Goal: Transaction & Acquisition: Purchase product/service

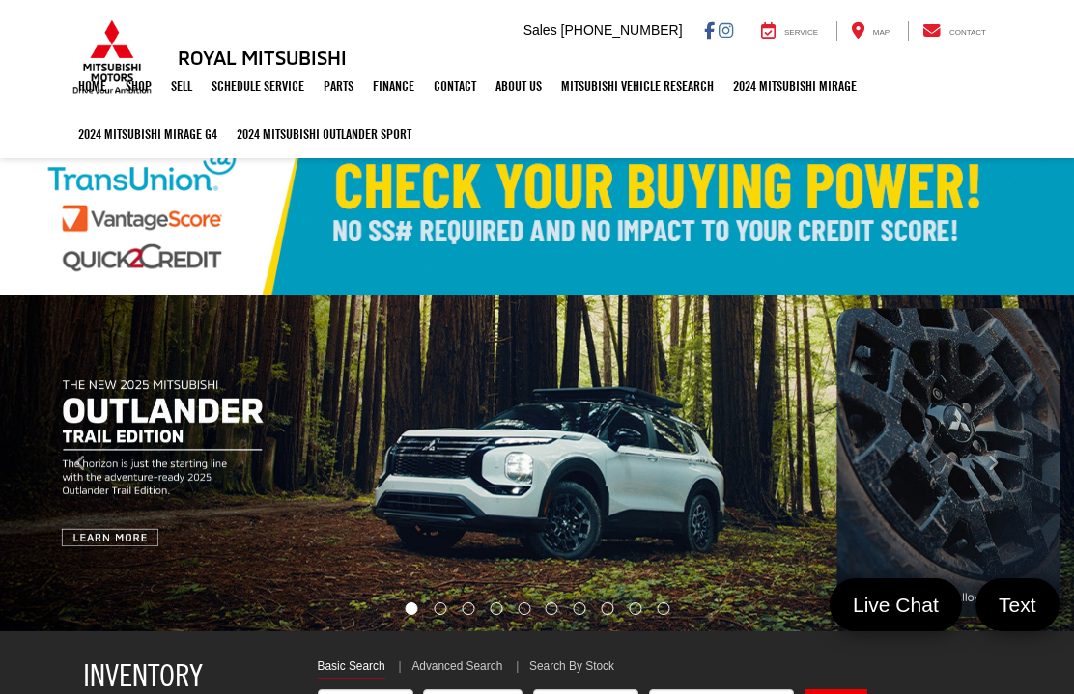
select select "Mitsubishi"
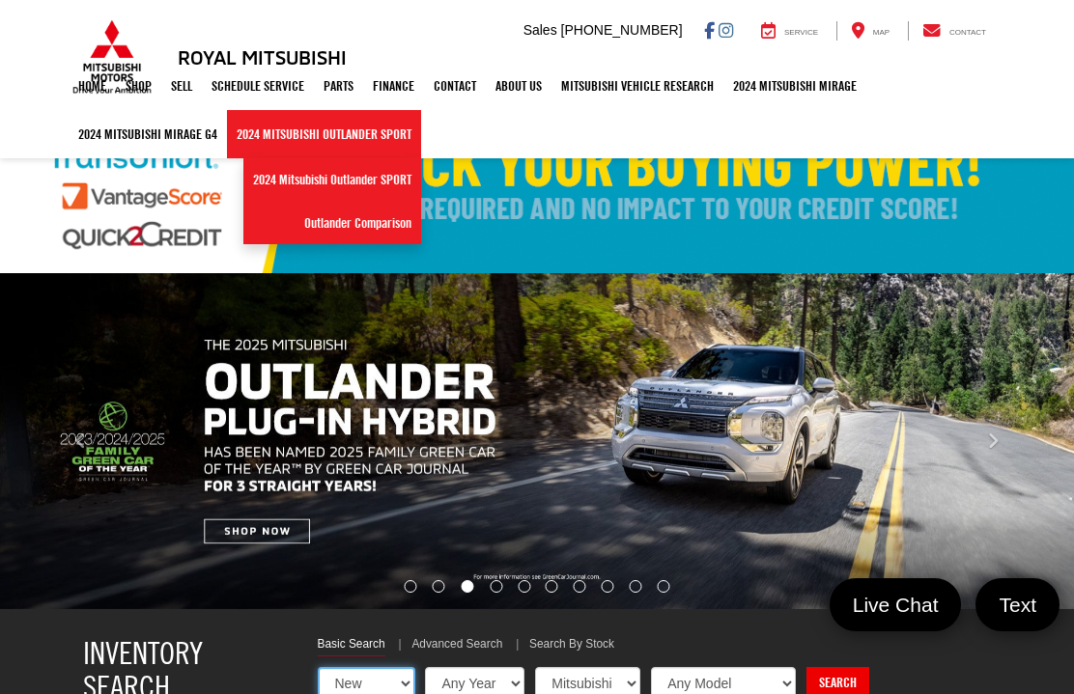
click at [351, 680] on select "New Used Certified" at bounding box center [367, 683] width 98 height 33
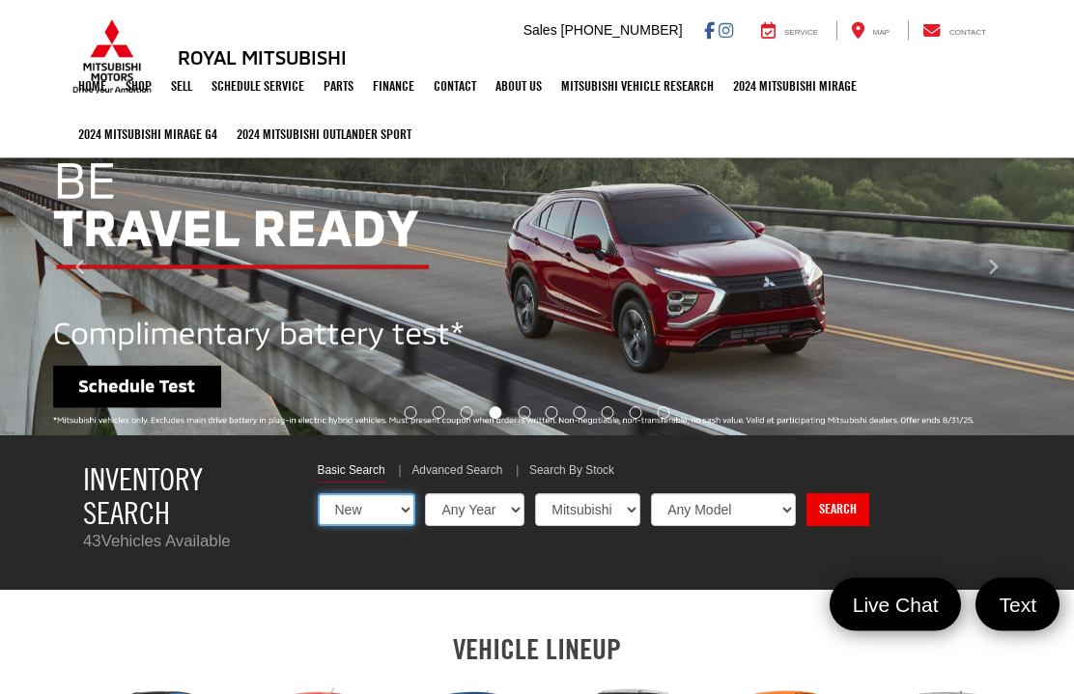
scroll to position [197, 0]
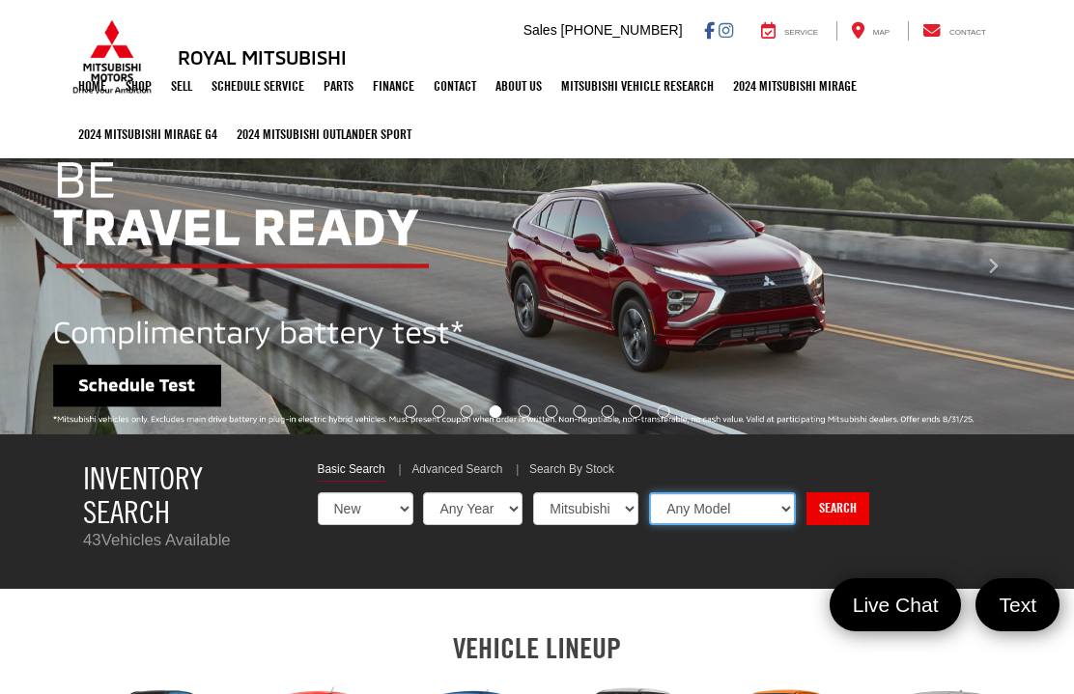
click at [735, 517] on select "Any Model Eclipse Cross Outlander Outlander PHEV Outlander Sport" at bounding box center [722, 509] width 147 height 33
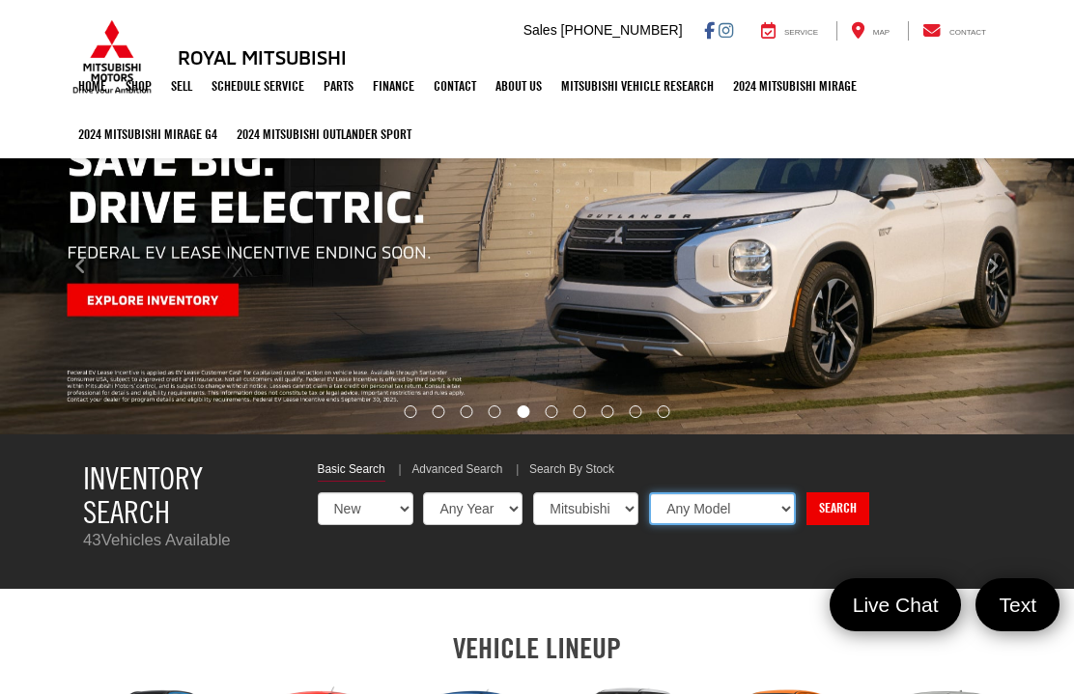
select select "Outlander"
click at [804, 512] on link "Search" at bounding box center [835, 509] width 63 height 33
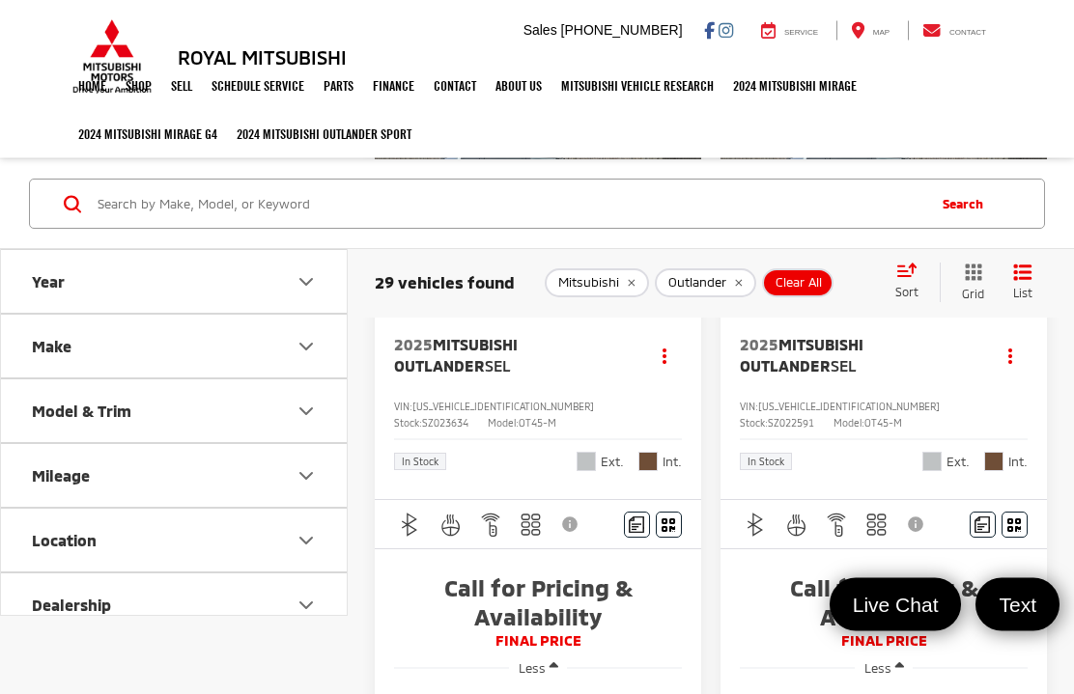
scroll to position [1231, 0]
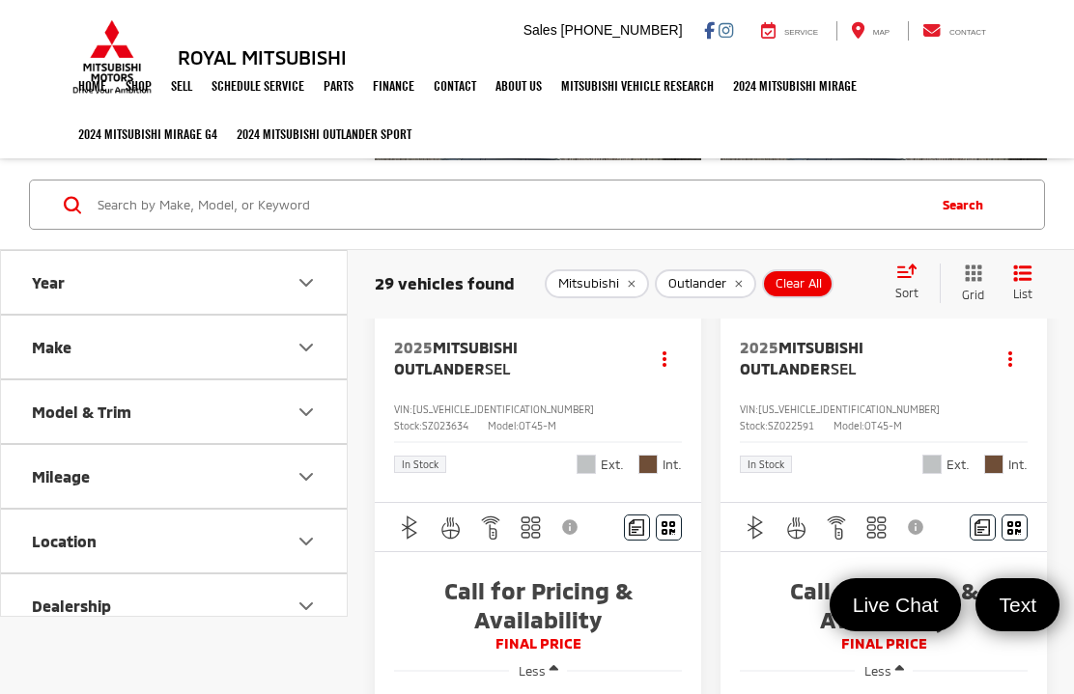
click at [642, 521] on img "Comments" at bounding box center [636, 528] width 15 height 16
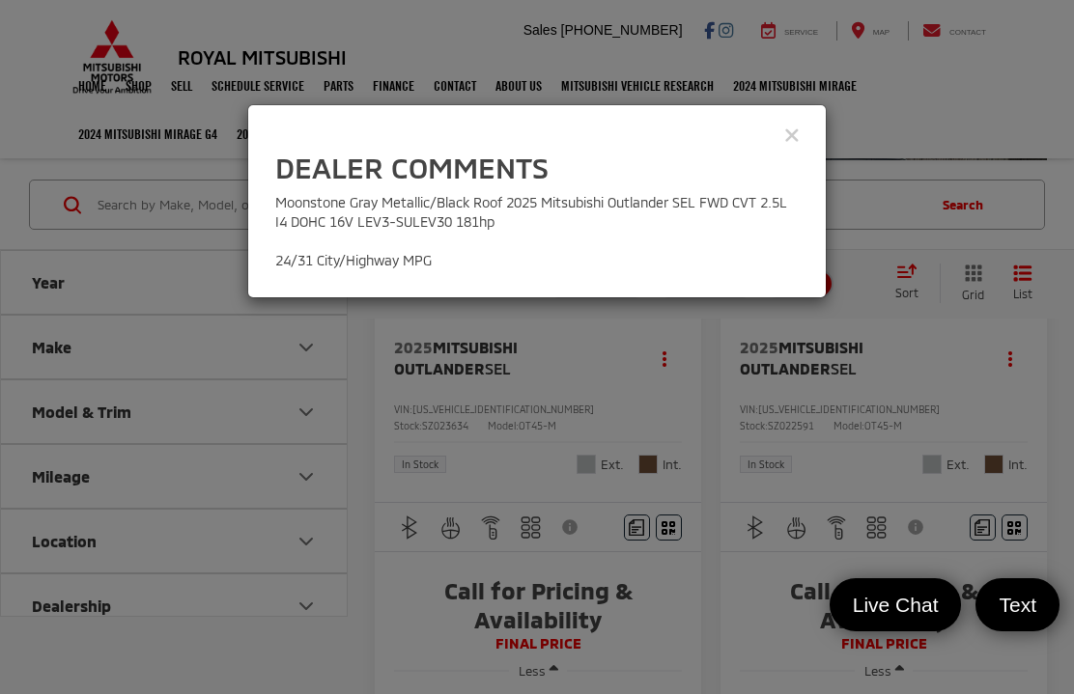
click at [810, 137] on div "View Comments" at bounding box center [536, 134] width 579 height 75
click at [805, 128] on div "View Comments" at bounding box center [536, 134] width 579 height 75
click at [799, 135] on icon "Close" at bounding box center [791, 134] width 15 height 20
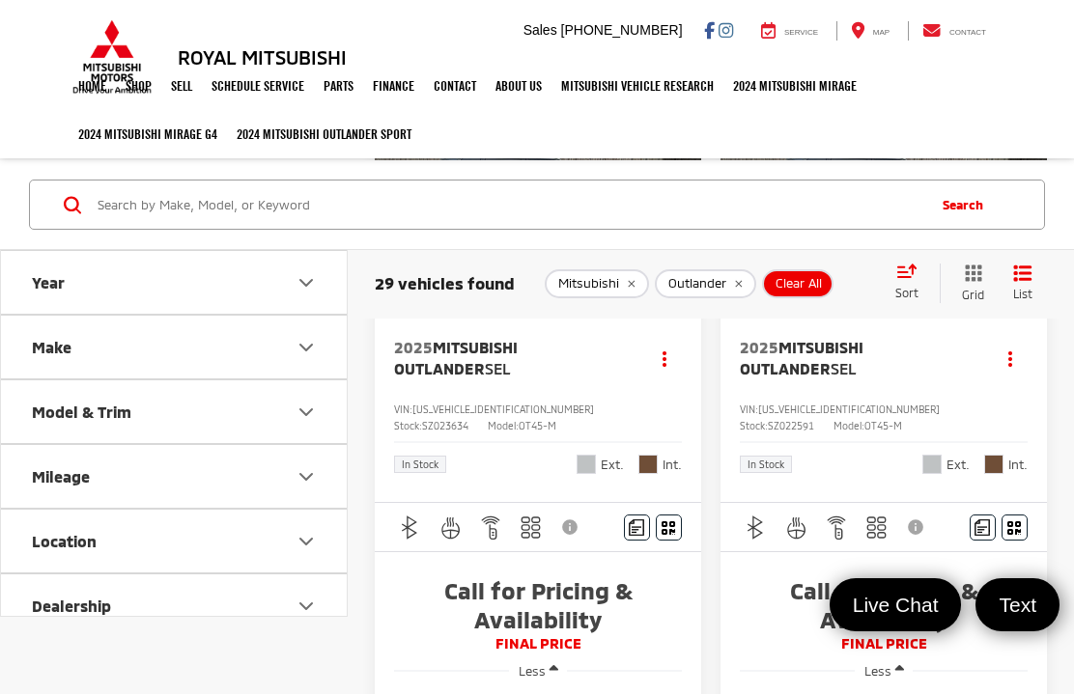
click at [673, 527] on icon "Window Sticker" at bounding box center [669, 527] width 14 height 15
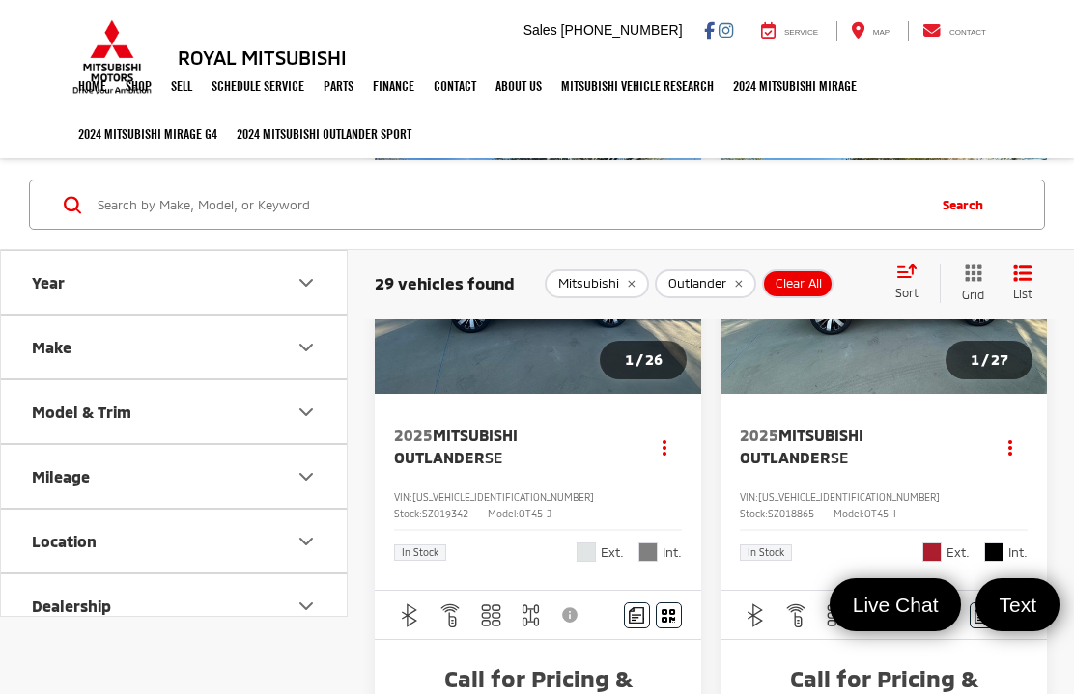
scroll to position [127, 0]
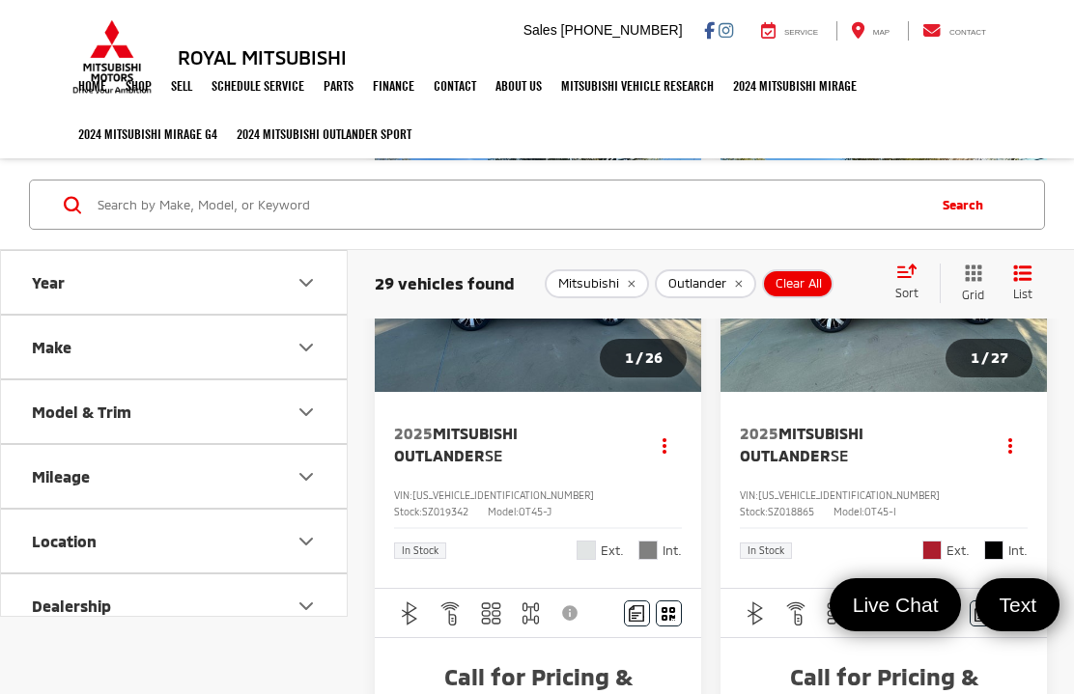
click at [673, 611] on icon "Window Sticker" at bounding box center [669, 613] width 14 height 15
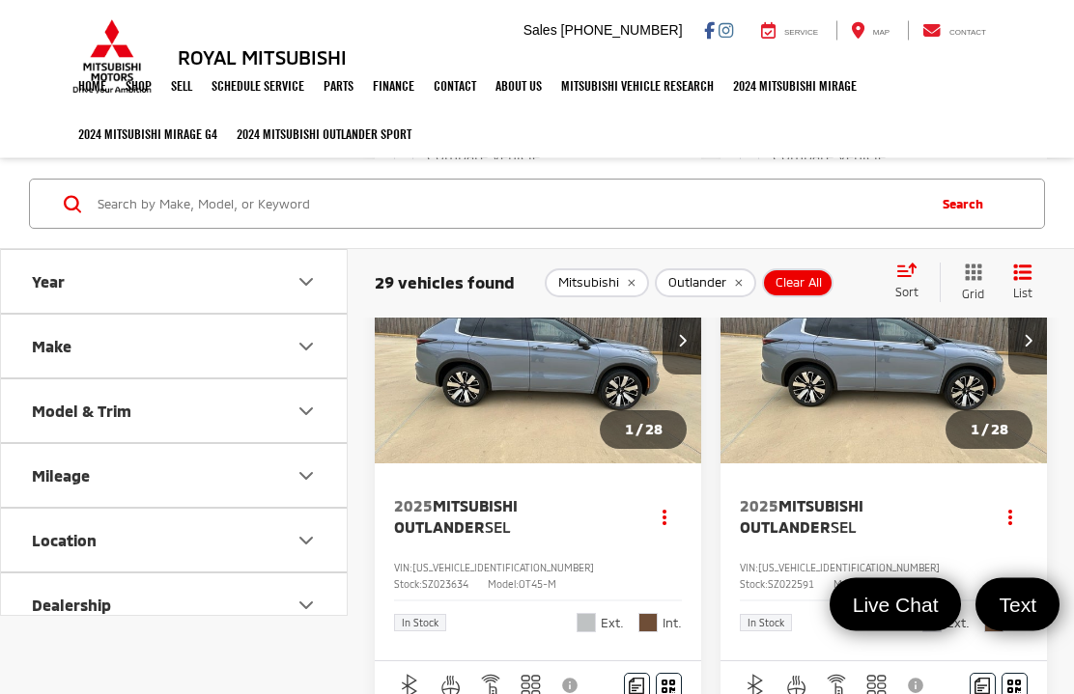
scroll to position [1028, 0]
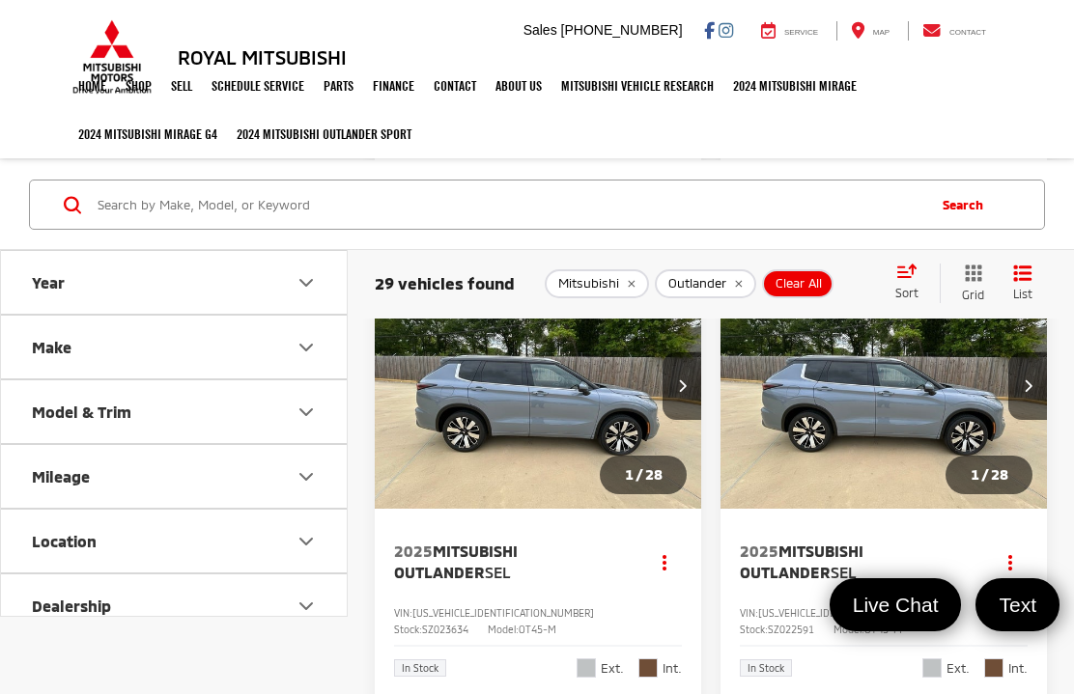
click at [546, 408] on img "2025 Mitsubishi Outlander SEL 0" at bounding box center [538, 387] width 329 height 247
click at [310, 279] on icon "Year" at bounding box center [306, 281] width 23 height 23
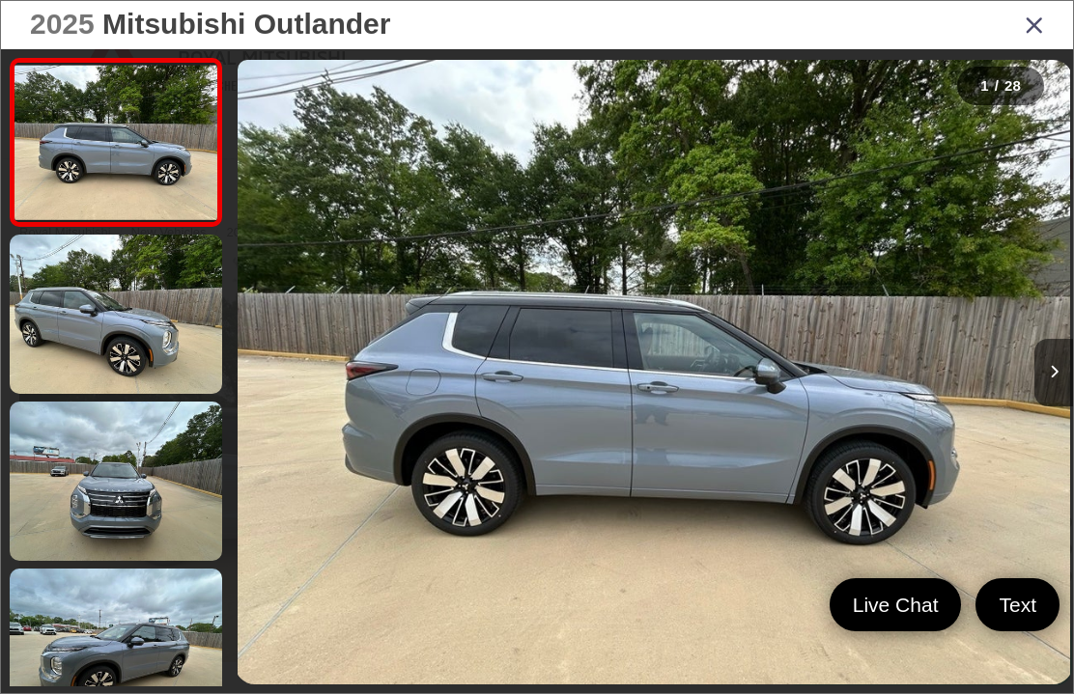
click at [1048, 395] on button "Next image" at bounding box center [1053, 373] width 39 height 68
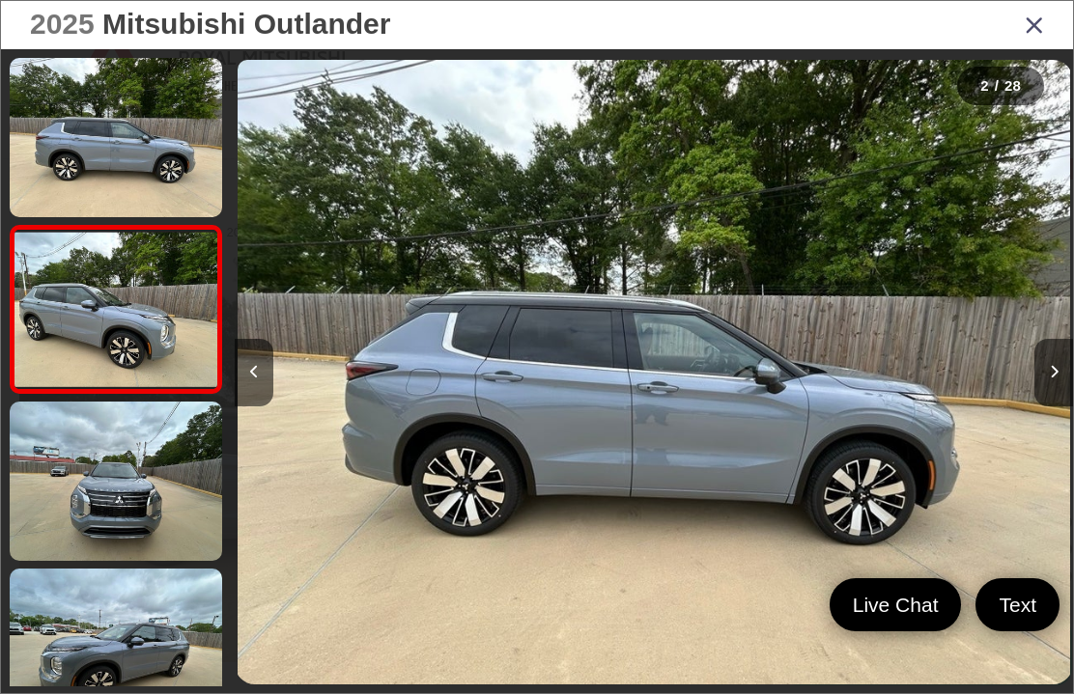
scroll to position [0, 838]
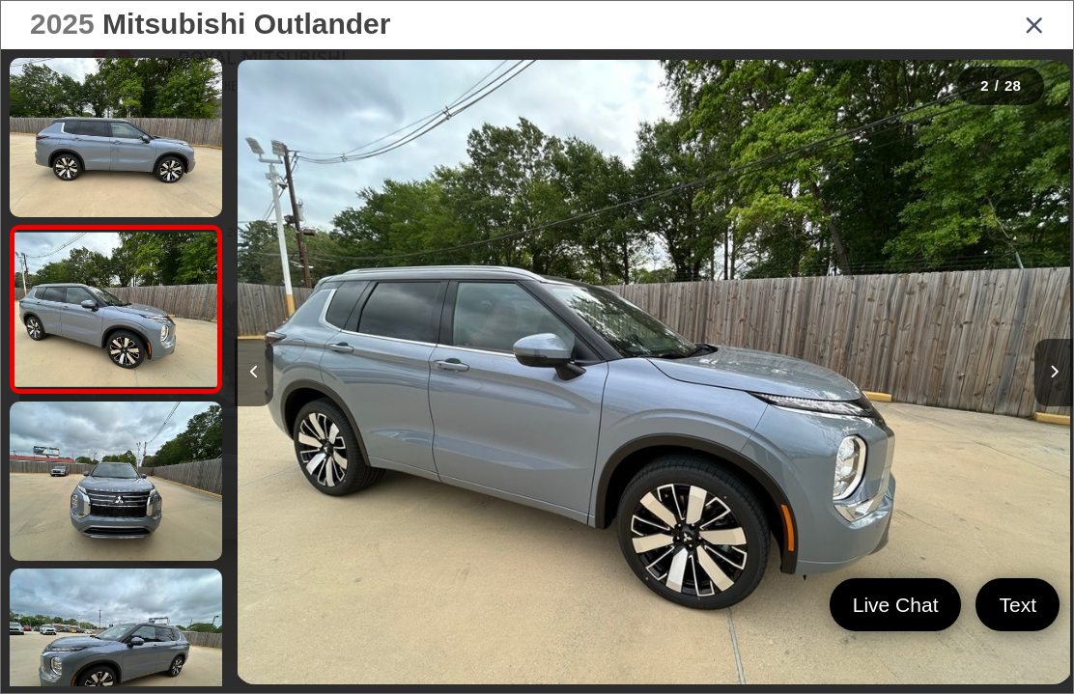
click at [1058, 401] on button "Next image" at bounding box center [1053, 373] width 39 height 68
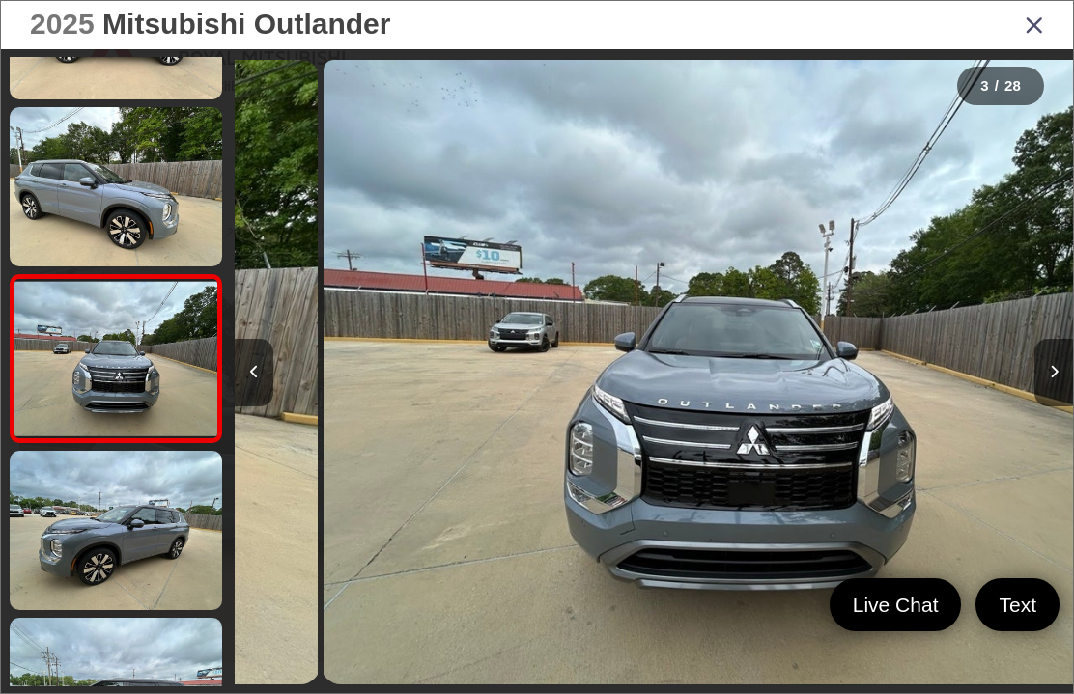
scroll to position [0, 1677]
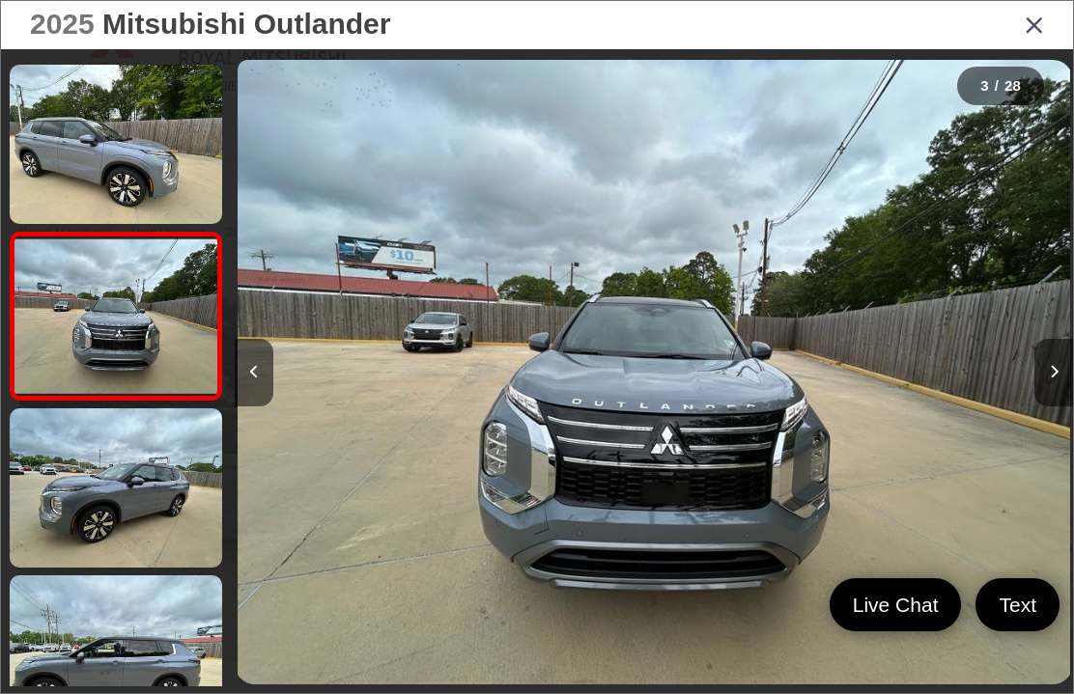
click at [1052, 379] on icon "Next image" at bounding box center [1054, 372] width 9 height 14
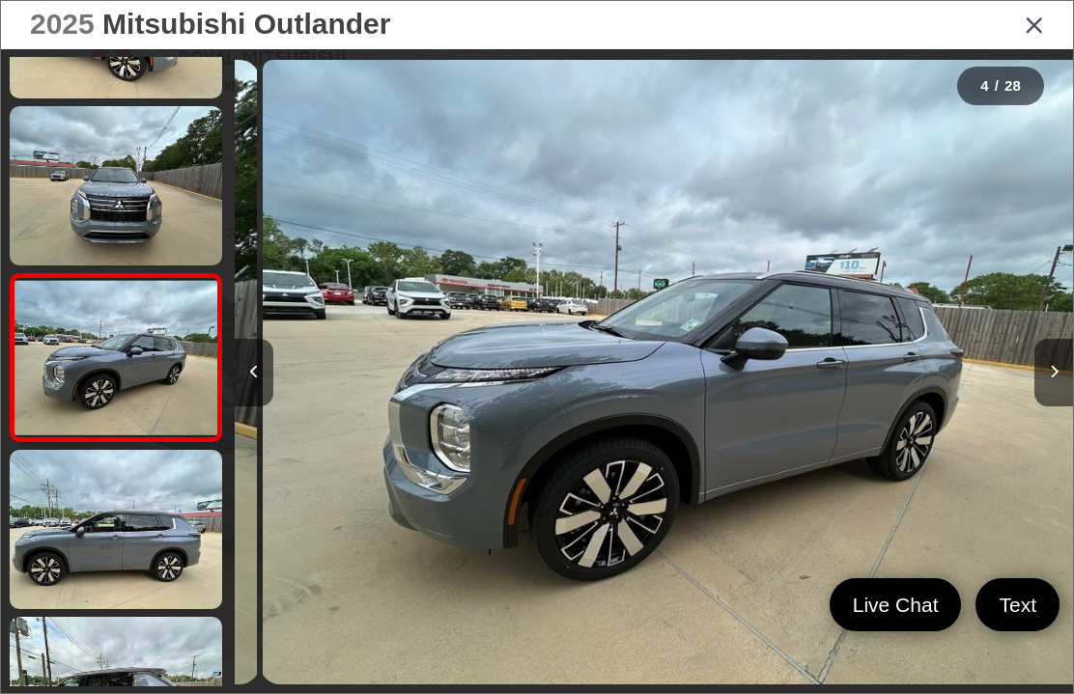
scroll to position [327, 0]
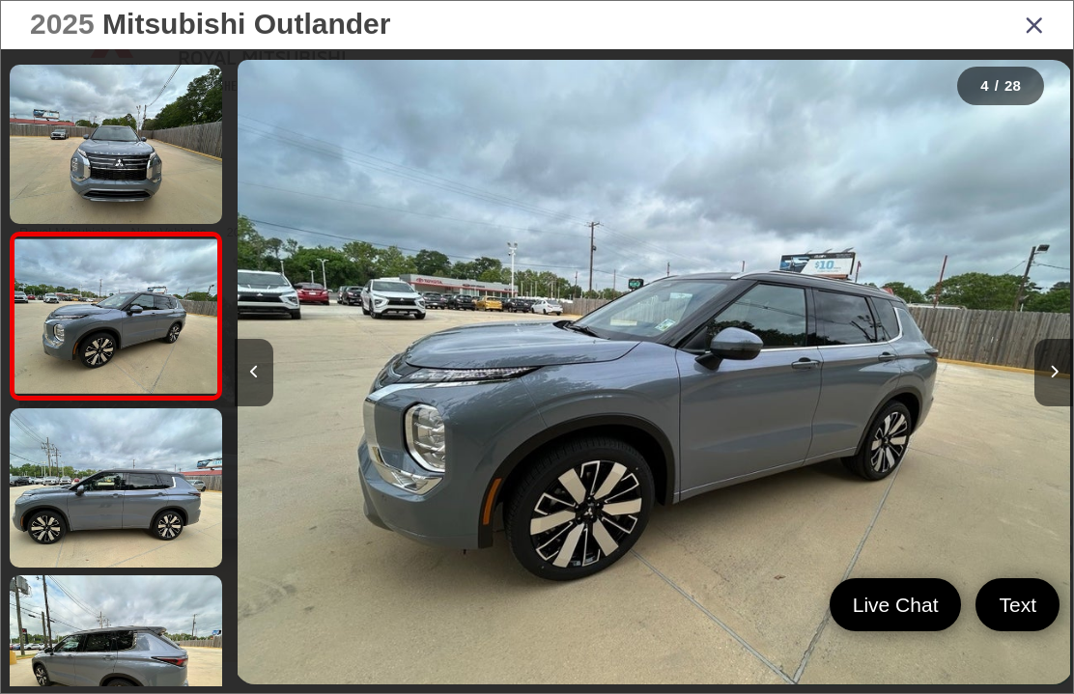
click at [1048, 393] on button "Next image" at bounding box center [1053, 373] width 39 height 68
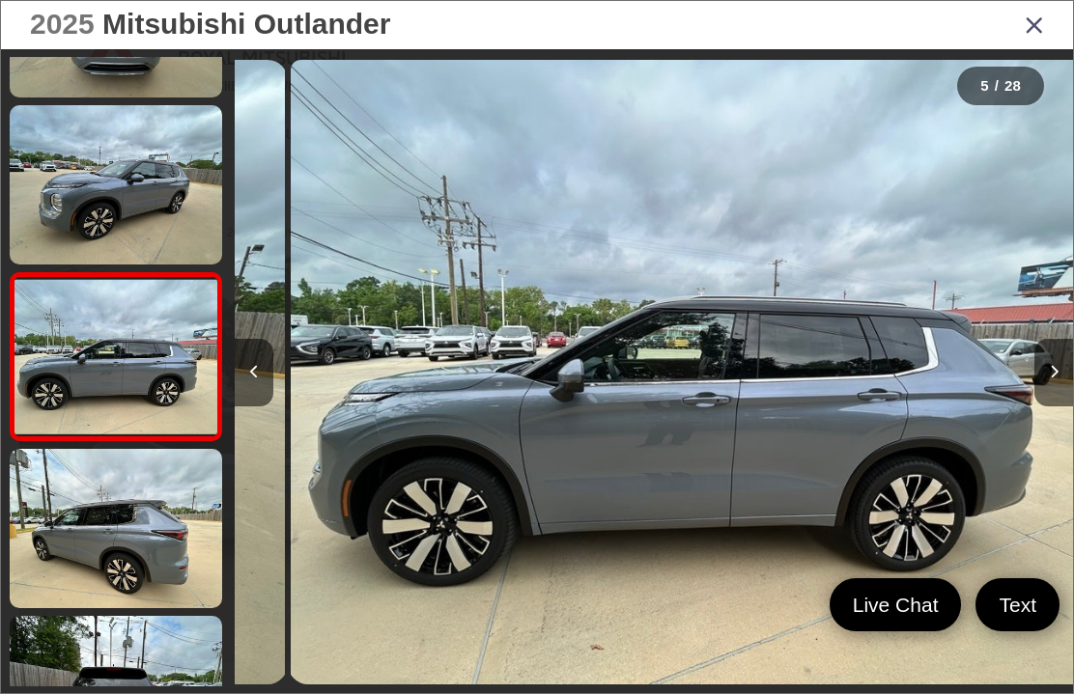
scroll to position [494, 0]
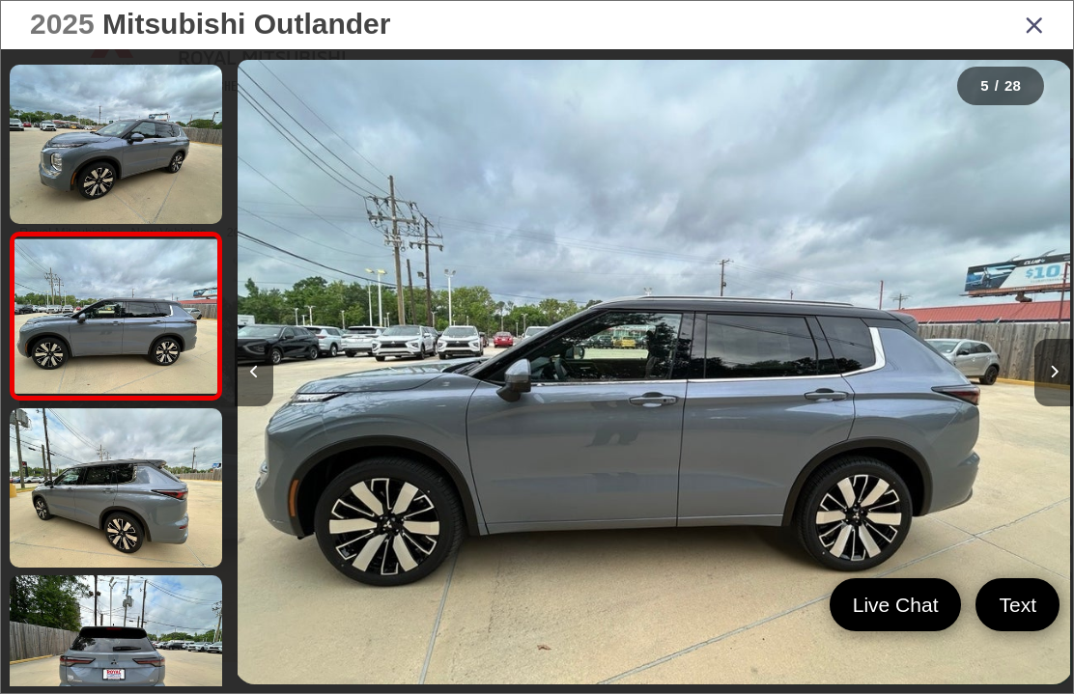
click at [1050, 403] on button "Next image" at bounding box center [1053, 373] width 39 height 68
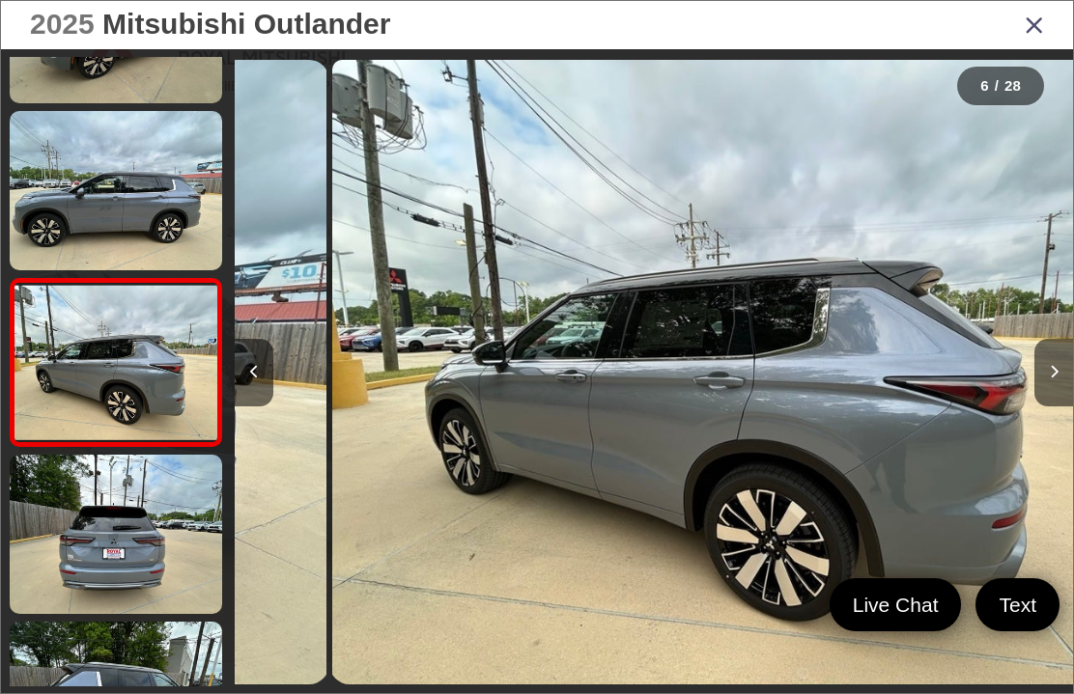
scroll to position [662, 0]
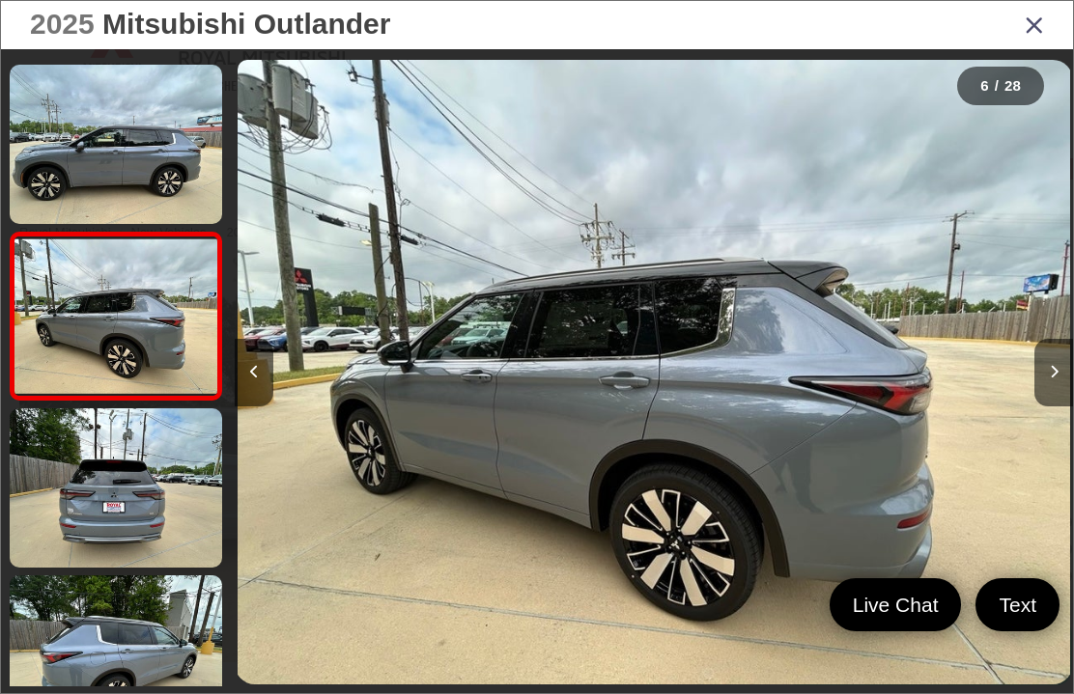
click at [1058, 379] on icon "Next image" at bounding box center [1054, 372] width 9 height 14
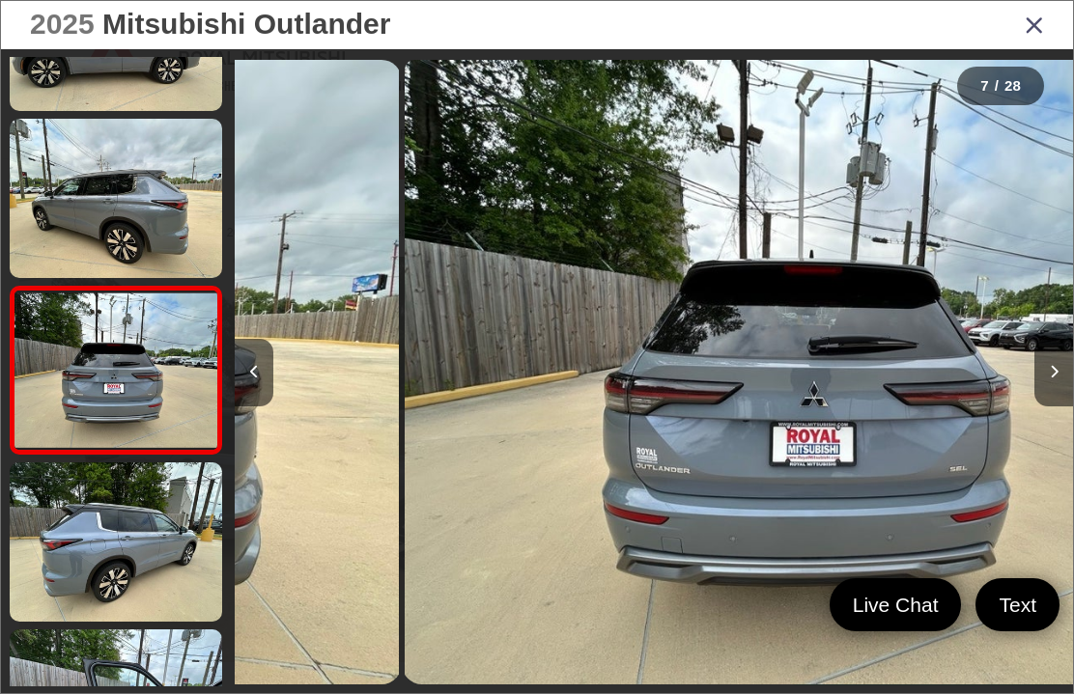
scroll to position [0, 5030]
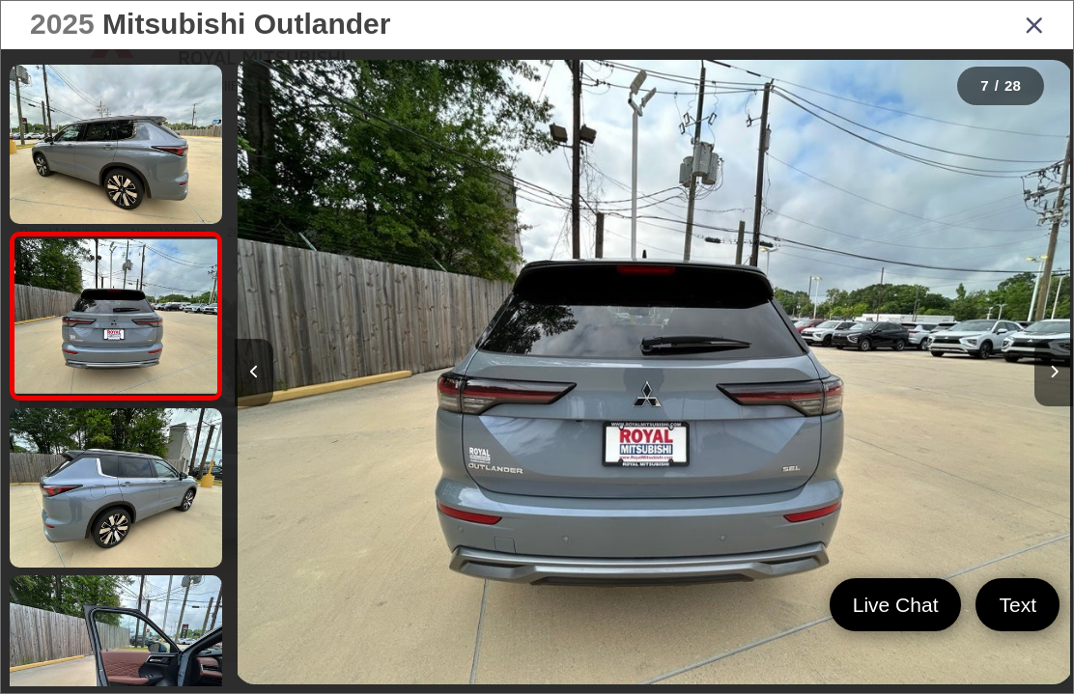
click at [1051, 407] on button "Next image" at bounding box center [1053, 373] width 39 height 68
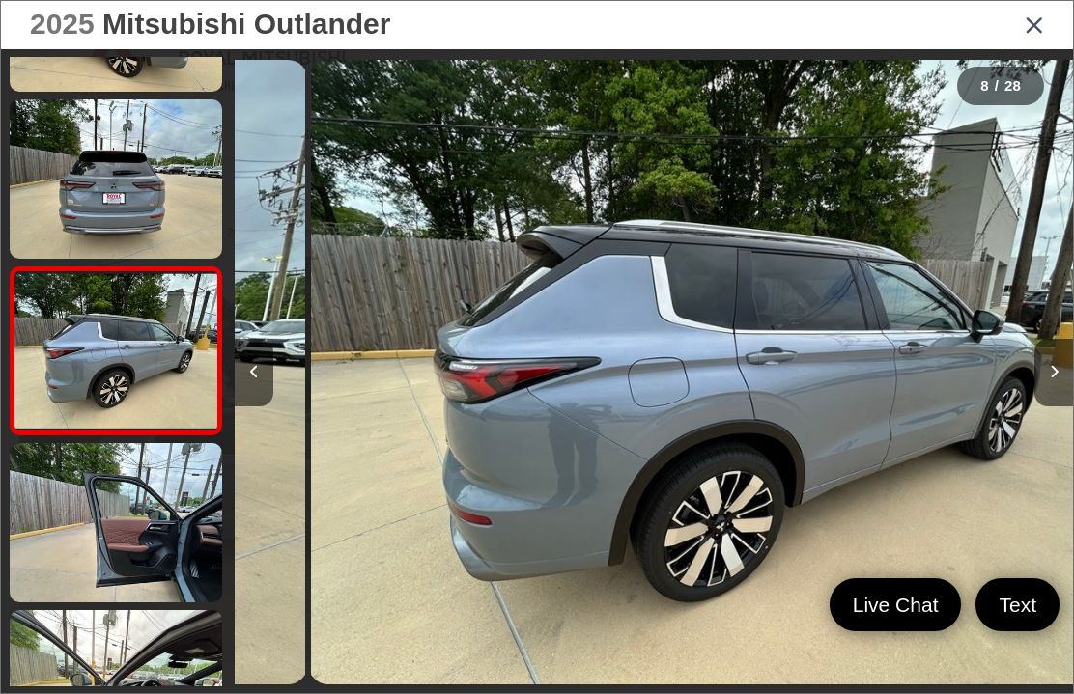
scroll to position [996, 0]
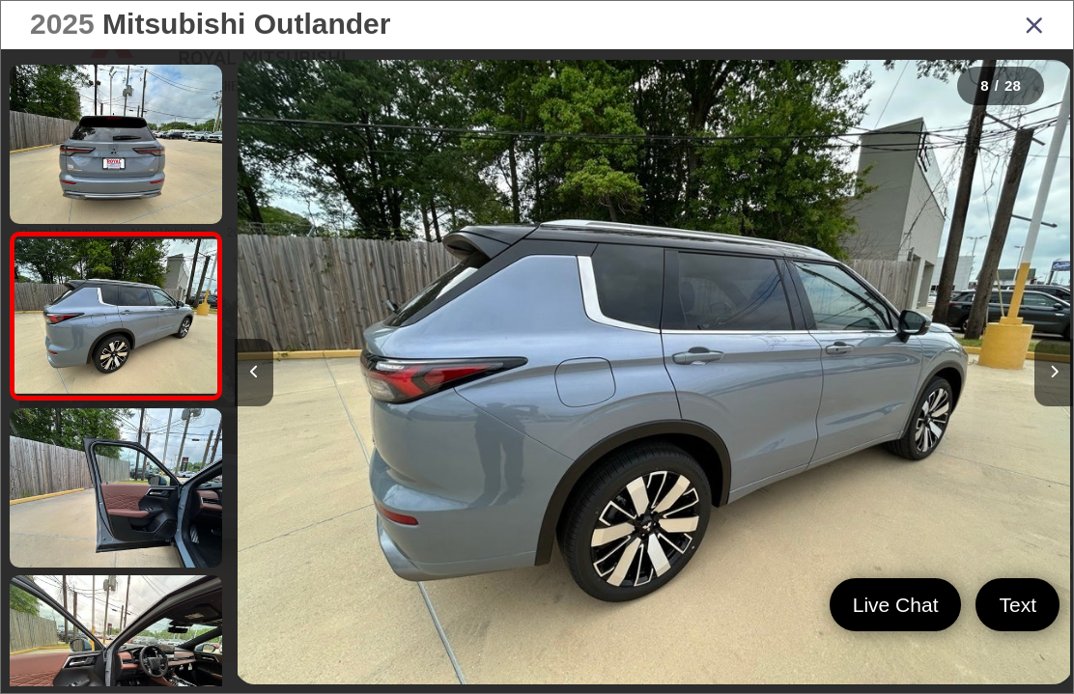
click at [1054, 384] on button "Next image" at bounding box center [1053, 373] width 39 height 68
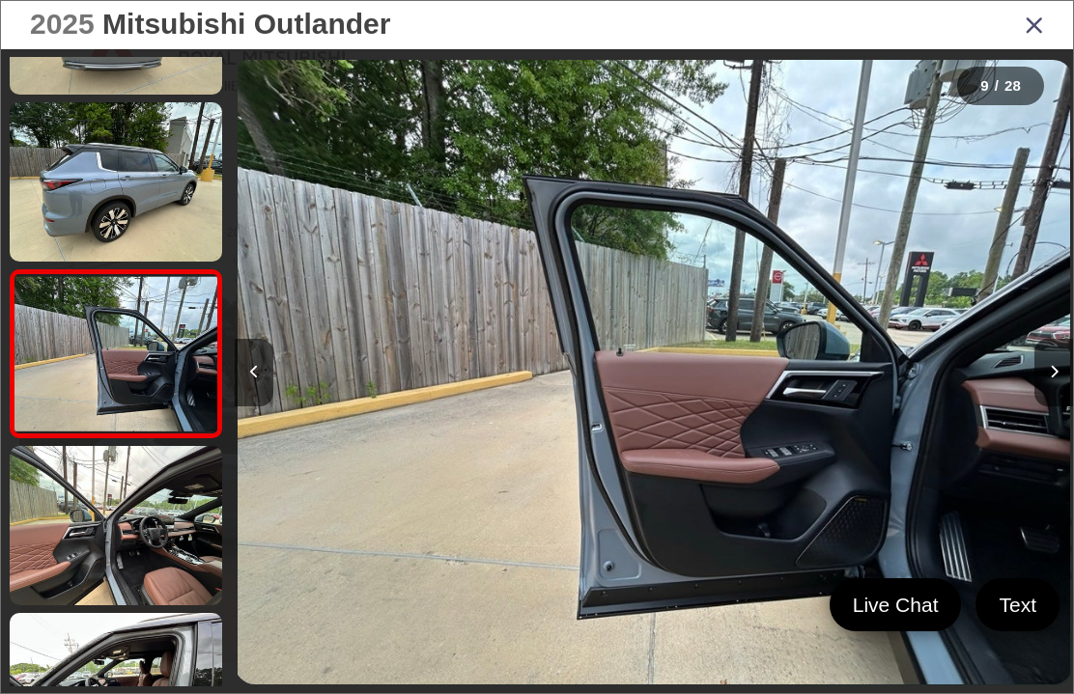
scroll to position [1163, 0]
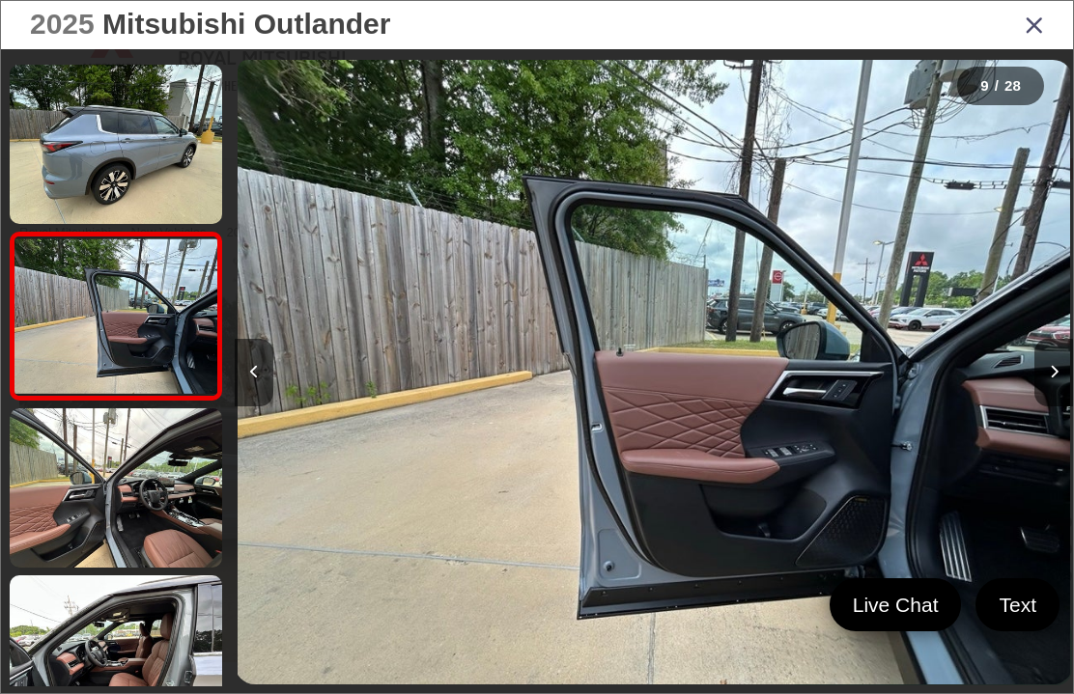
click at [1061, 404] on button "Next image" at bounding box center [1053, 373] width 39 height 68
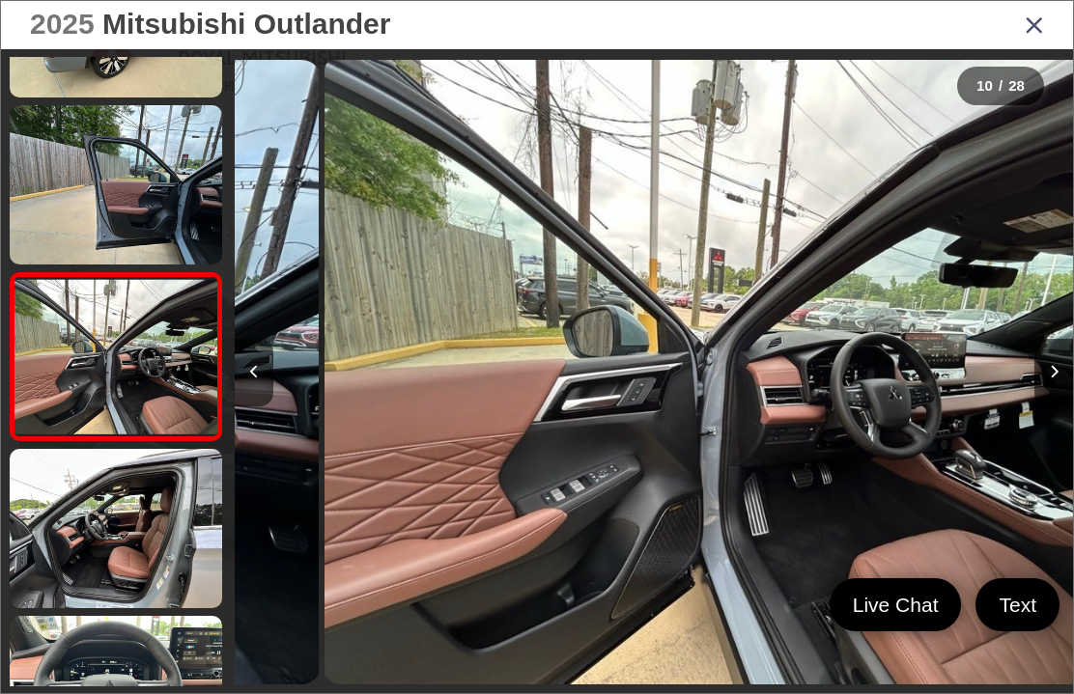
scroll to position [0, 7545]
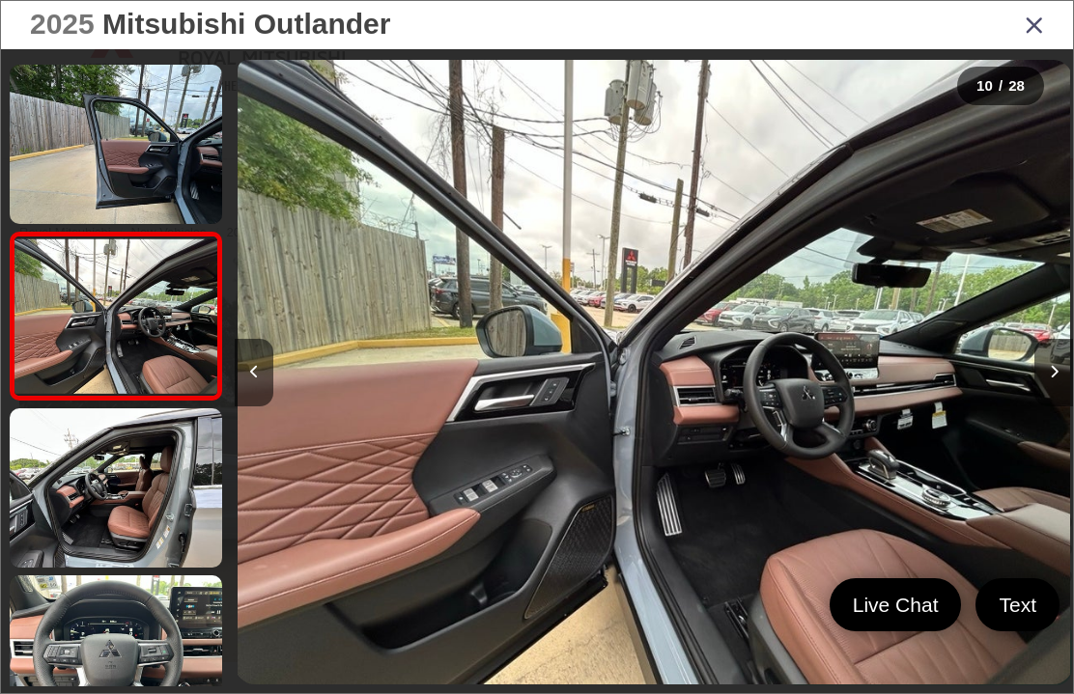
click at [1051, 404] on button "Next image" at bounding box center [1053, 373] width 39 height 68
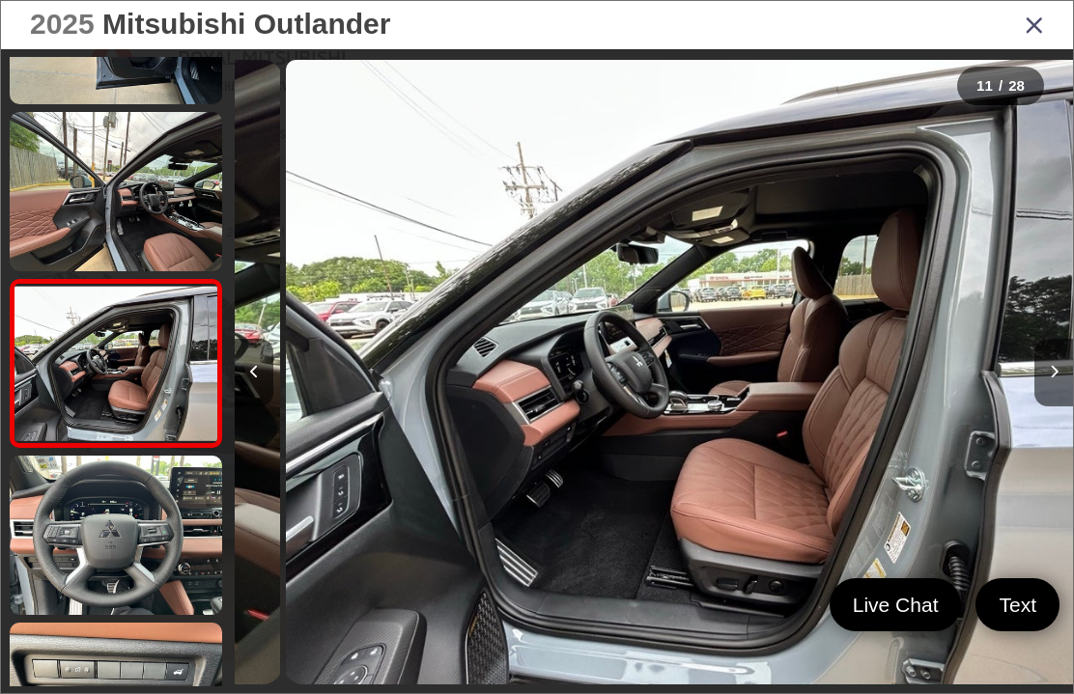
scroll to position [1497, 0]
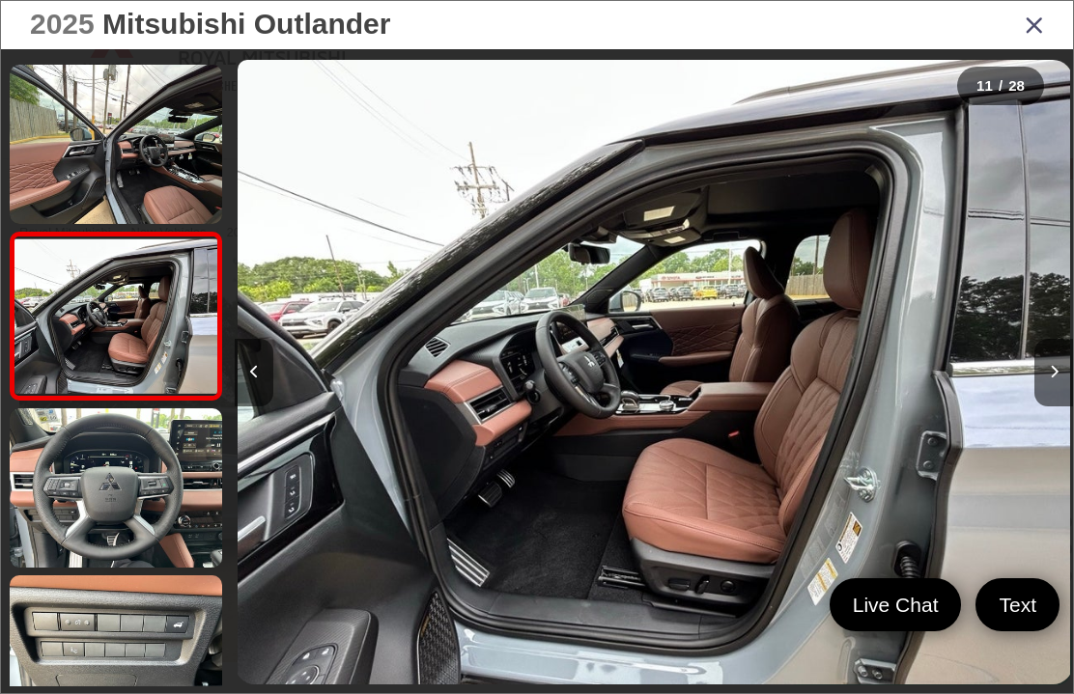
click at [1053, 379] on icon "Next image" at bounding box center [1054, 372] width 9 height 14
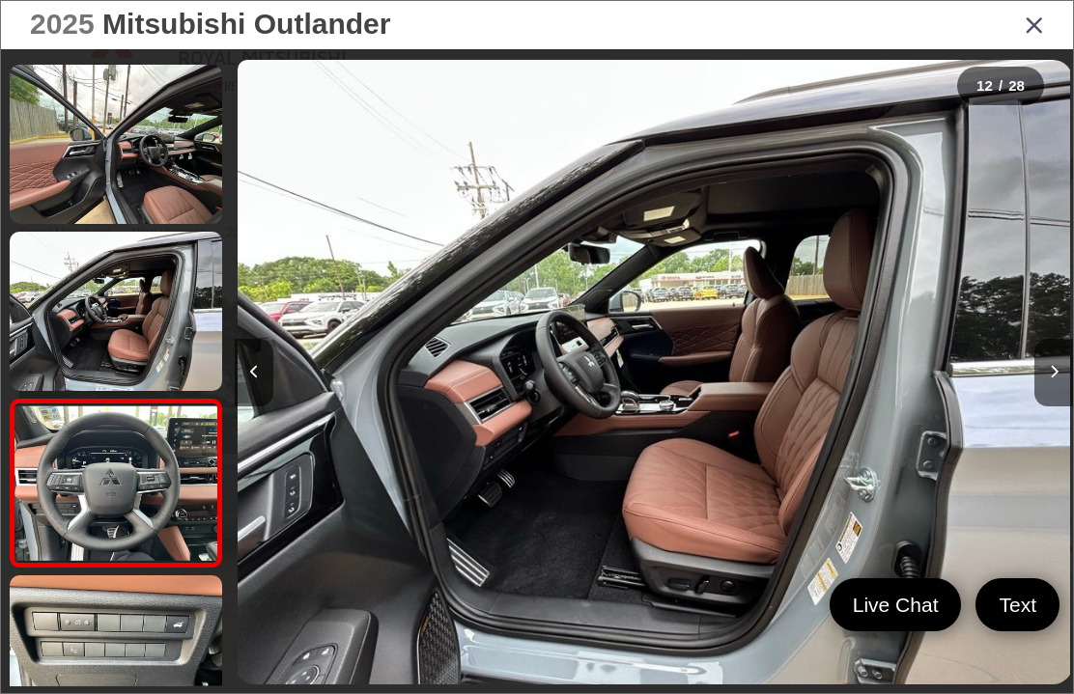
scroll to position [0, 0]
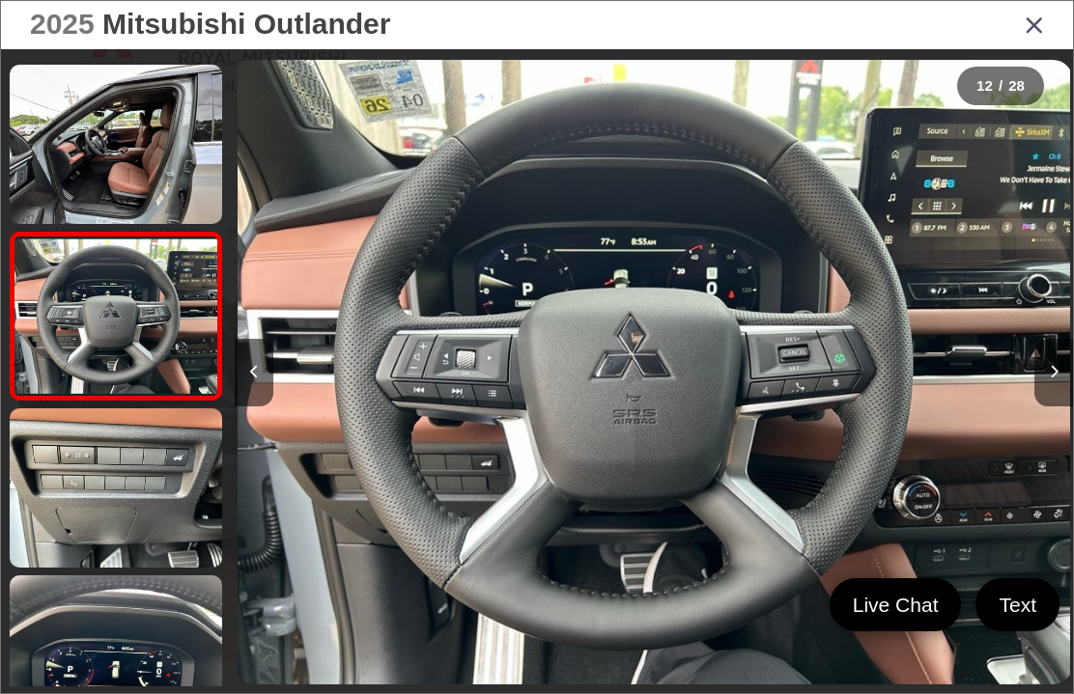
click at [1062, 393] on button "Next image" at bounding box center [1053, 373] width 39 height 68
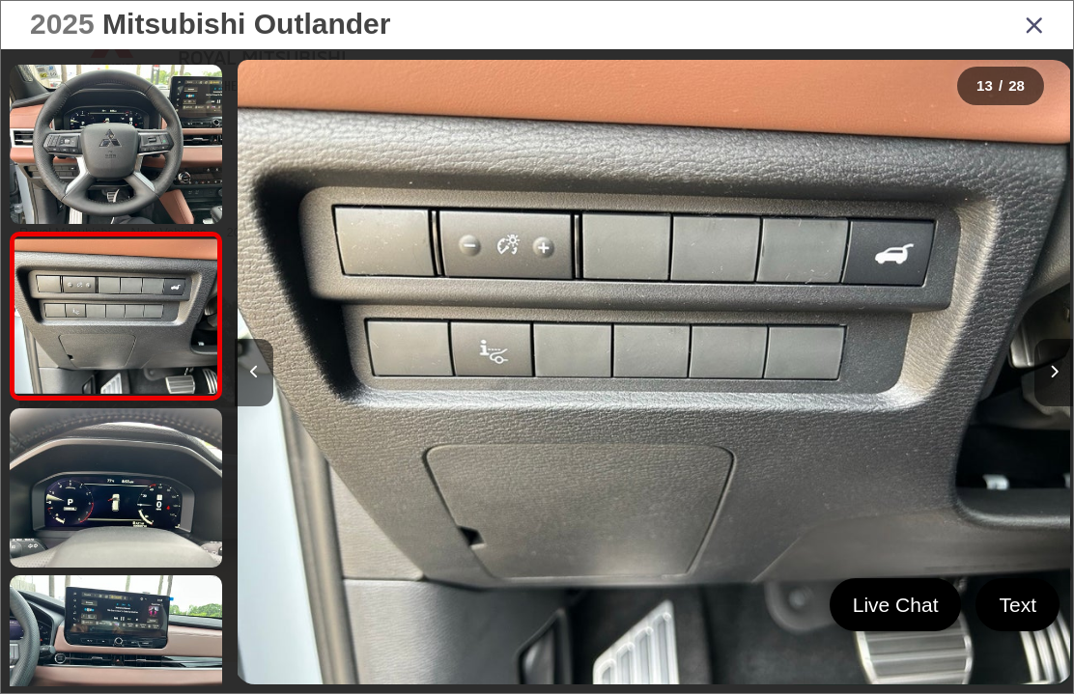
click at [1051, 407] on button "Next image" at bounding box center [1053, 373] width 39 height 68
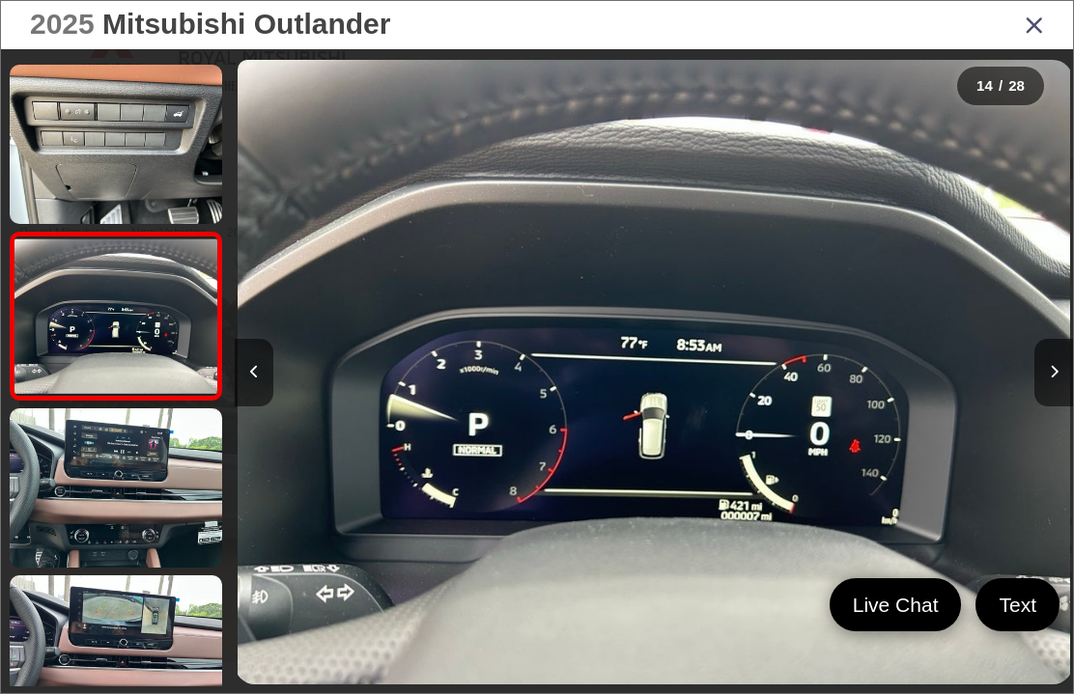
click at [1054, 379] on icon "Next image" at bounding box center [1054, 372] width 9 height 14
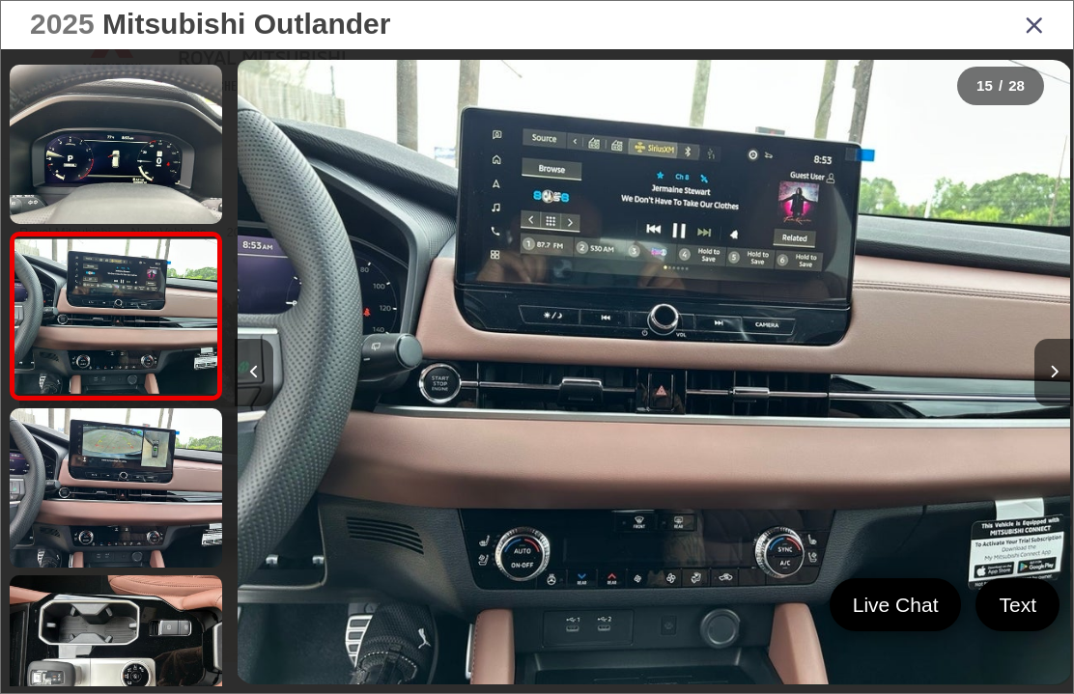
click at [1048, 404] on button "Next image" at bounding box center [1053, 373] width 39 height 68
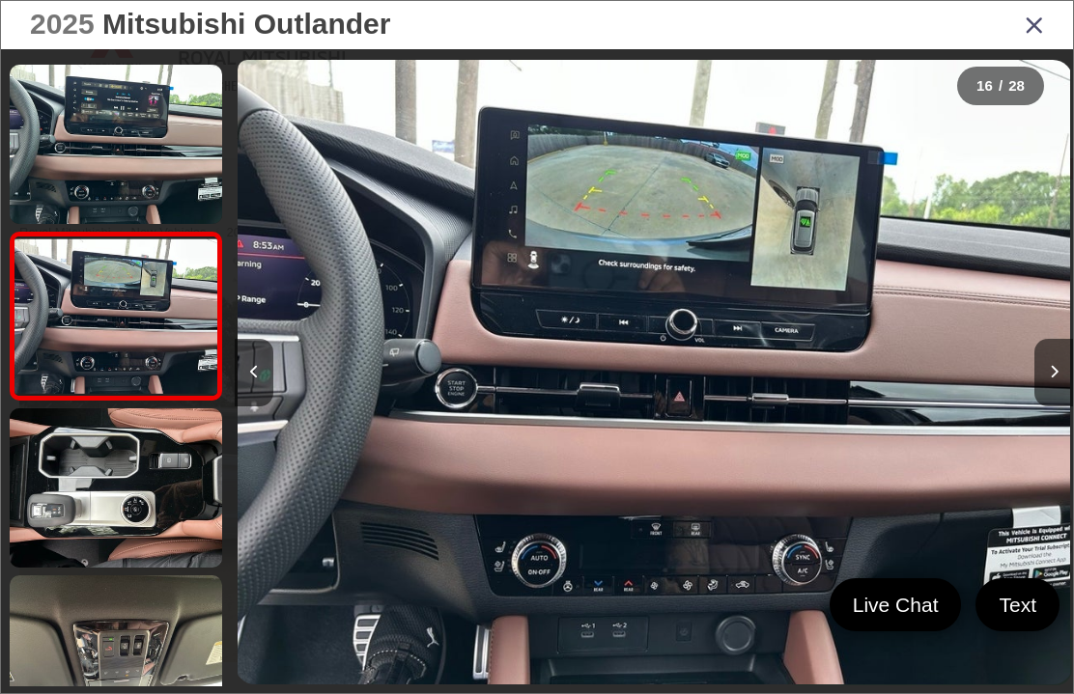
click at [1053, 379] on icon "Next image" at bounding box center [1054, 372] width 9 height 14
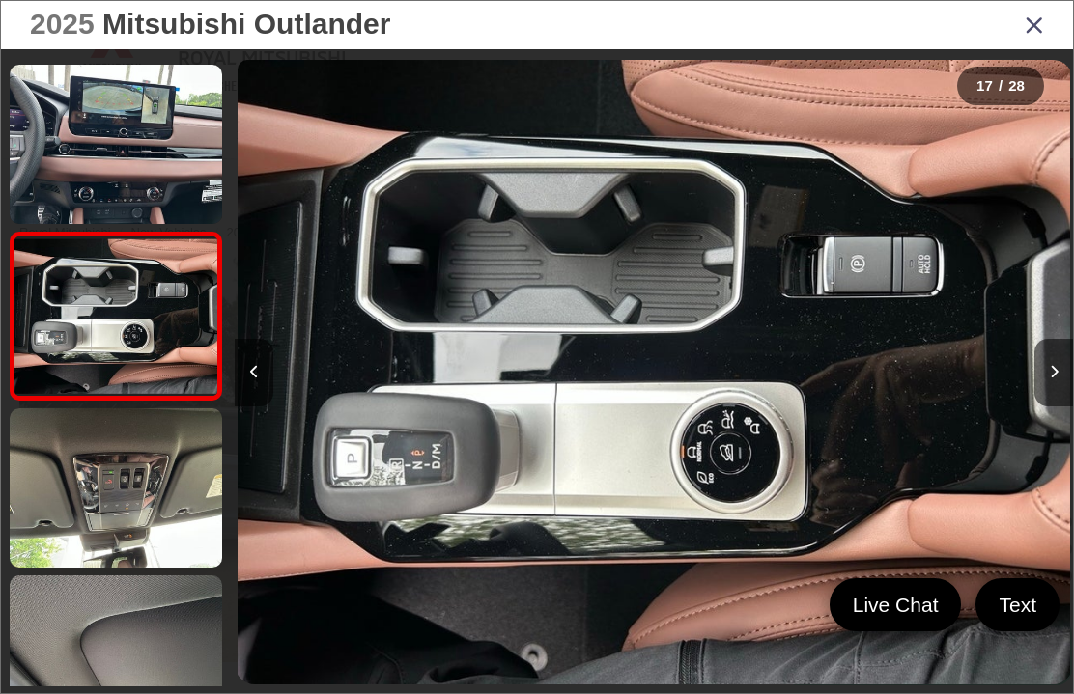
click at [1044, 402] on button "Next image" at bounding box center [1053, 373] width 39 height 68
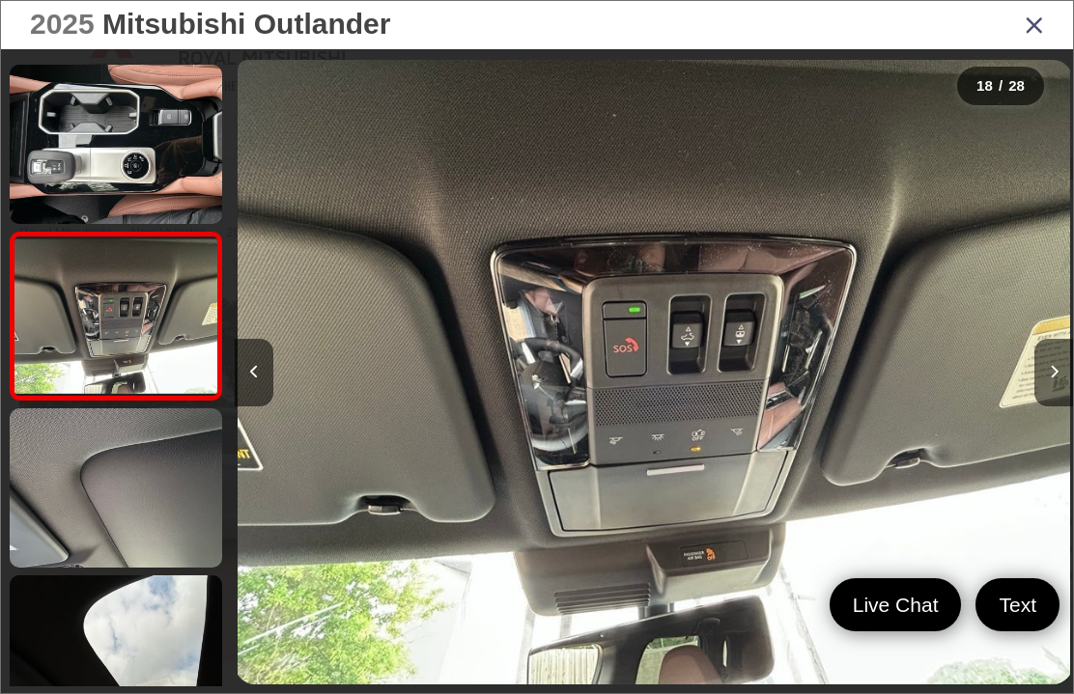
click at [1050, 379] on icon "Next image" at bounding box center [1054, 372] width 9 height 14
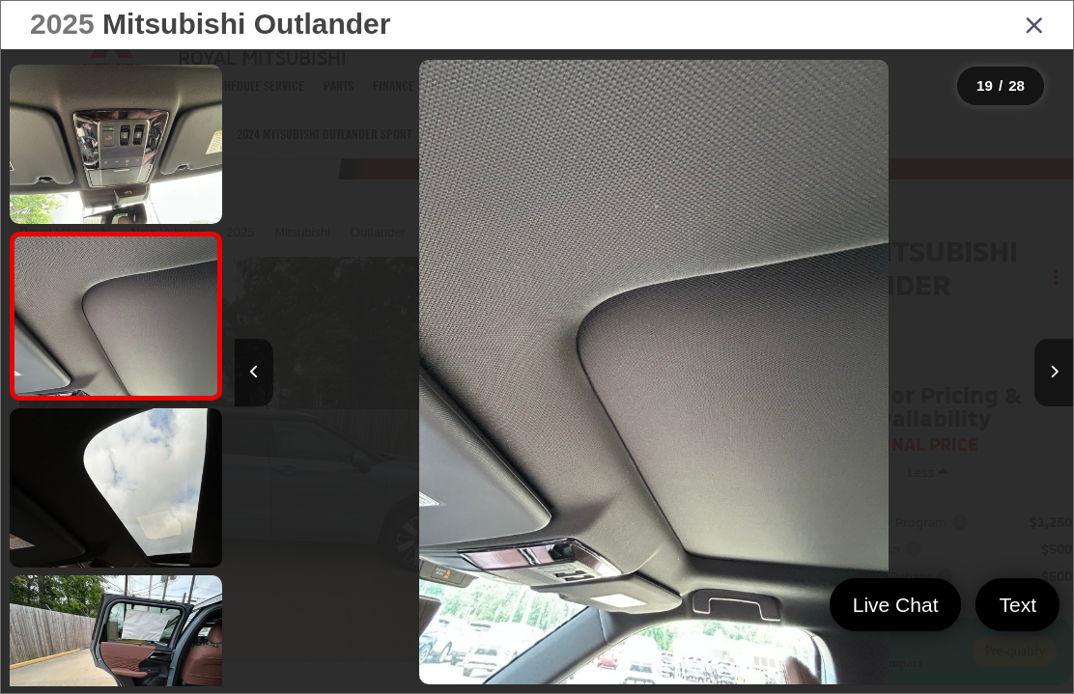
click at [1051, 379] on icon "Next image" at bounding box center [1054, 372] width 9 height 14
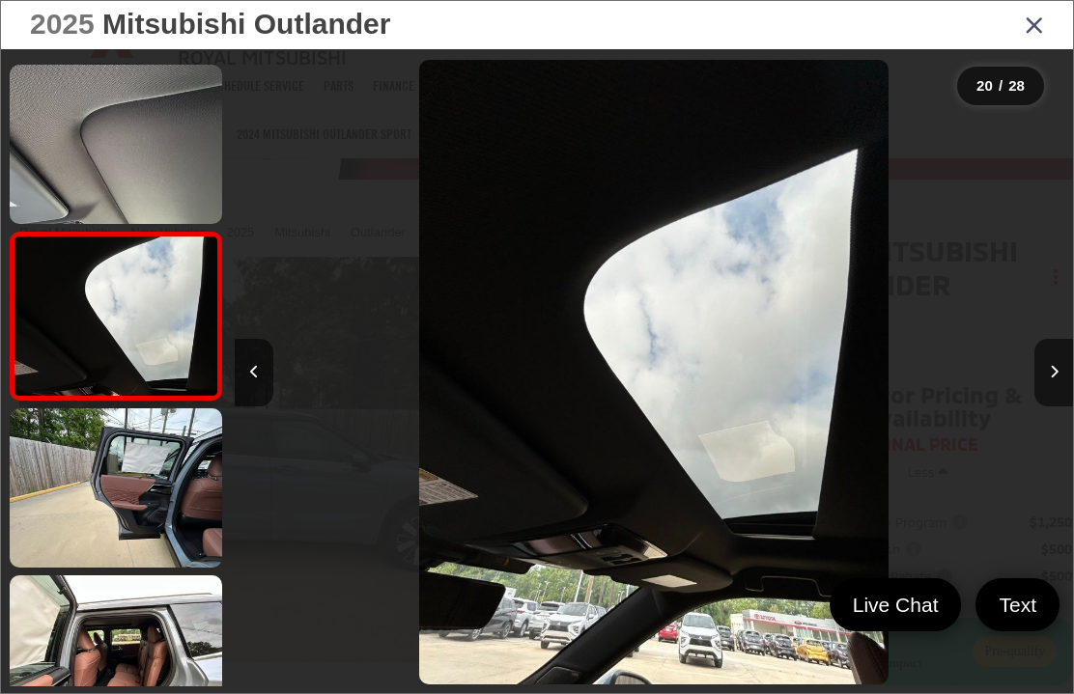
click at [1053, 379] on icon "Next image" at bounding box center [1054, 372] width 9 height 14
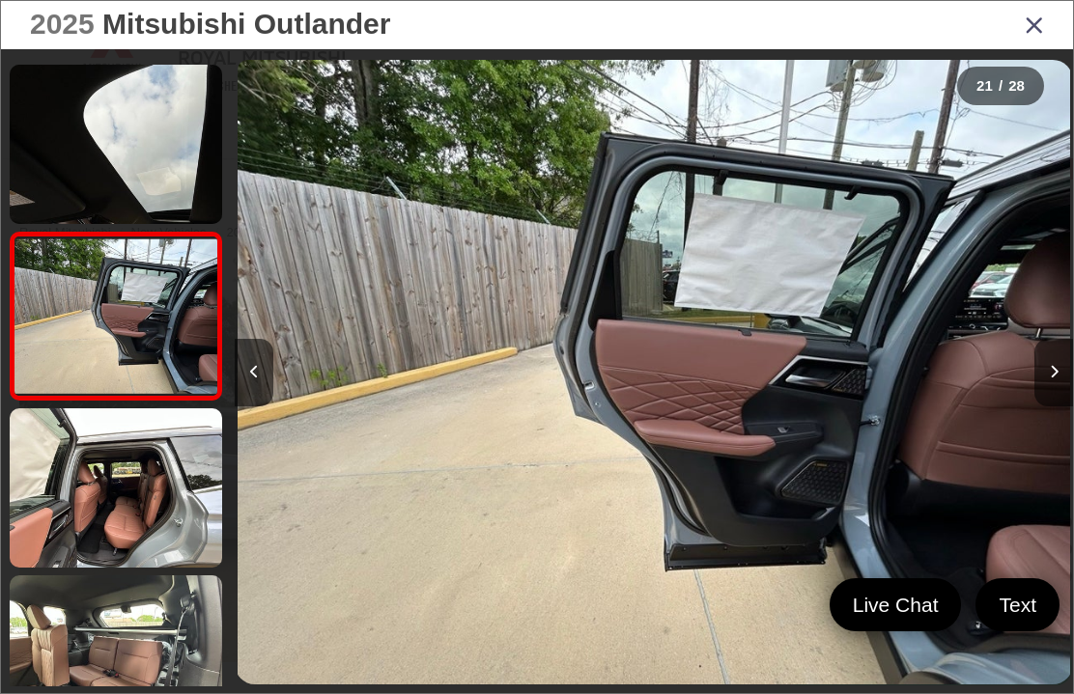
click at [1051, 379] on icon "Next image" at bounding box center [1054, 372] width 9 height 14
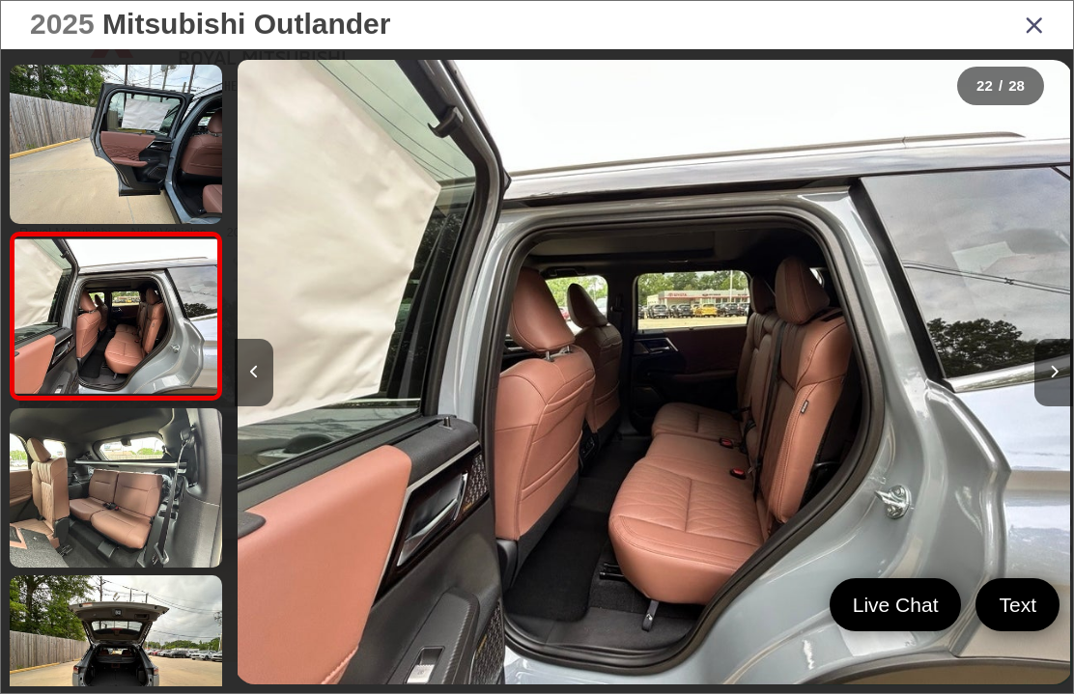
click at [1051, 379] on icon "Next image" at bounding box center [1054, 372] width 9 height 14
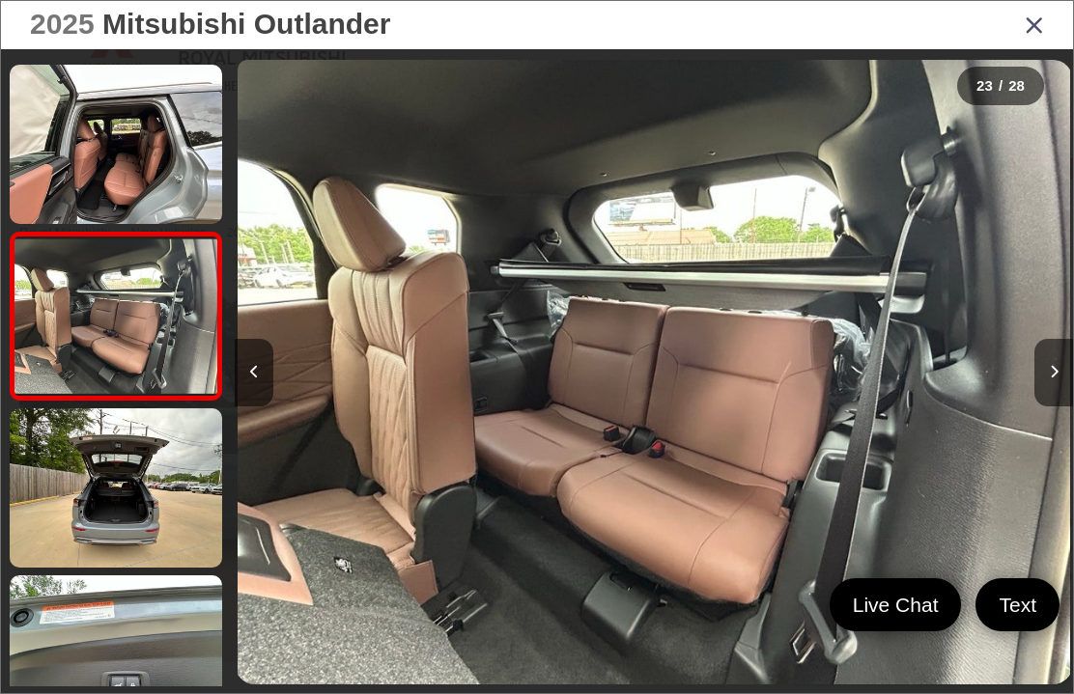
click at [1054, 386] on button "Next image" at bounding box center [1053, 373] width 39 height 68
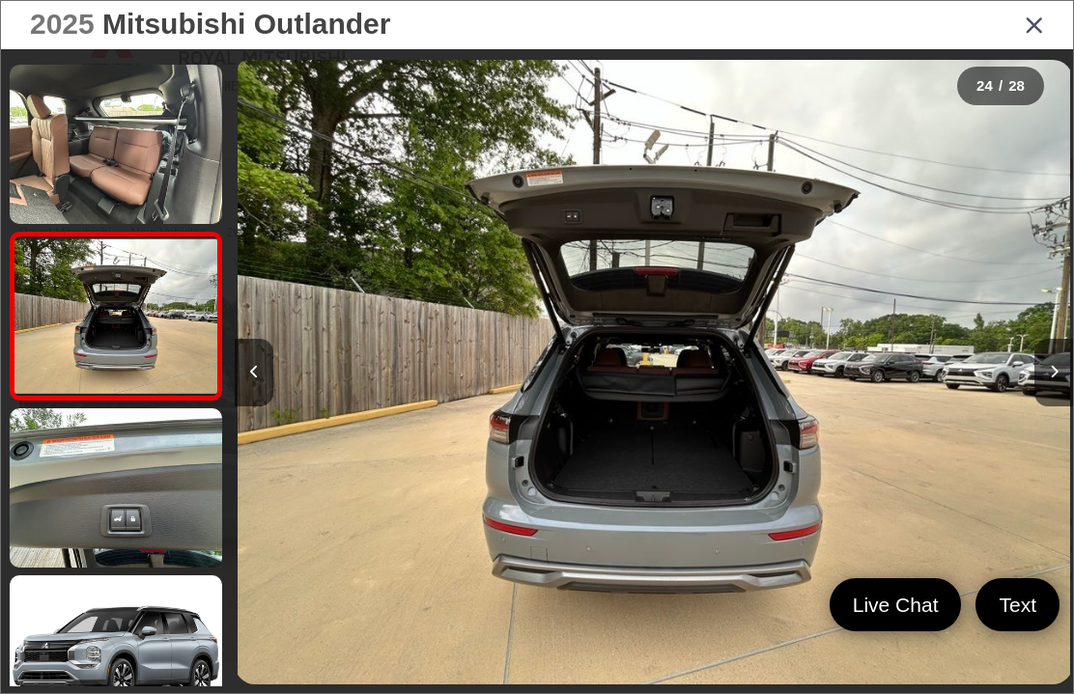
click at [261, 402] on button "Previous image" at bounding box center [254, 373] width 39 height 68
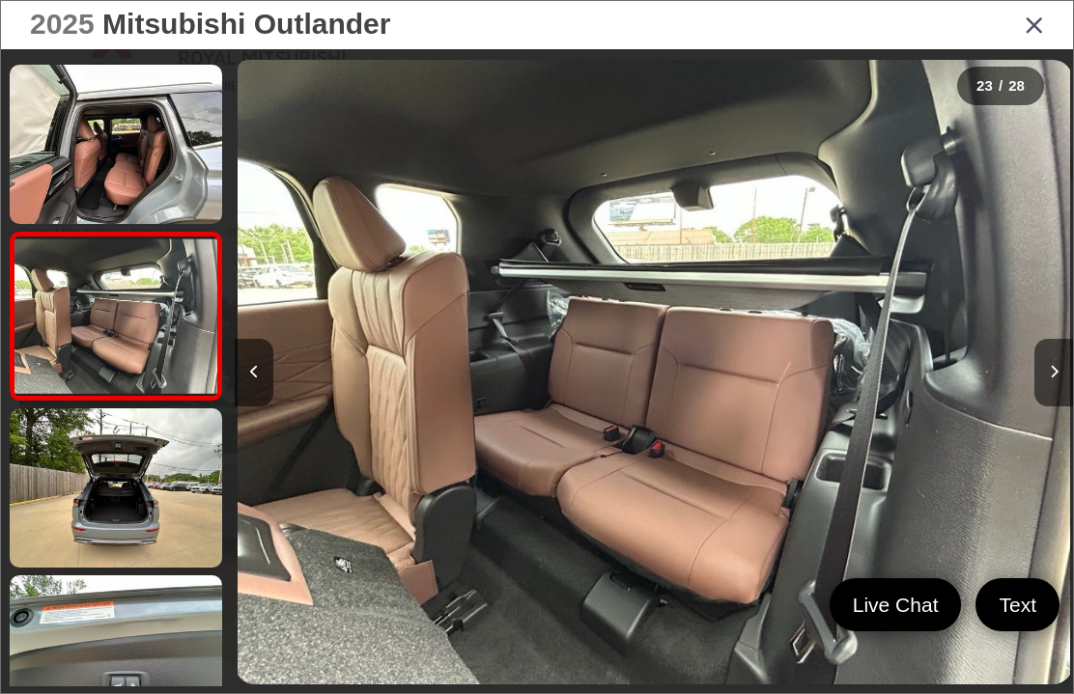
click at [1064, 406] on button "Next image" at bounding box center [1053, 373] width 39 height 68
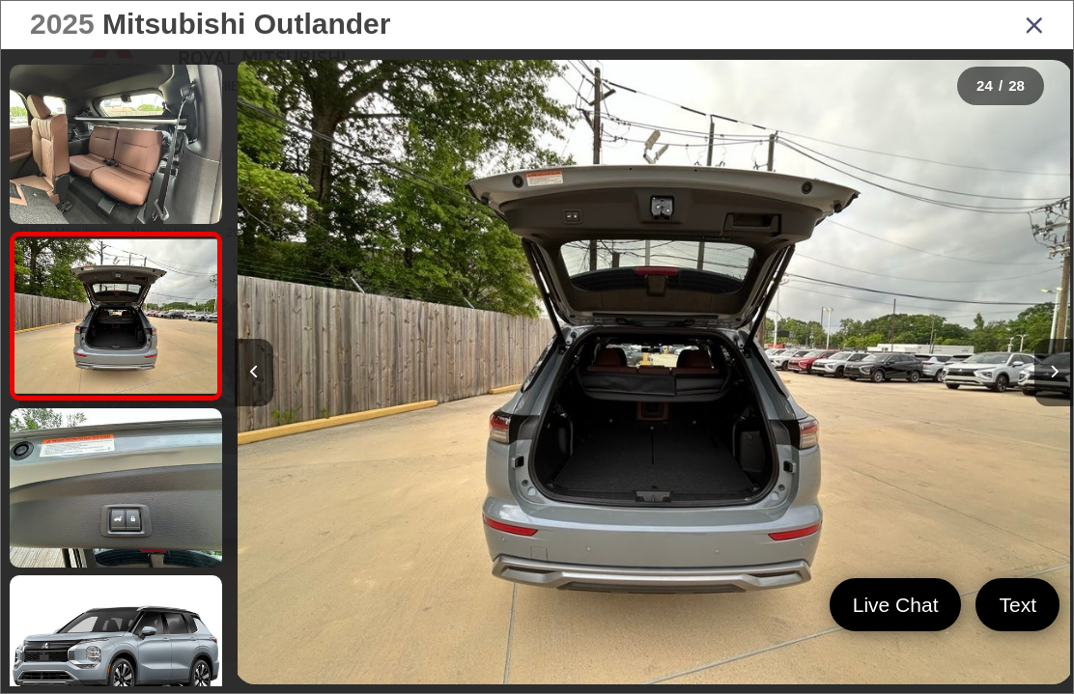
click at [1046, 403] on button "Next image" at bounding box center [1053, 373] width 39 height 68
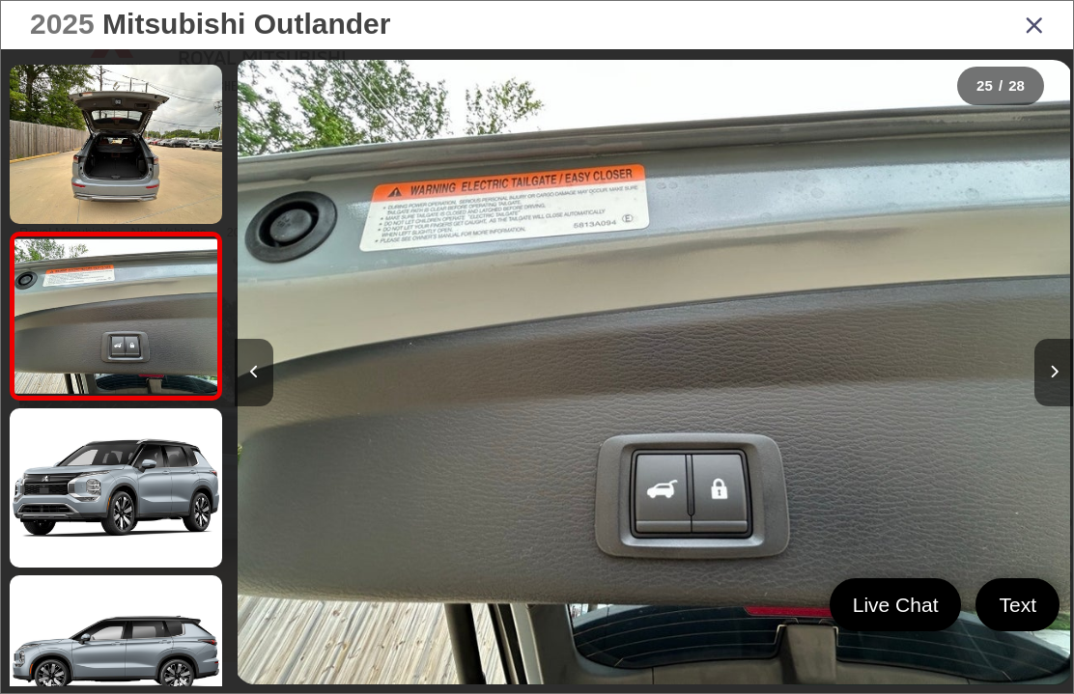
click at [1067, 393] on button "Next image" at bounding box center [1053, 373] width 39 height 68
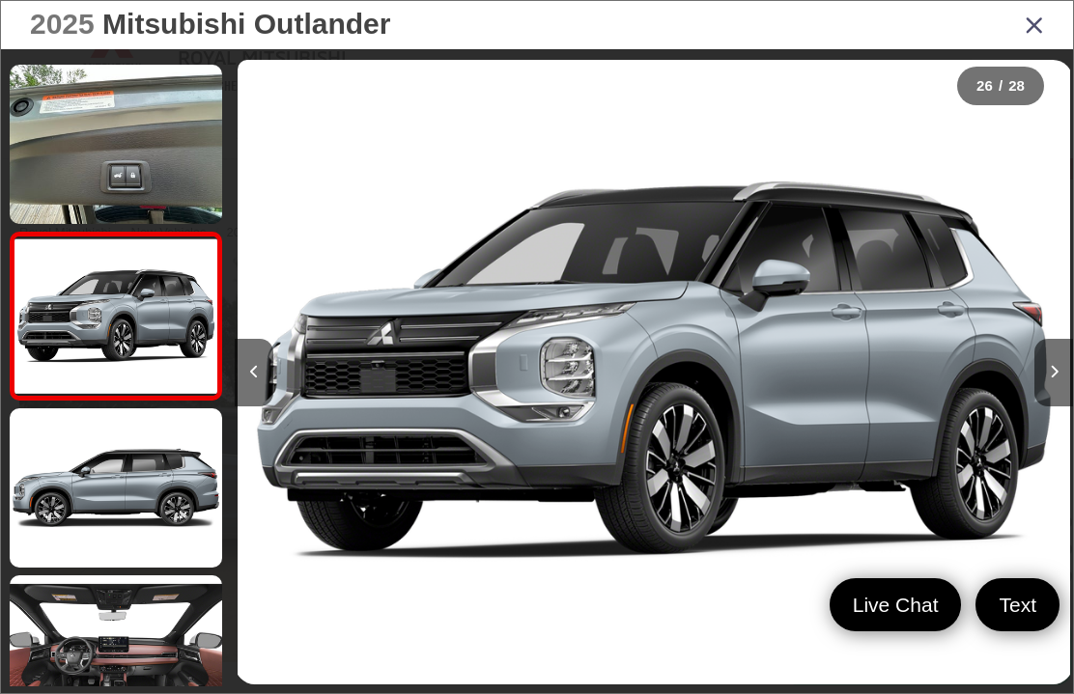
click at [1066, 401] on button "Next image" at bounding box center [1053, 373] width 39 height 68
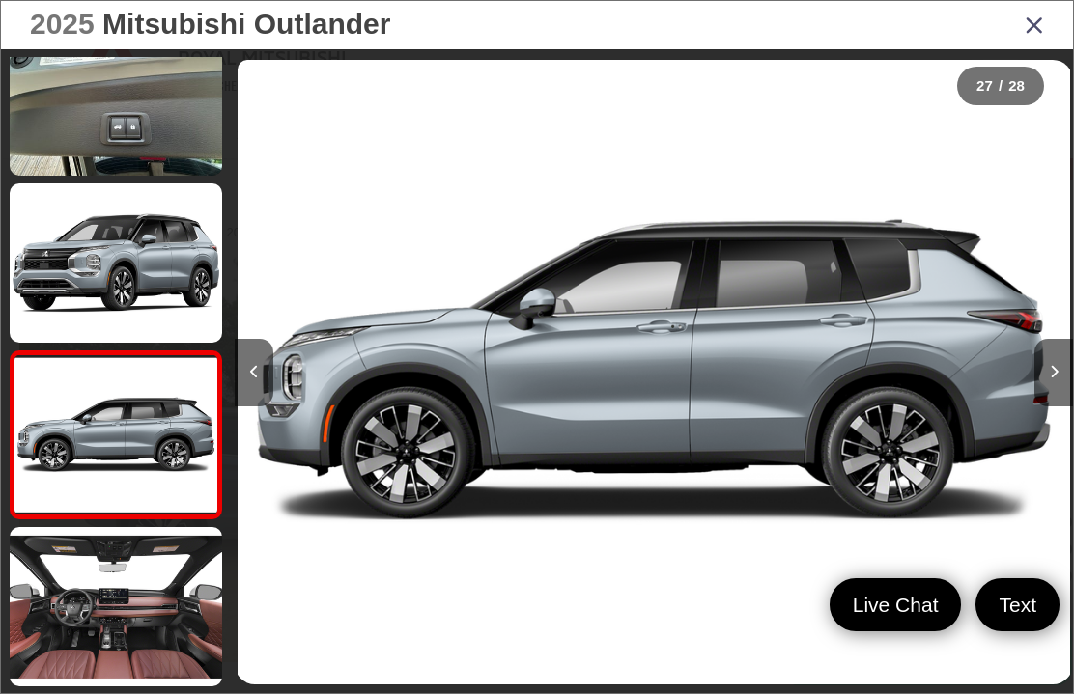
click at [1064, 402] on button "Next image" at bounding box center [1053, 373] width 39 height 68
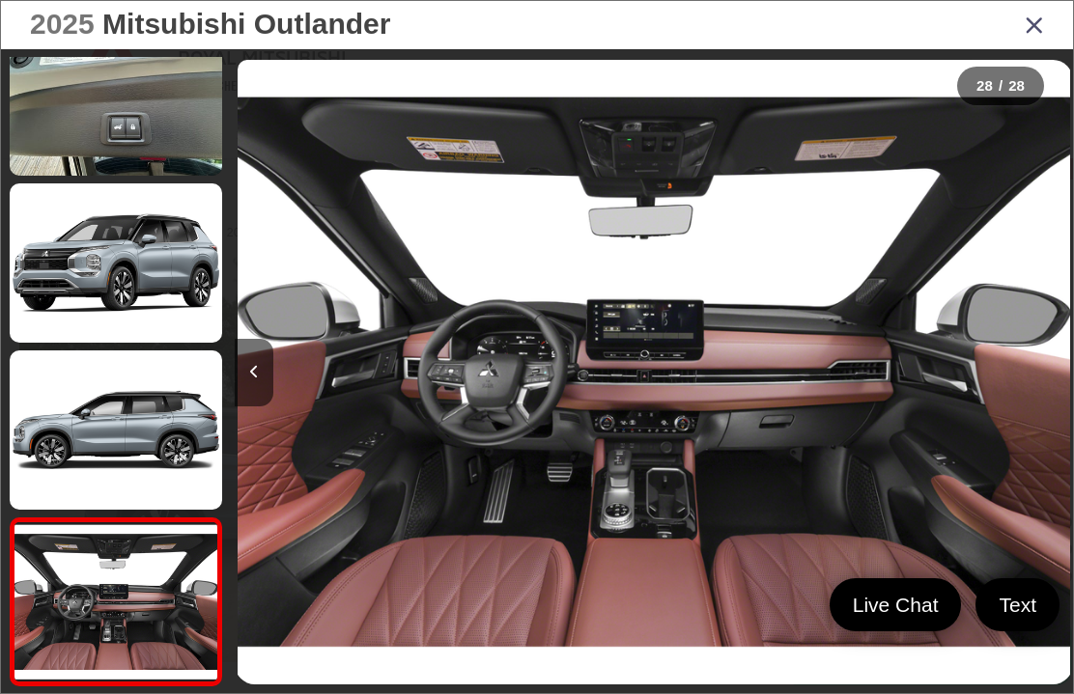
click at [1036, 20] on icon "Close gallery" at bounding box center [1034, 24] width 19 height 25
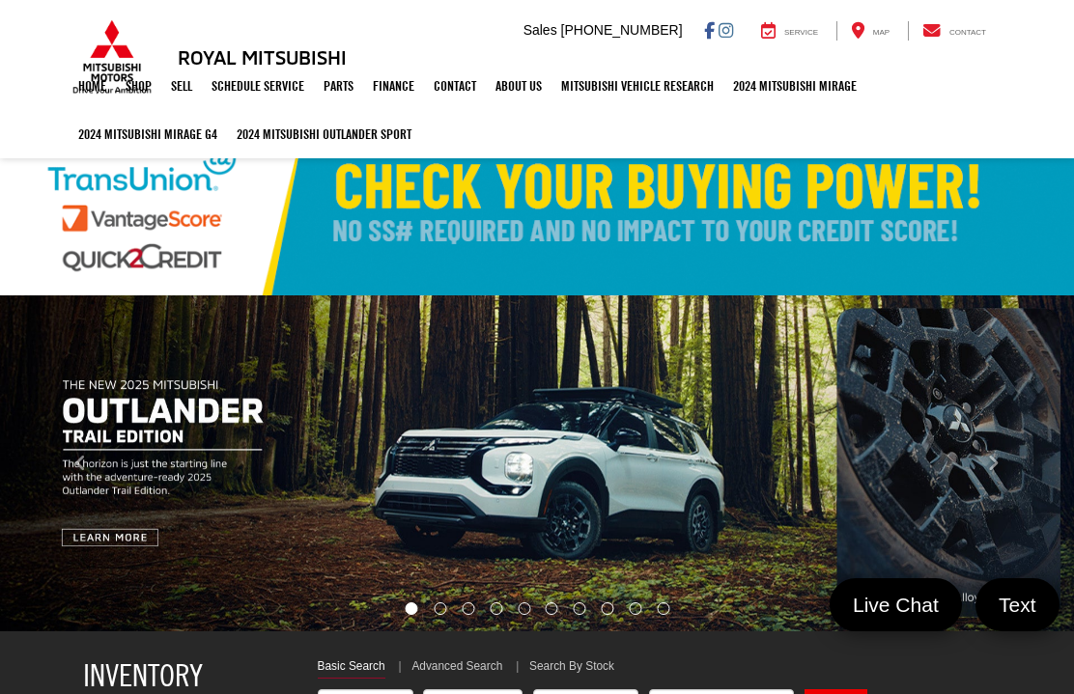
select select "Mitsubishi"
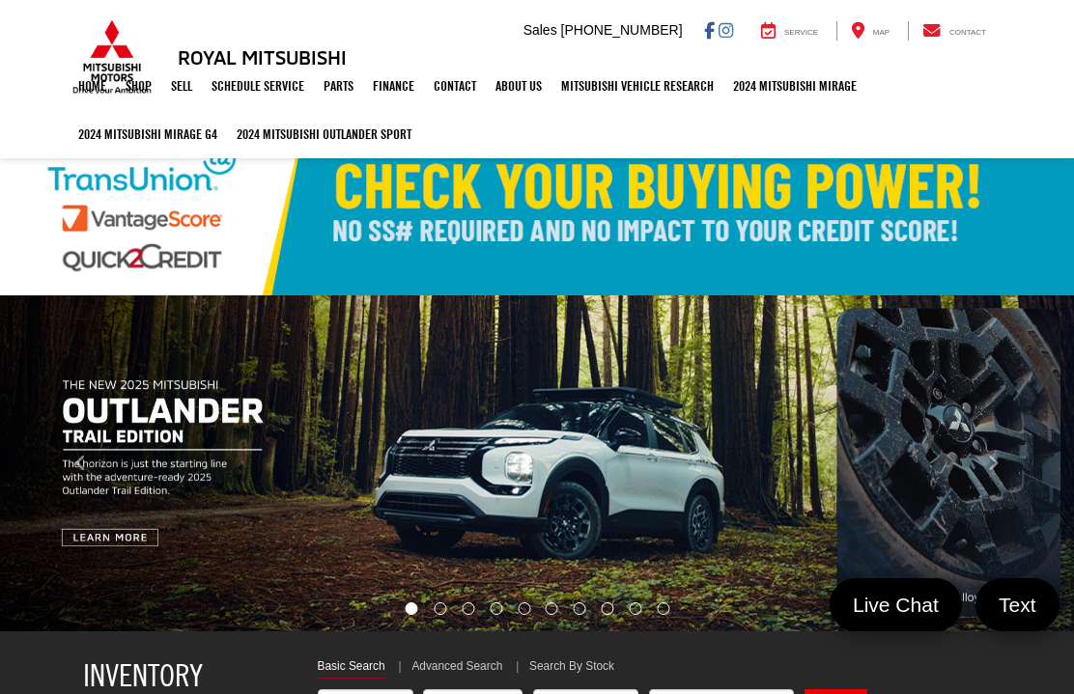
scroll to position [269, 0]
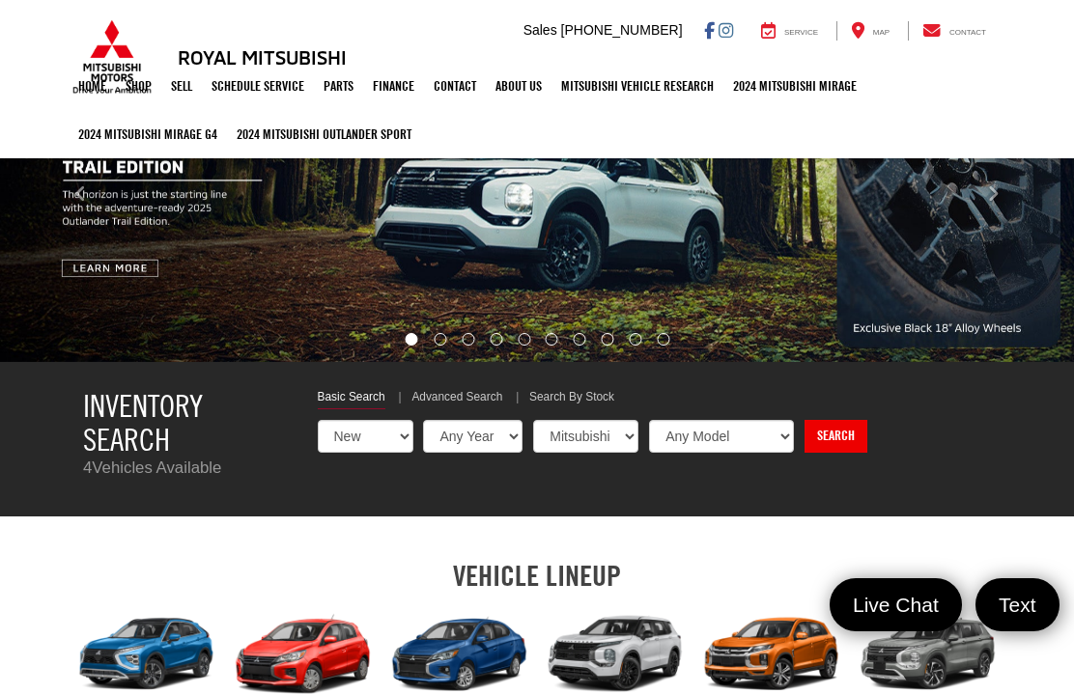
select select "Type:U"
select select "Choose Year from the dropdown"
select select "Choose Make from the dropdown"
select select "Choose Model from the dropdown"
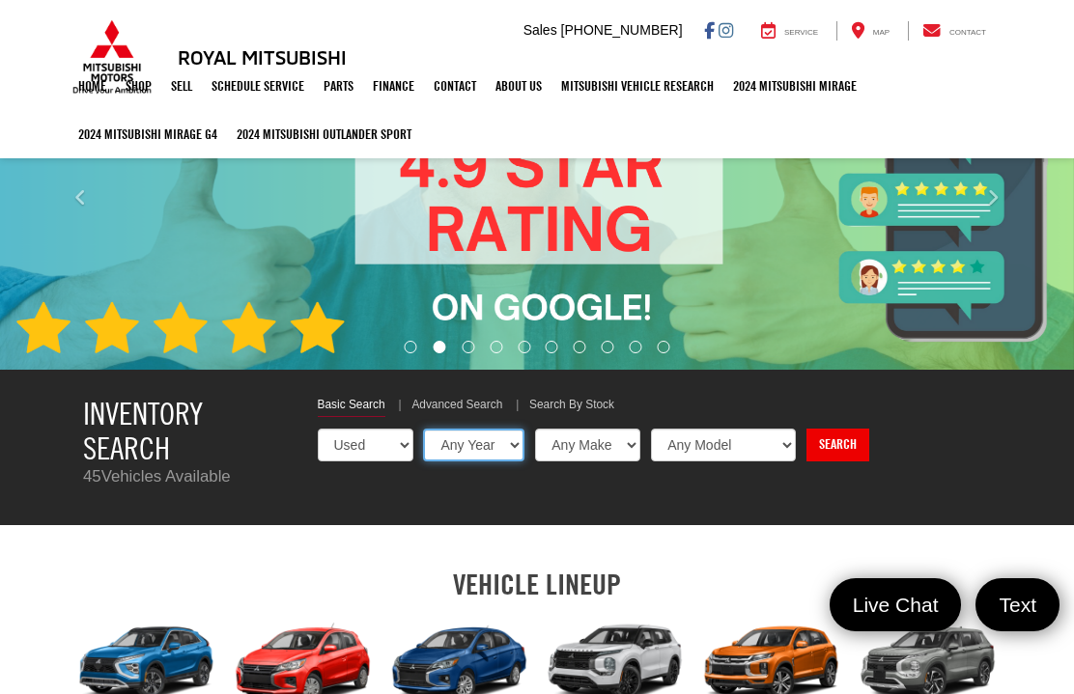
click at [489, 441] on select "Any Year 2025 2024 2023 2022 2021 2020 2019" at bounding box center [473, 445] width 101 height 33
select select "2024"
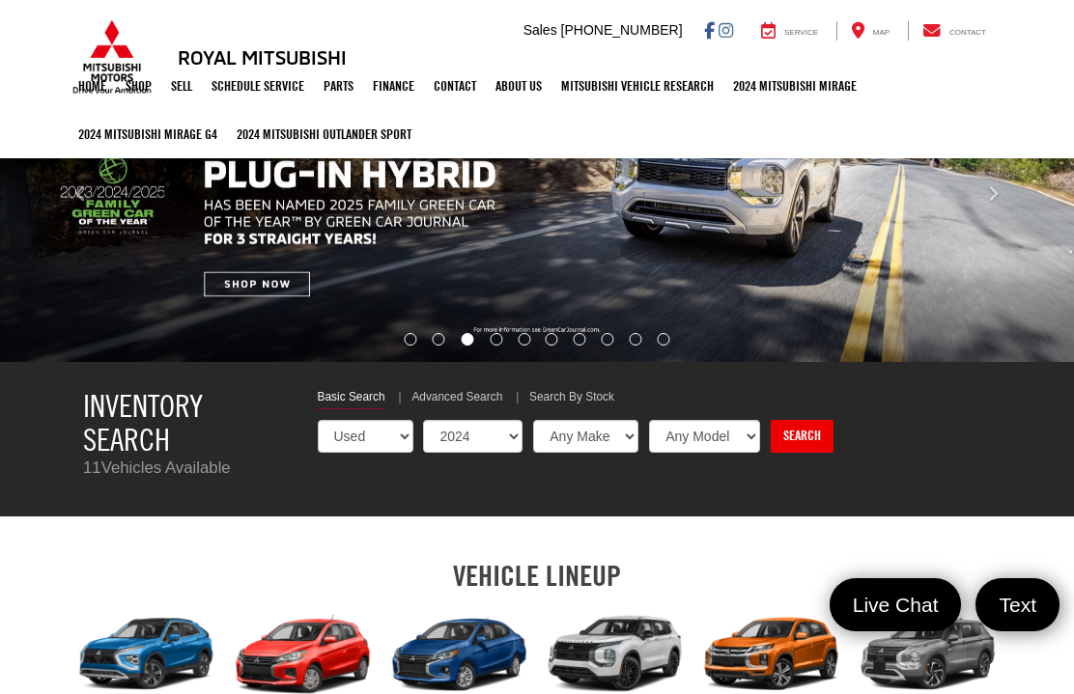
click at [771, 445] on link "Search" at bounding box center [802, 436] width 63 height 33
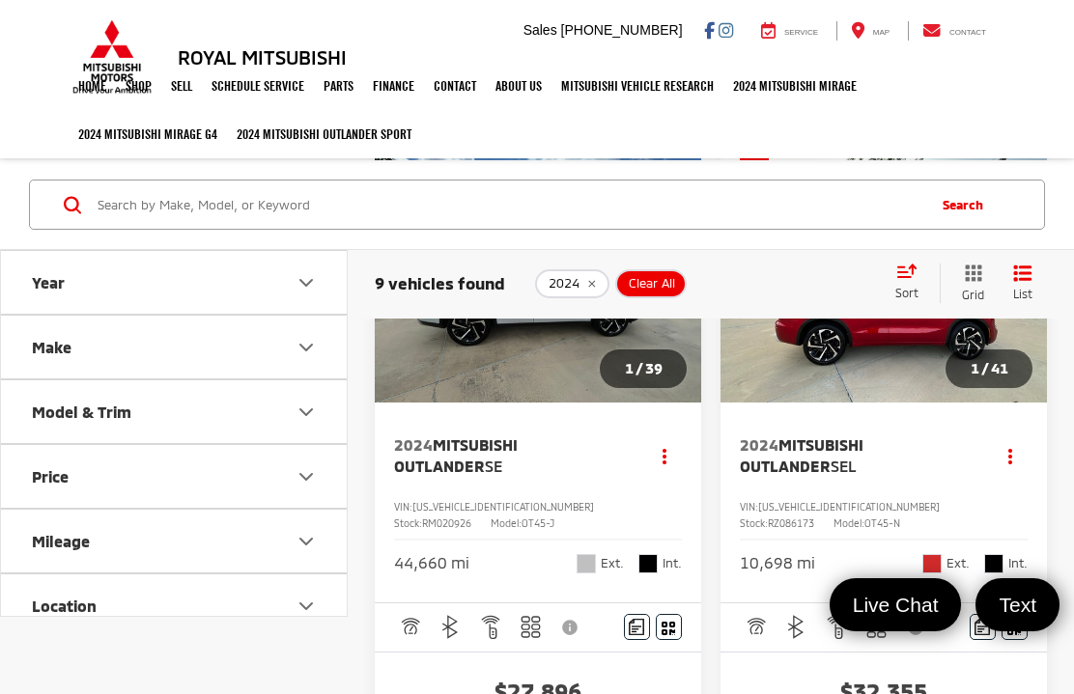
scroll to position [973, 0]
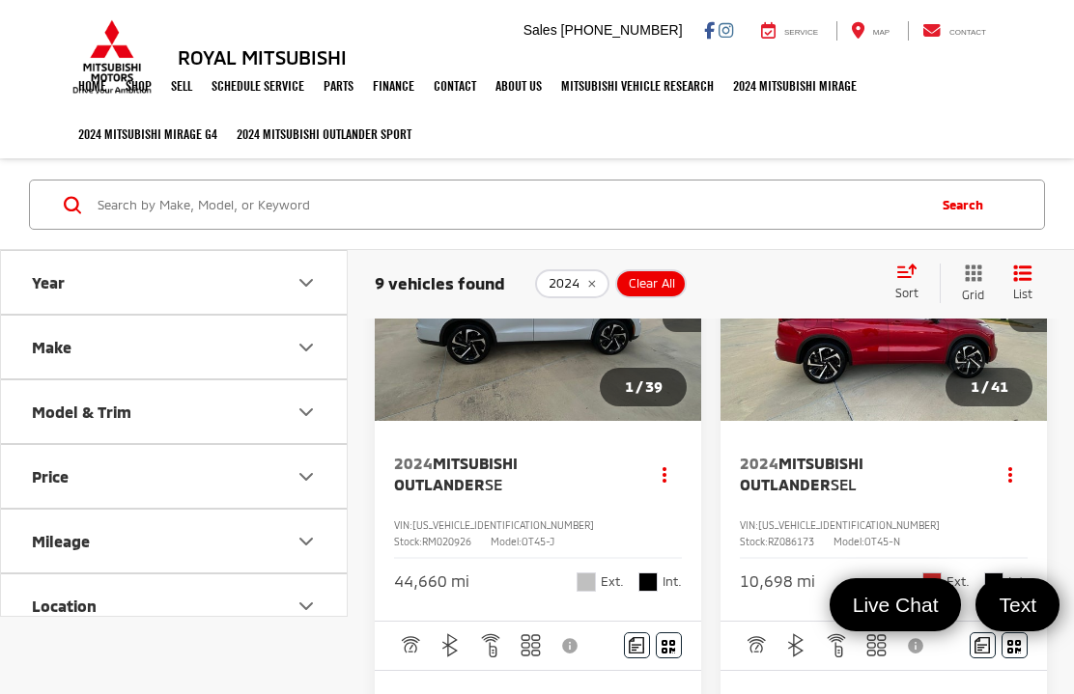
click at [877, 415] on img "2024 Mitsubishi Outlander SEL 0" at bounding box center [883, 299] width 329 height 247
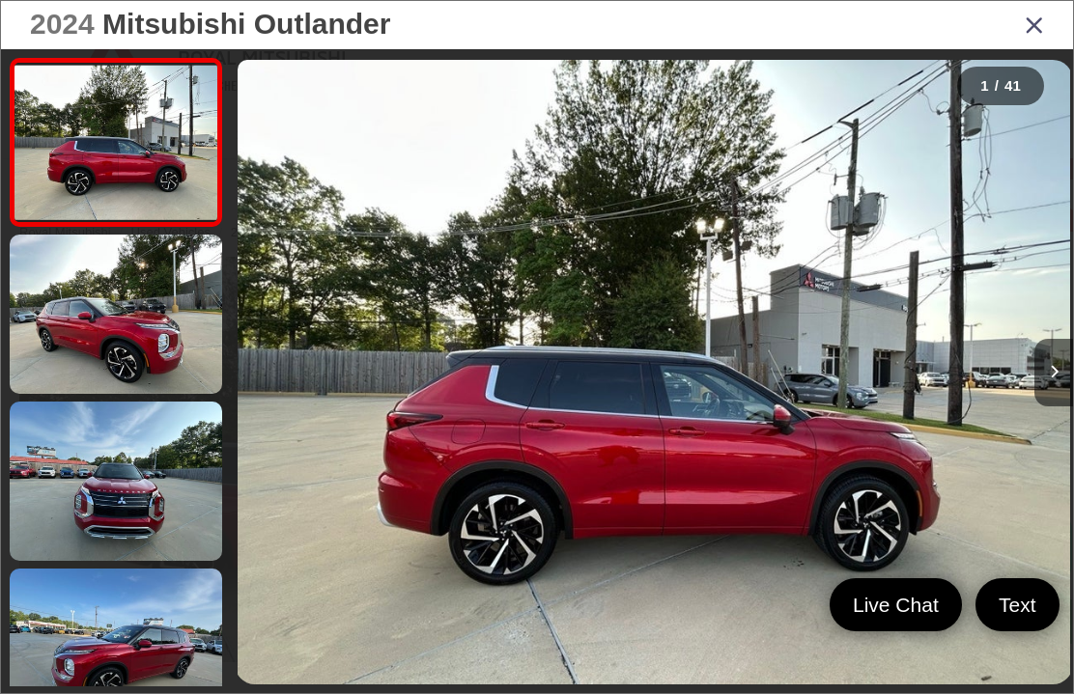
click at [1072, 396] on button "Next image" at bounding box center [1053, 373] width 39 height 68
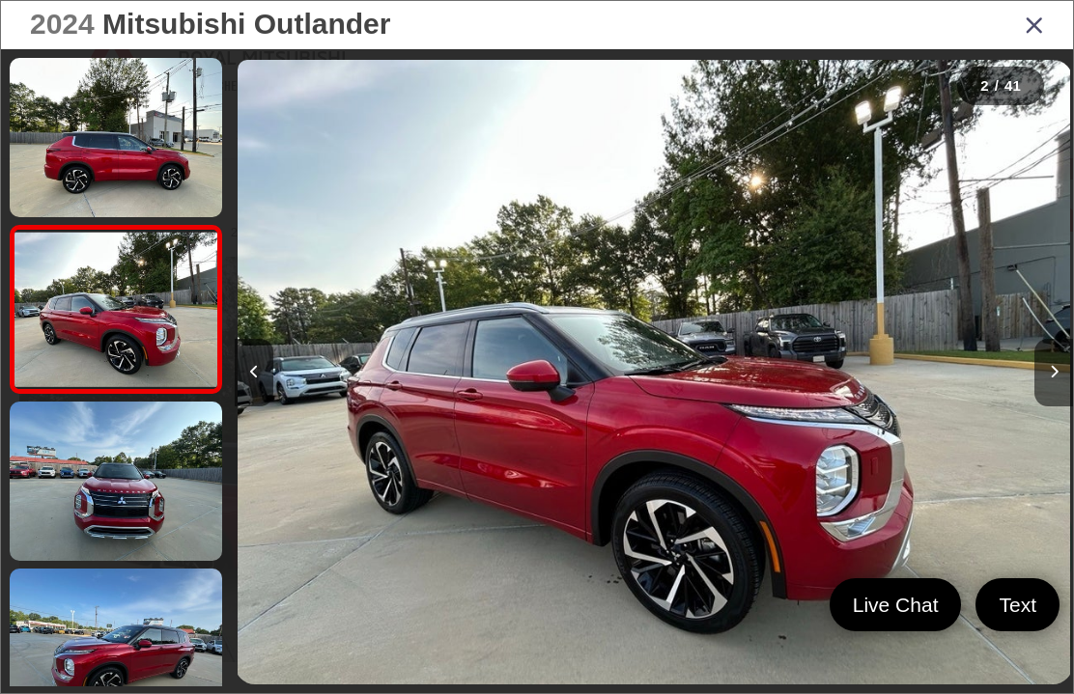
click at [1062, 402] on button "Next image" at bounding box center [1053, 373] width 39 height 68
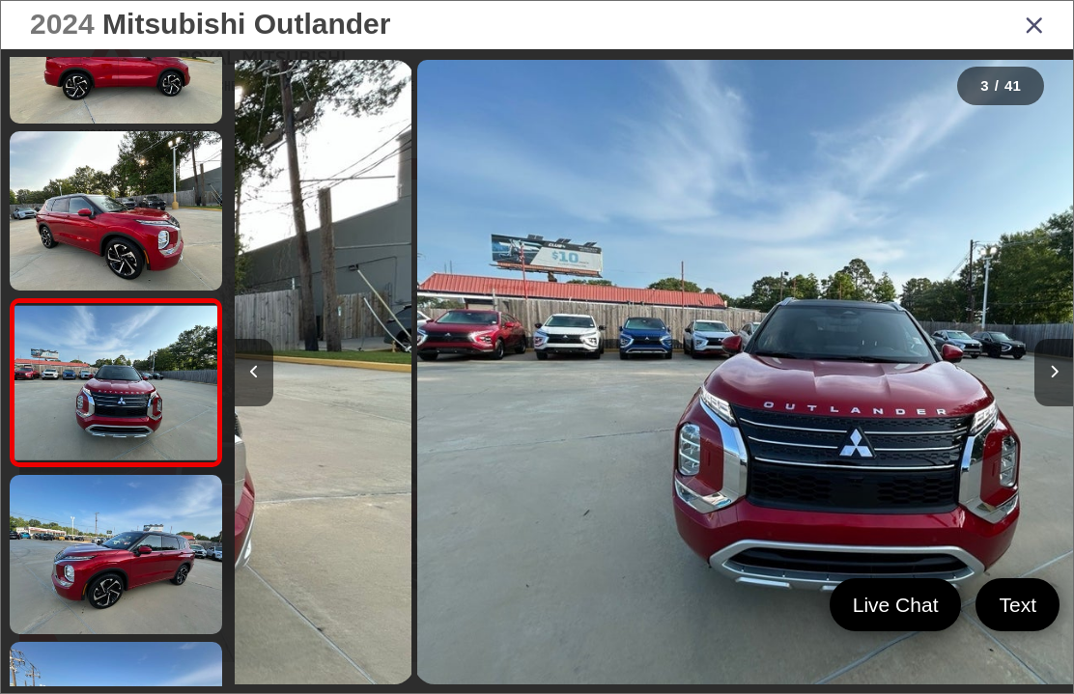
scroll to position [160, 0]
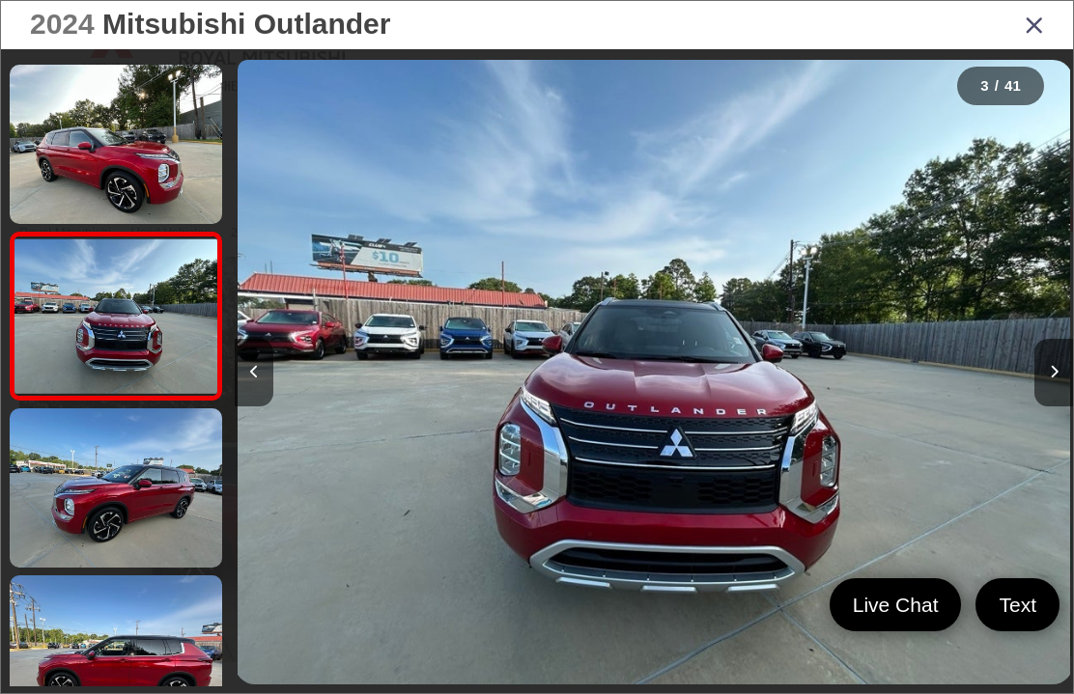
click at [1056, 405] on button "Next image" at bounding box center [1053, 373] width 39 height 68
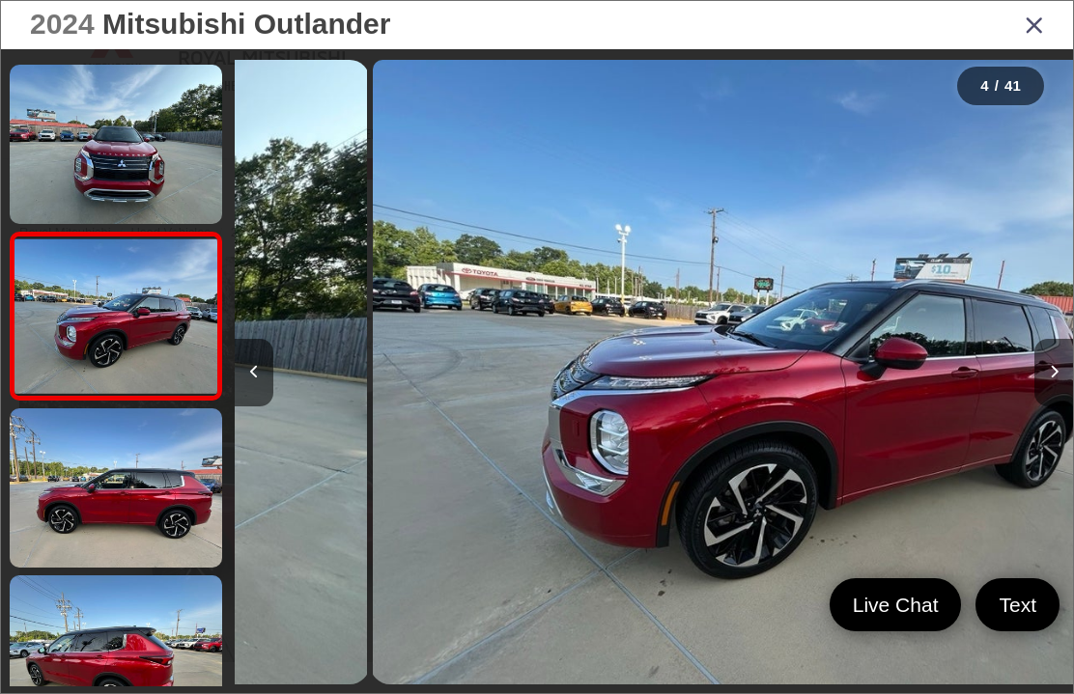
scroll to position [0, 2515]
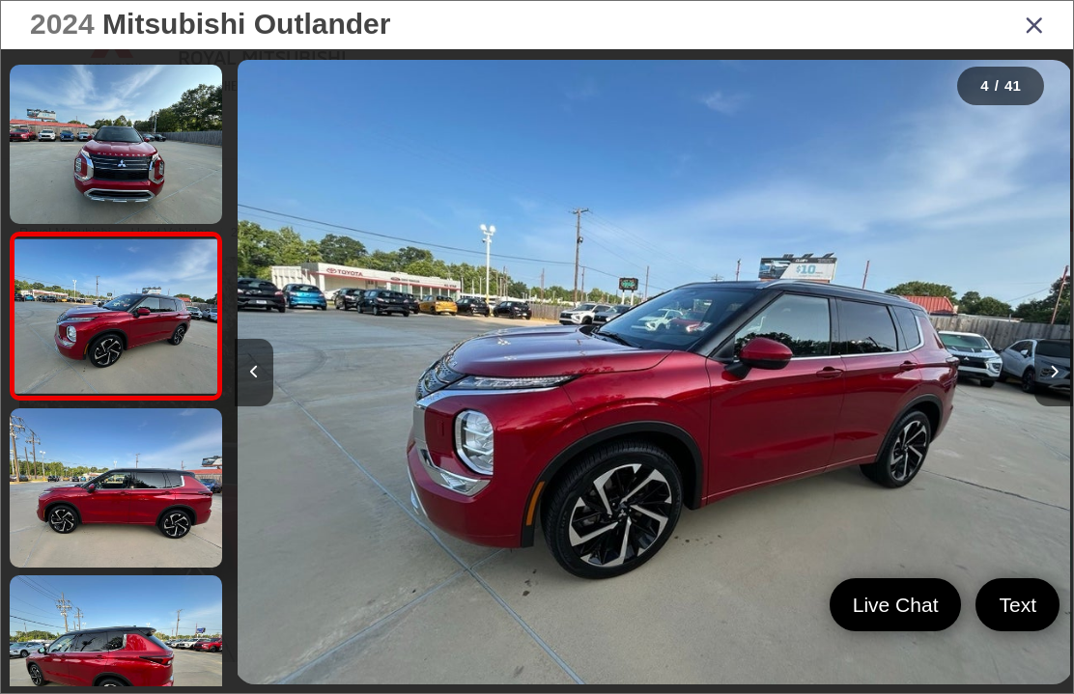
click at [1063, 400] on button "Next image" at bounding box center [1053, 373] width 39 height 68
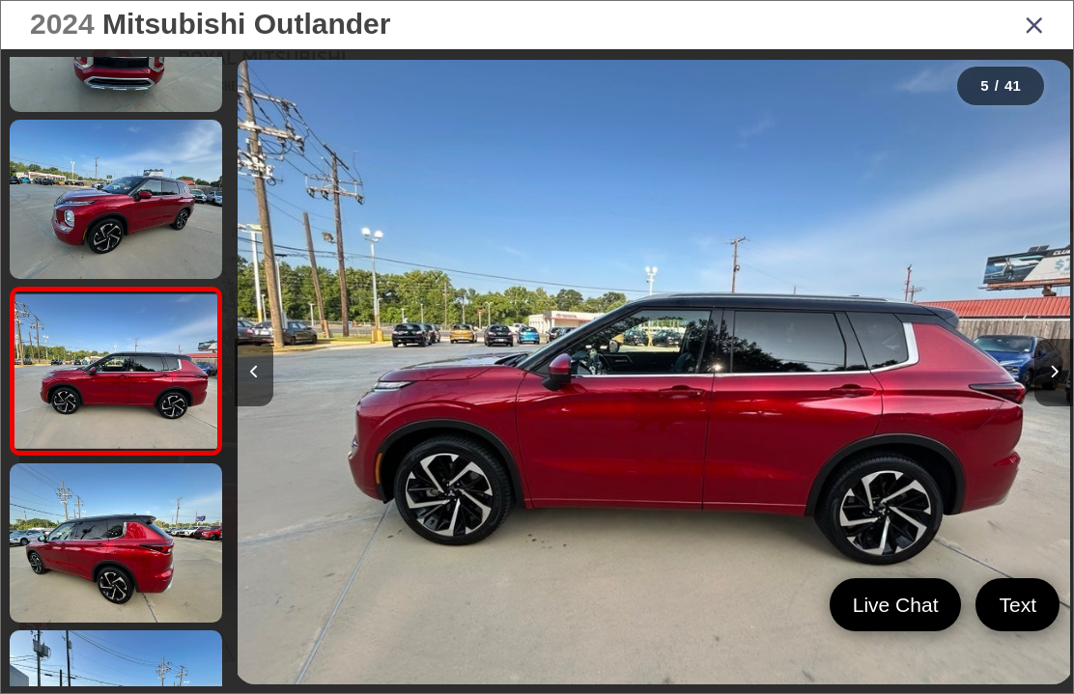
scroll to position [494, 0]
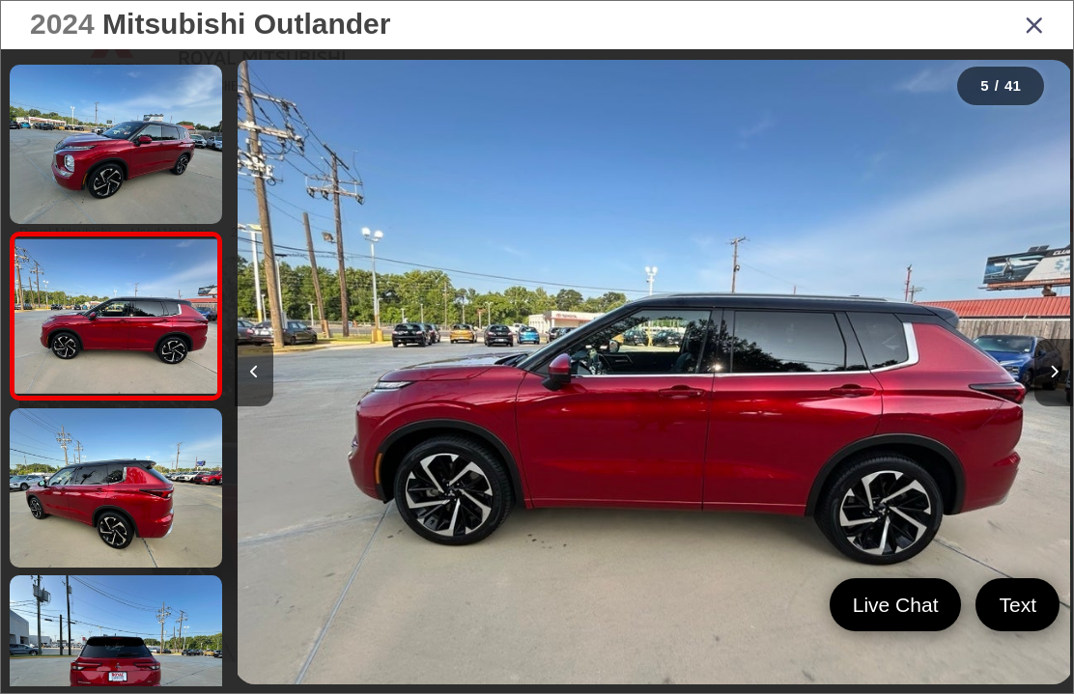
click at [1059, 398] on button "Next image" at bounding box center [1053, 373] width 39 height 68
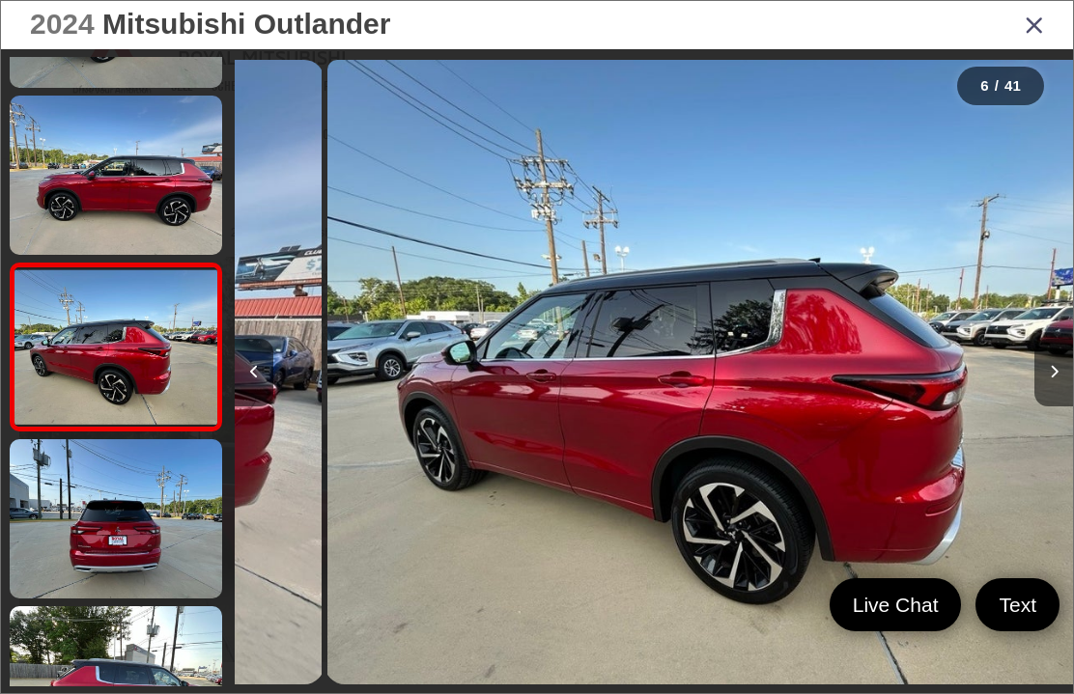
scroll to position [0, 4191]
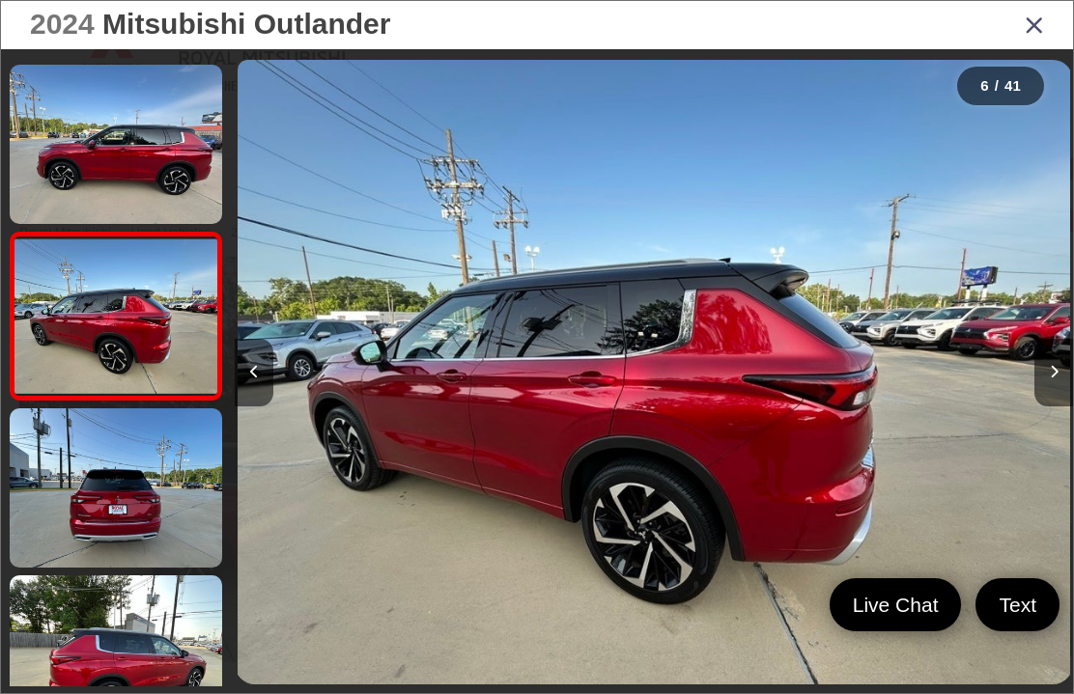
click at [1063, 397] on button "Next image" at bounding box center [1053, 373] width 39 height 68
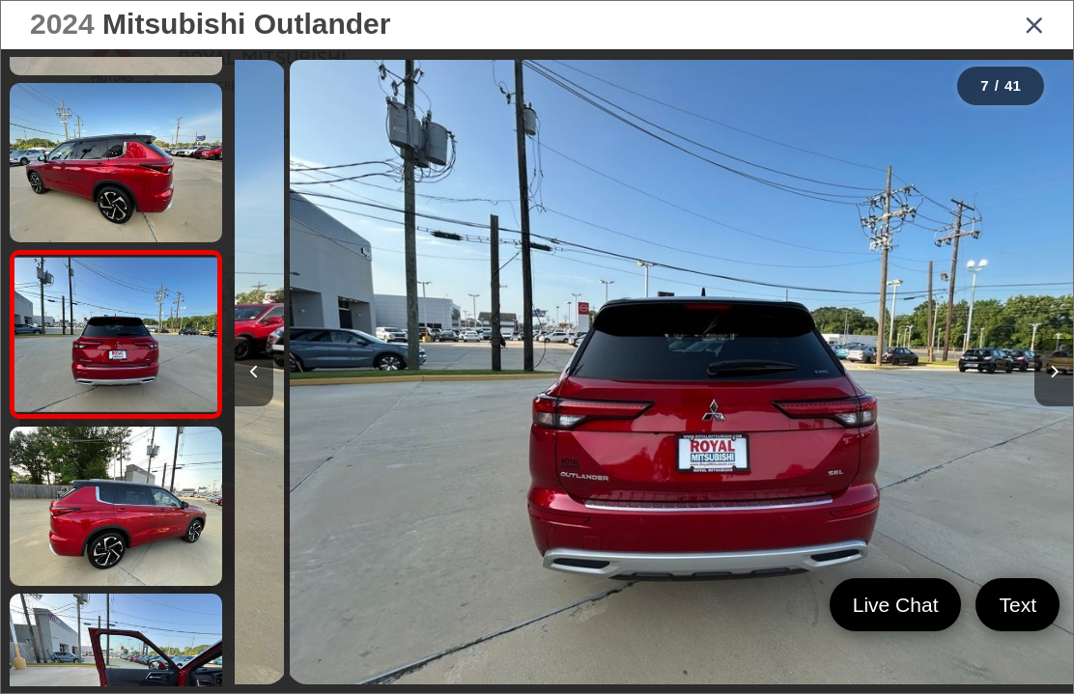
scroll to position [829, 0]
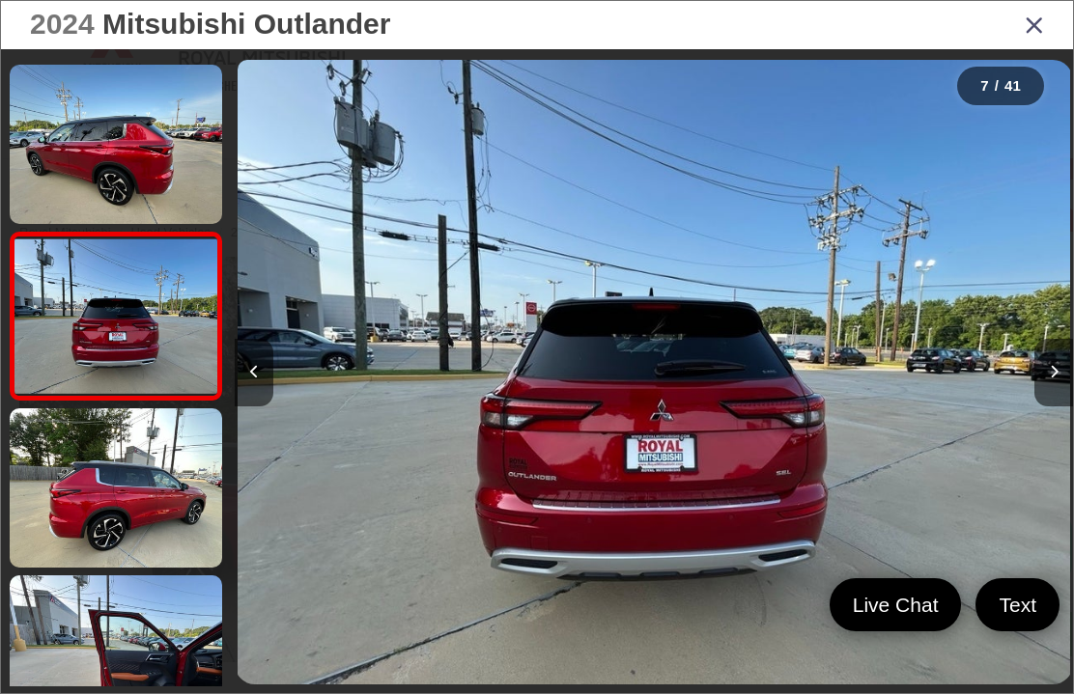
click at [1062, 394] on button "Next image" at bounding box center [1053, 373] width 39 height 68
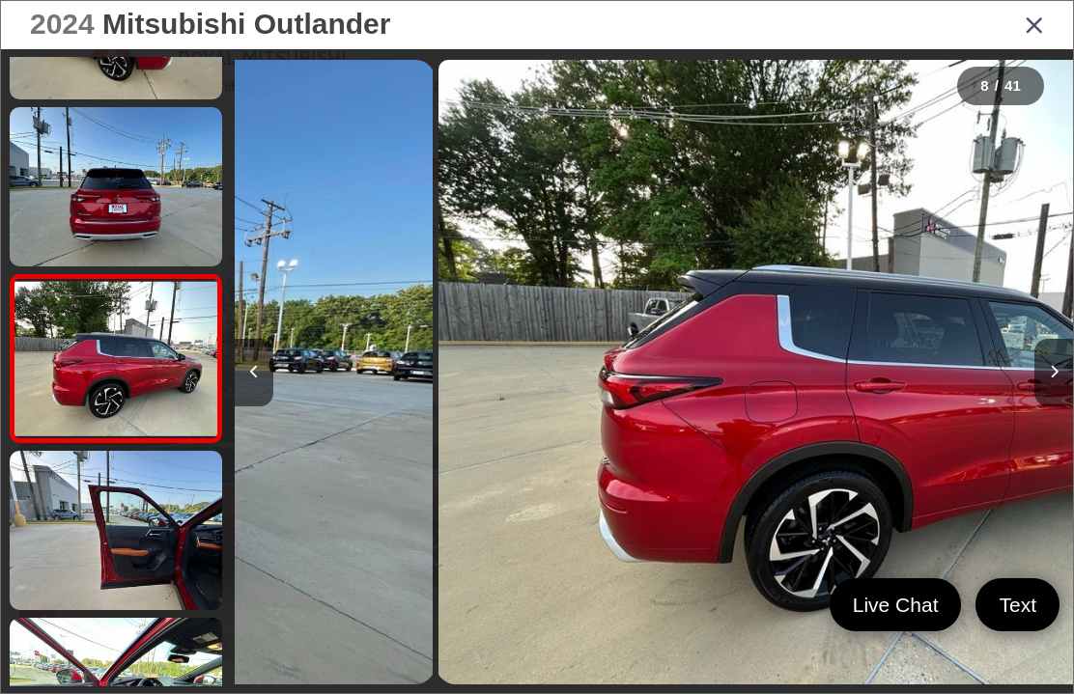
scroll to position [0, 5868]
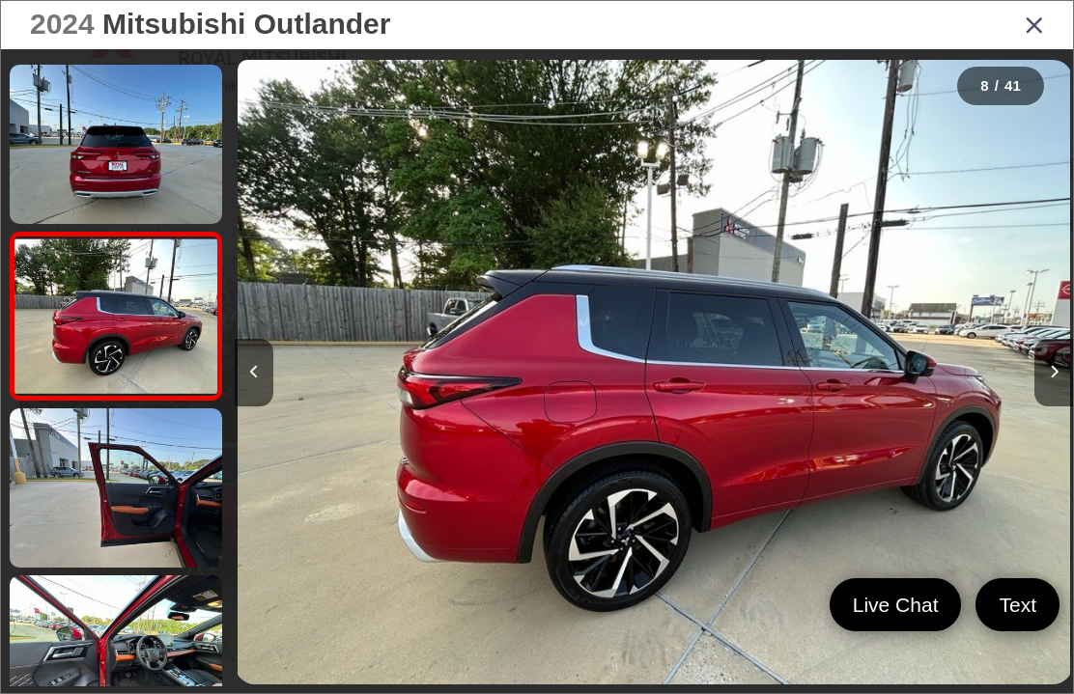
click at [1064, 402] on button "Next image" at bounding box center [1053, 373] width 39 height 68
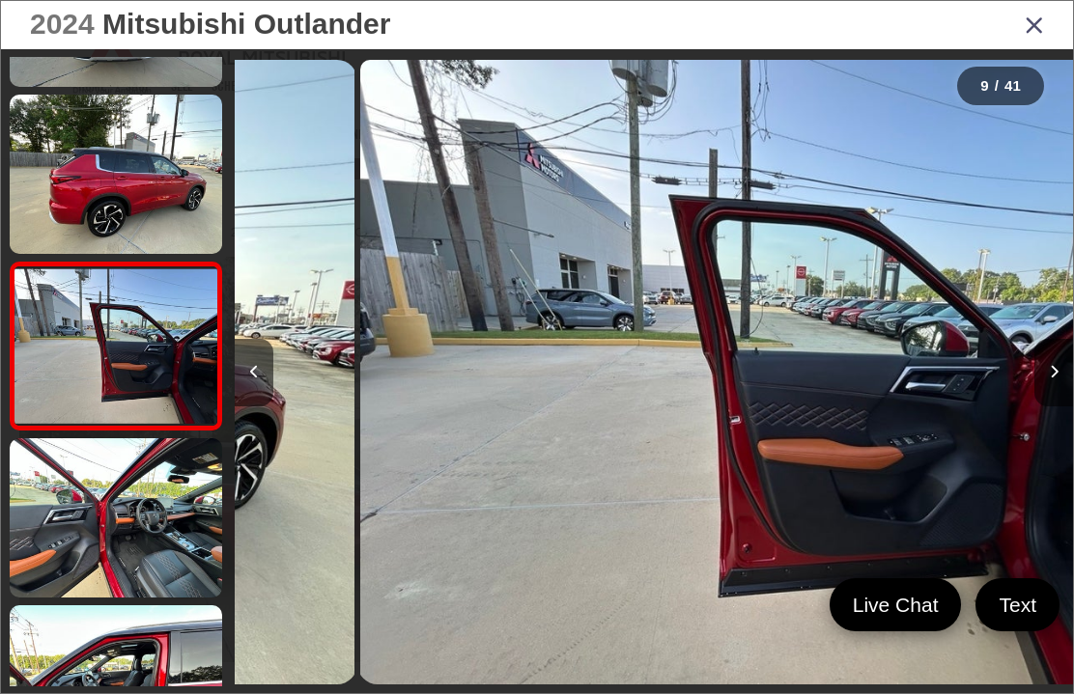
scroll to position [0, 6706]
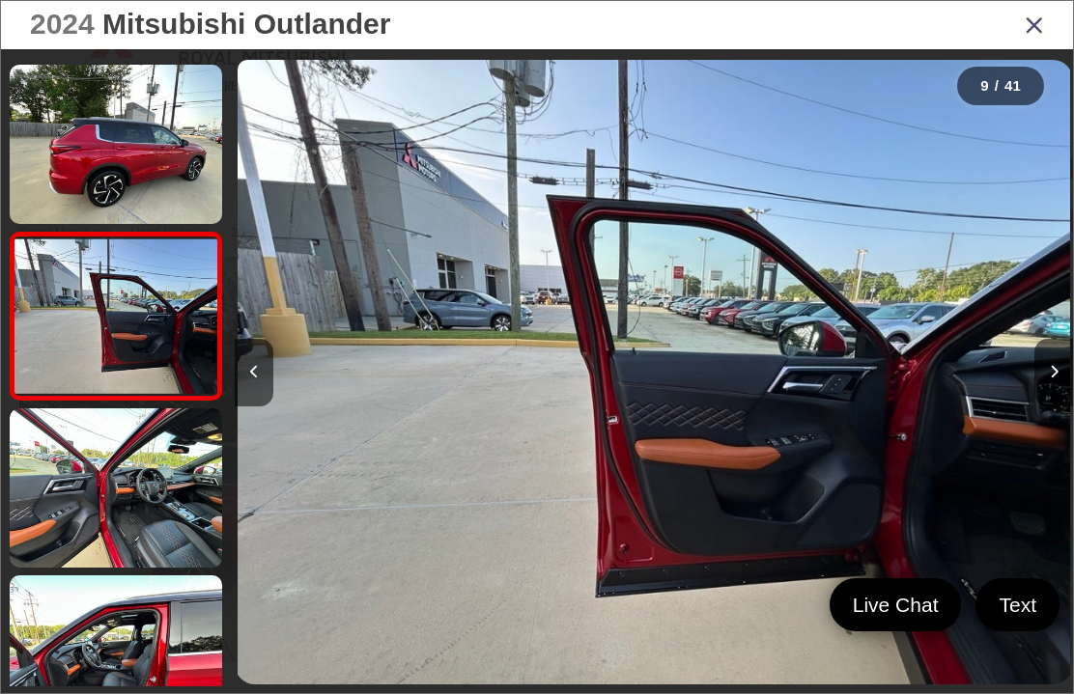
click at [1064, 407] on button "Next image" at bounding box center [1053, 373] width 39 height 68
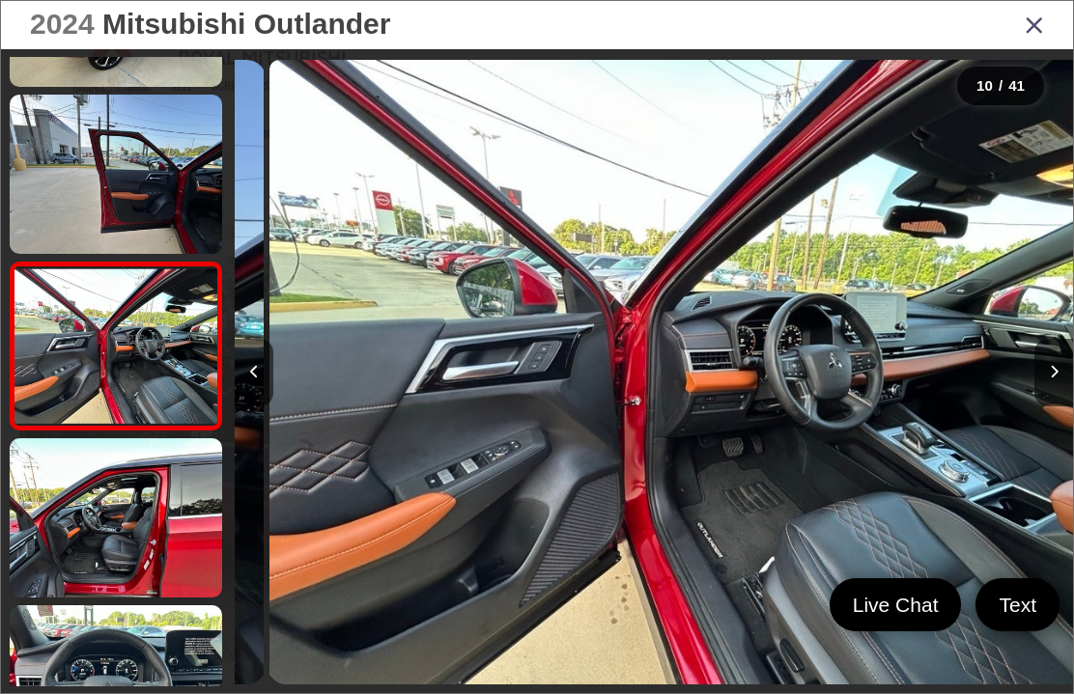
scroll to position [0, 7545]
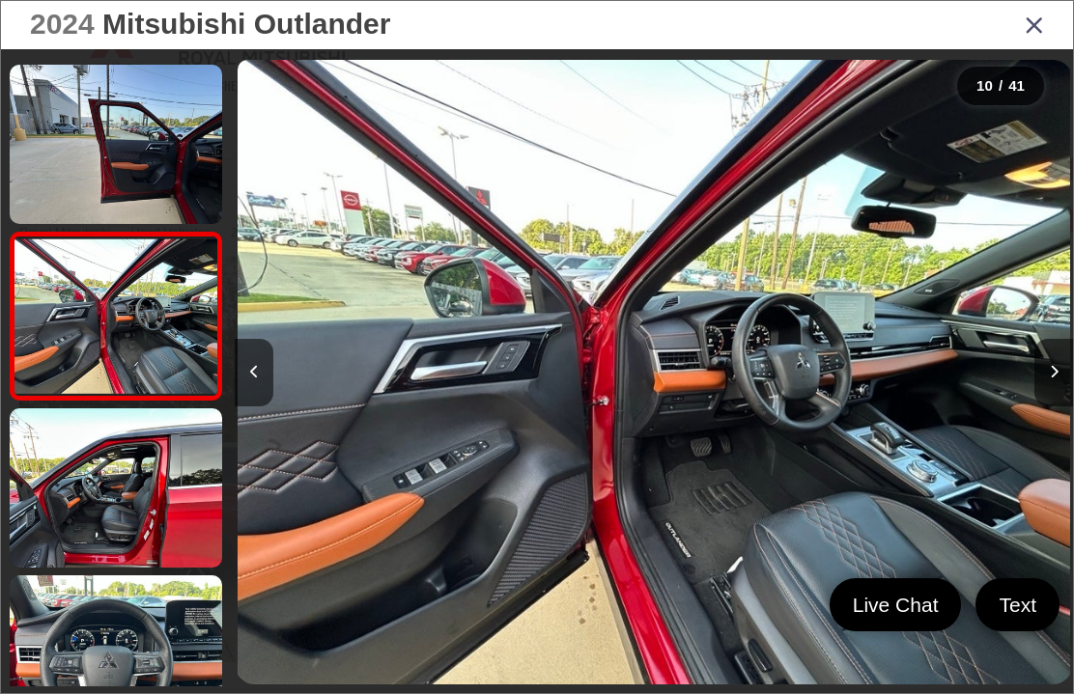
click at [1063, 394] on button "Next image" at bounding box center [1053, 373] width 39 height 68
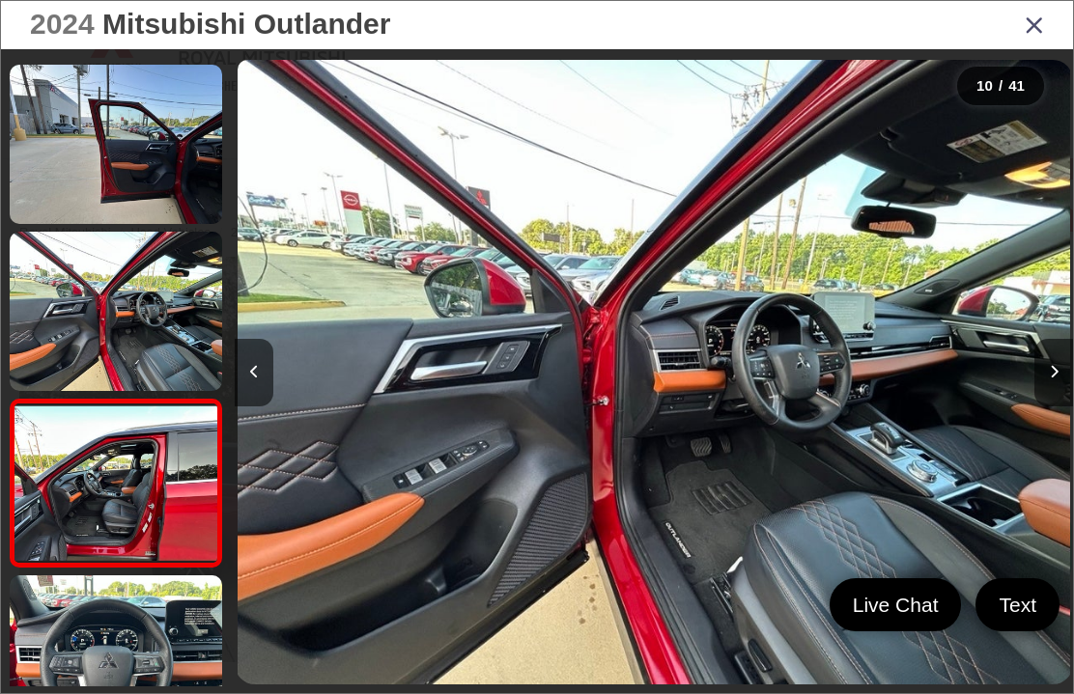
scroll to position [0, 0]
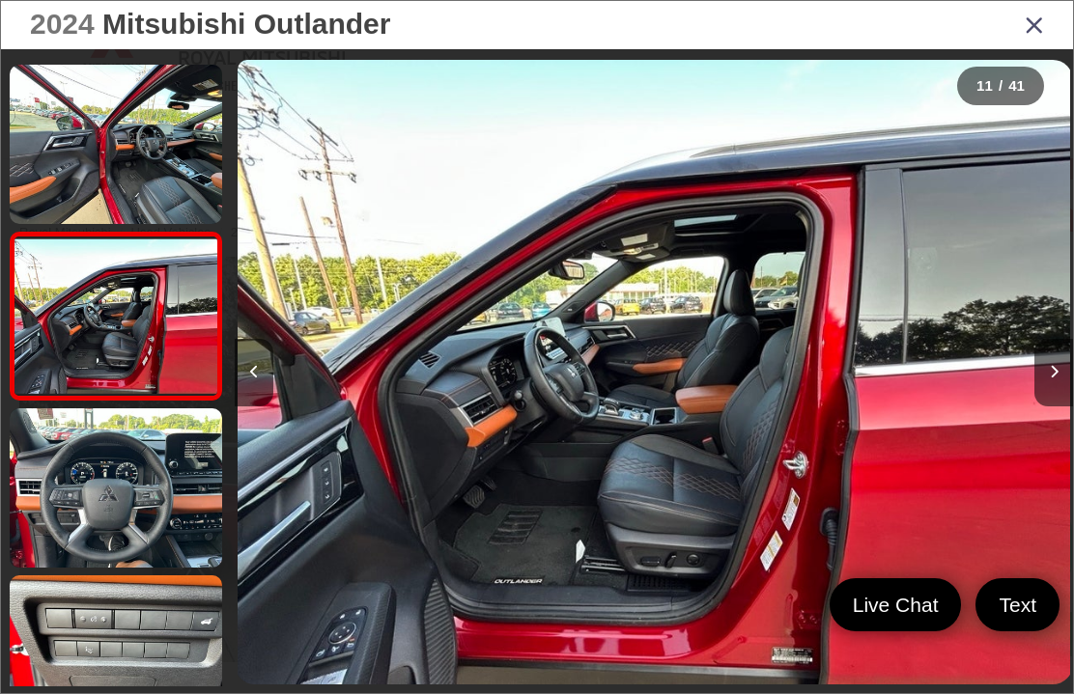
click at [1064, 397] on button "Next image" at bounding box center [1053, 373] width 39 height 68
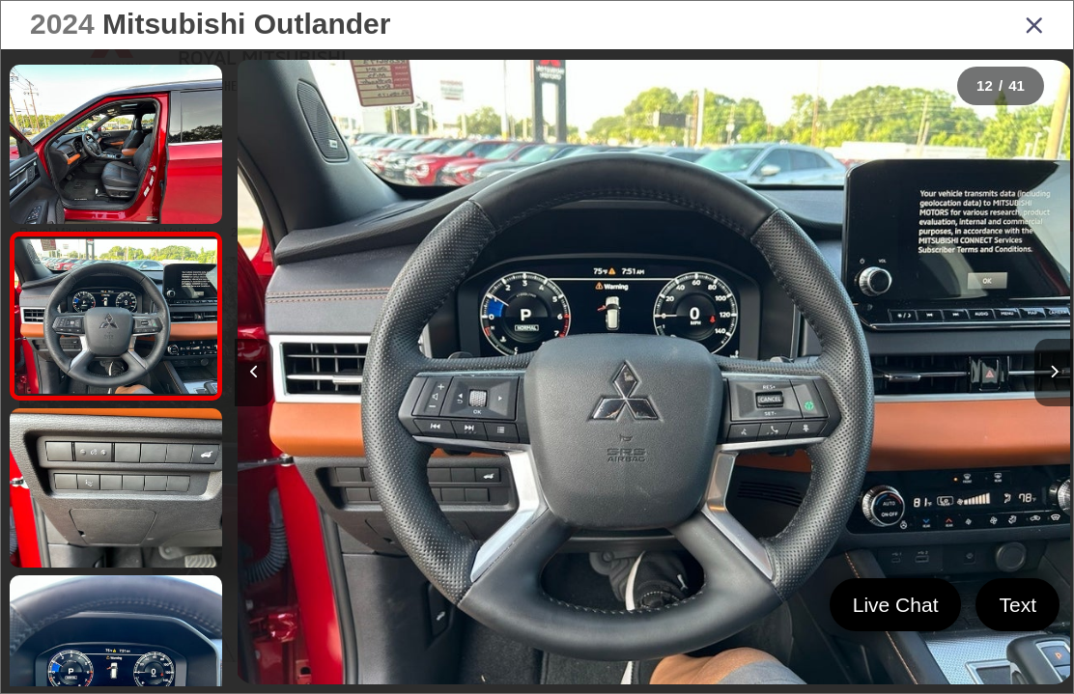
click at [1067, 393] on button "Next image" at bounding box center [1053, 373] width 39 height 68
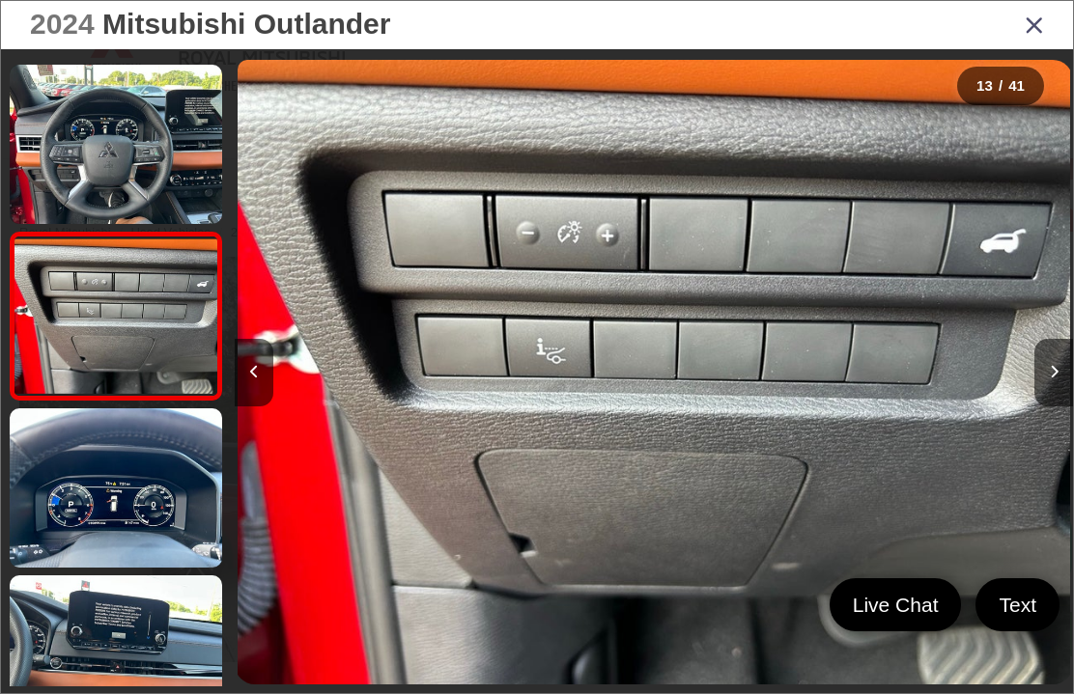
click at [1067, 395] on button "Next image" at bounding box center [1053, 373] width 39 height 68
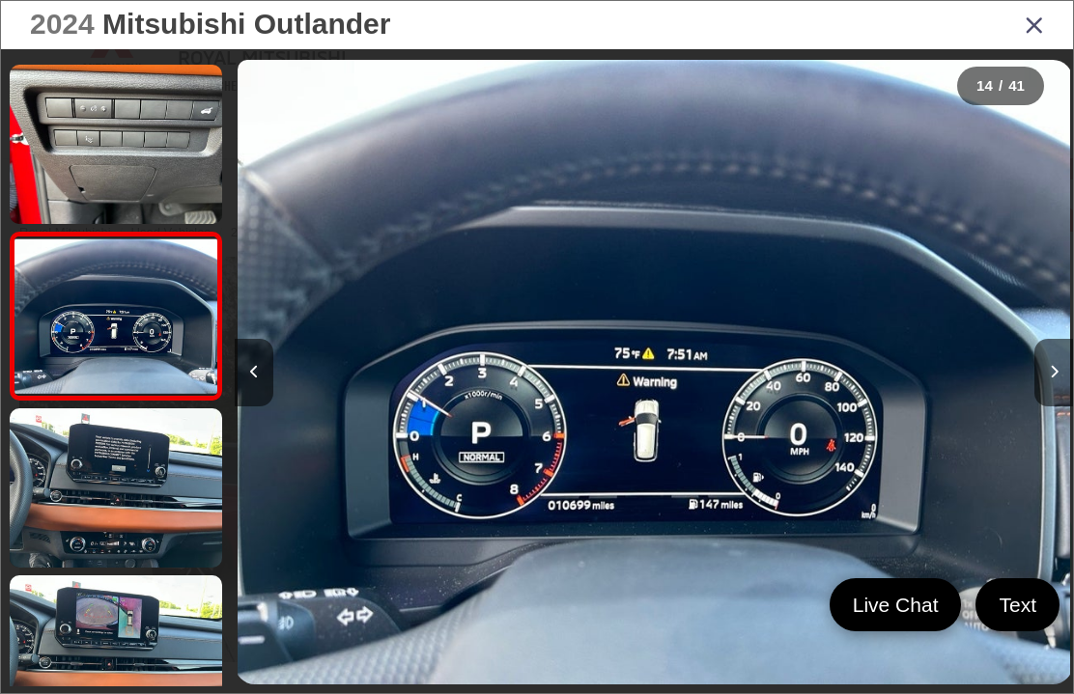
click at [1066, 393] on button "Next image" at bounding box center [1053, 373] width 39 height 68
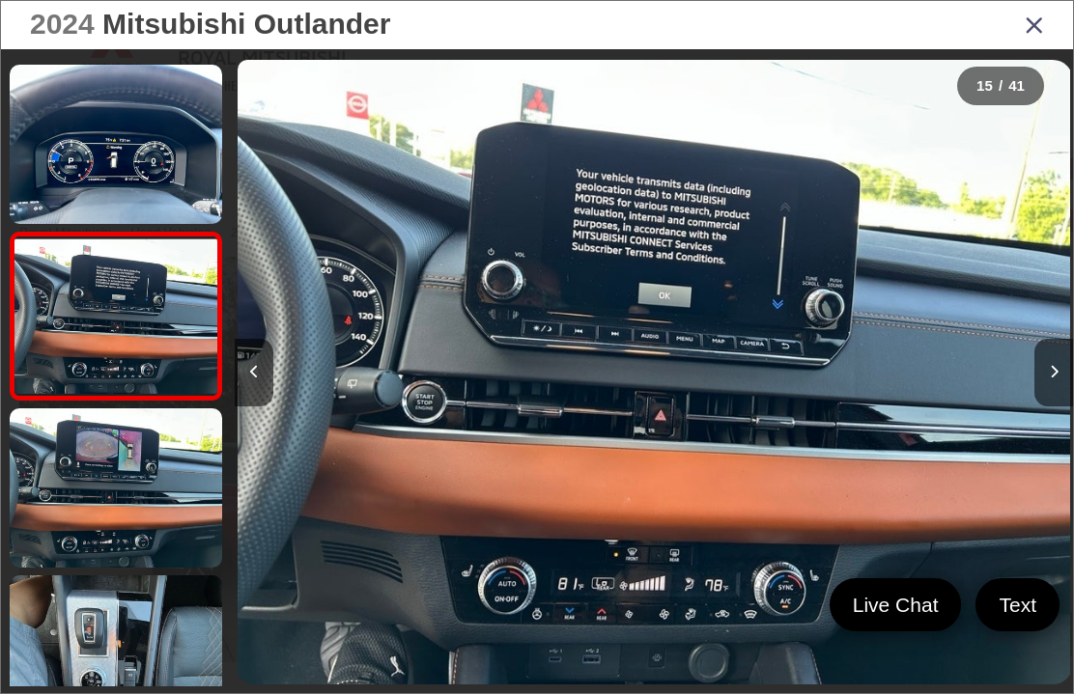
click at [1063, 395] on button "Next image" at bounding box center [1053, 373] width 39 height 68
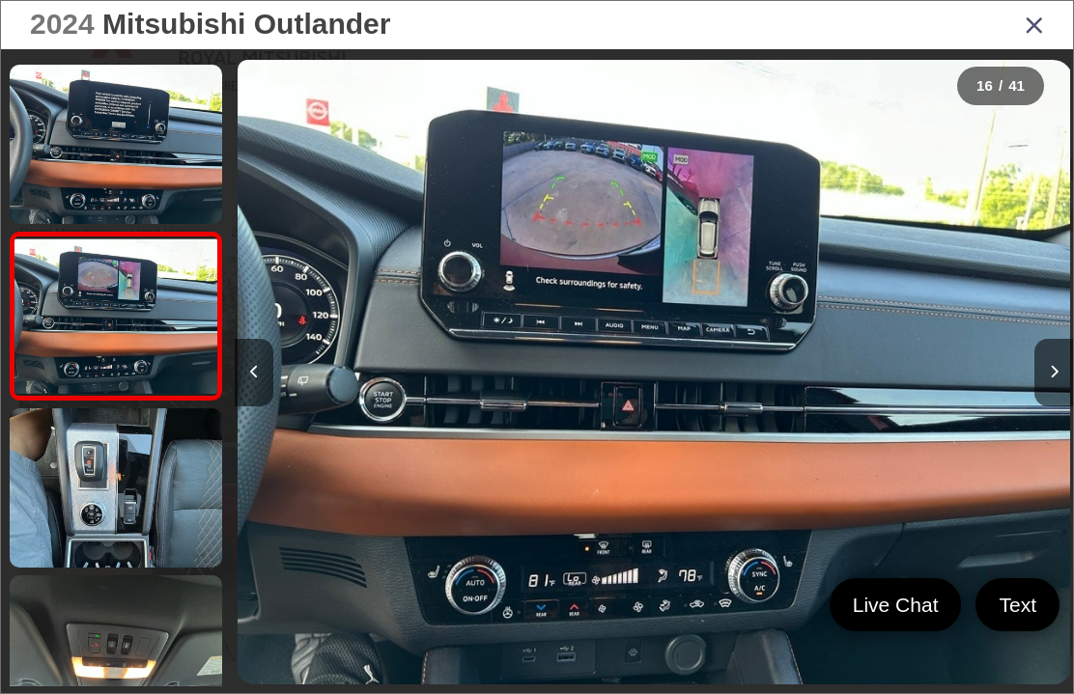
click at [1064, 398] on button "Next image" at bounding box center [1053, 373] width 39 height 68
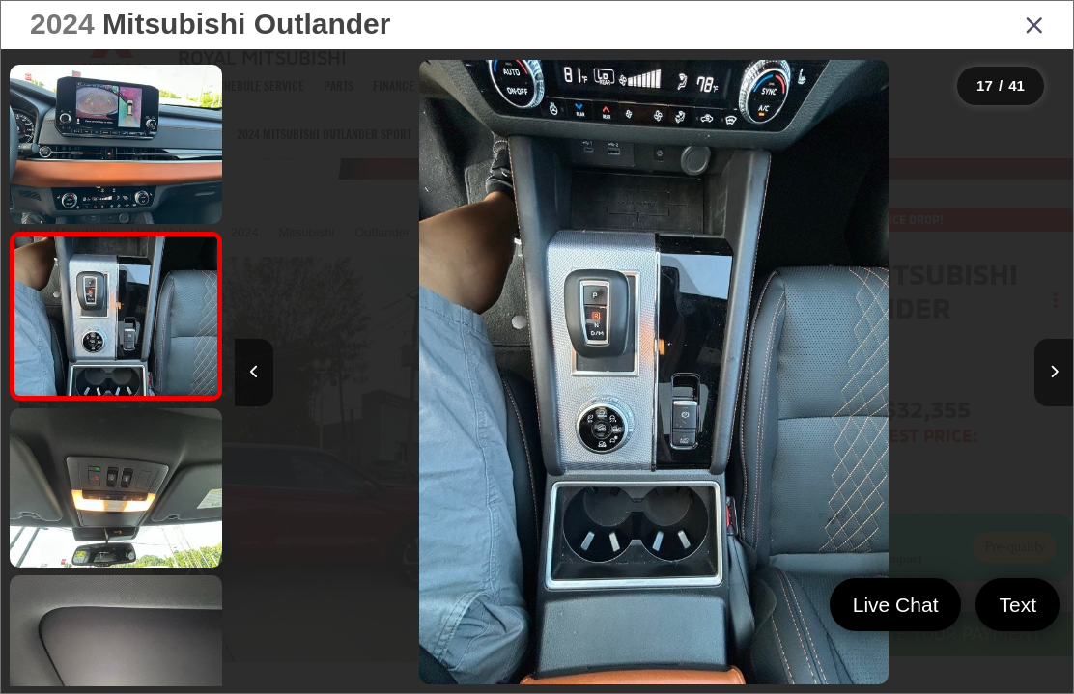
click at [1065, 396] on button "Next image" at bounding box center [1053, 373] width 39 height 68
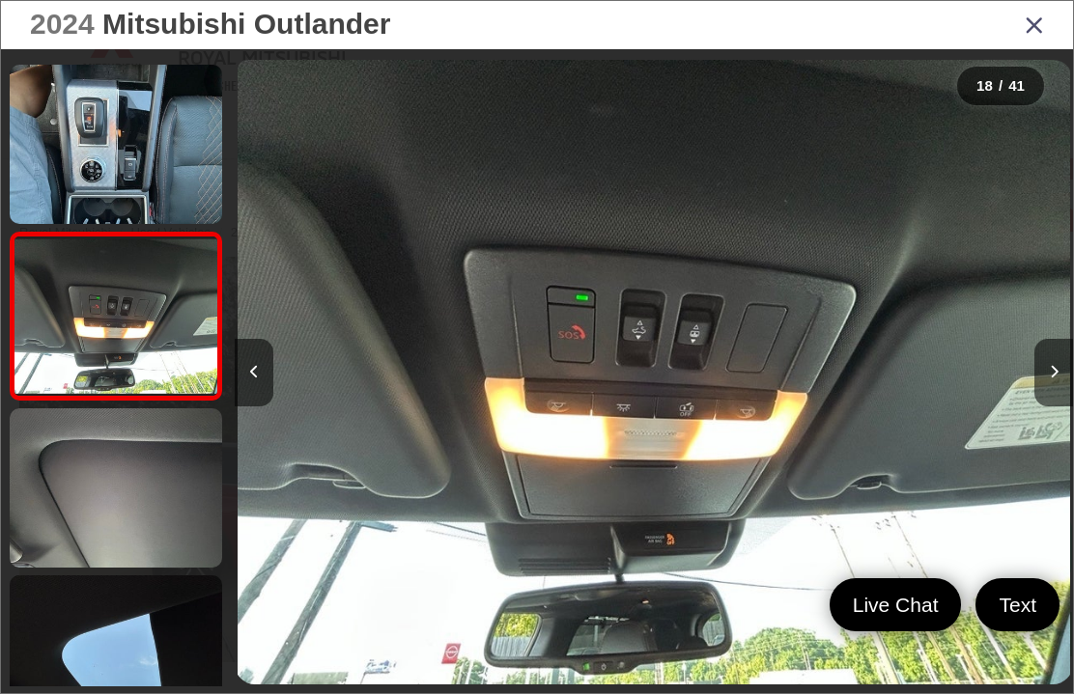
click at [1063, 388] on button "Next image" at bounding box center [1053, 373] width 39 height 68
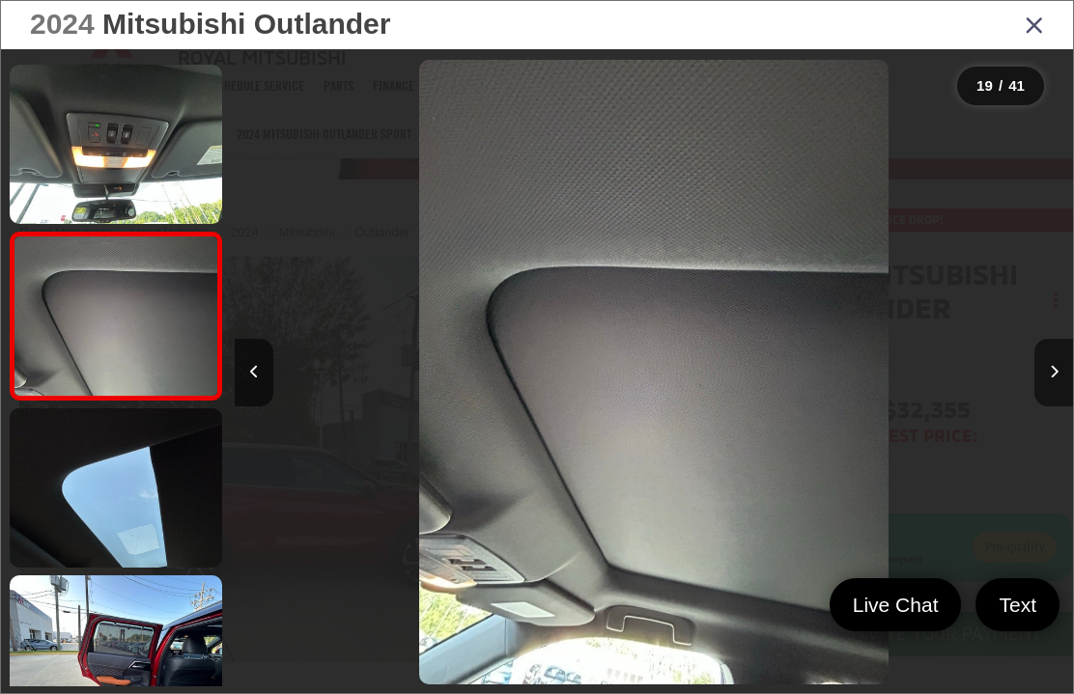
click at [1064, 397] on button "Next image" at bounding box center [1053, 373] width 39 height 68
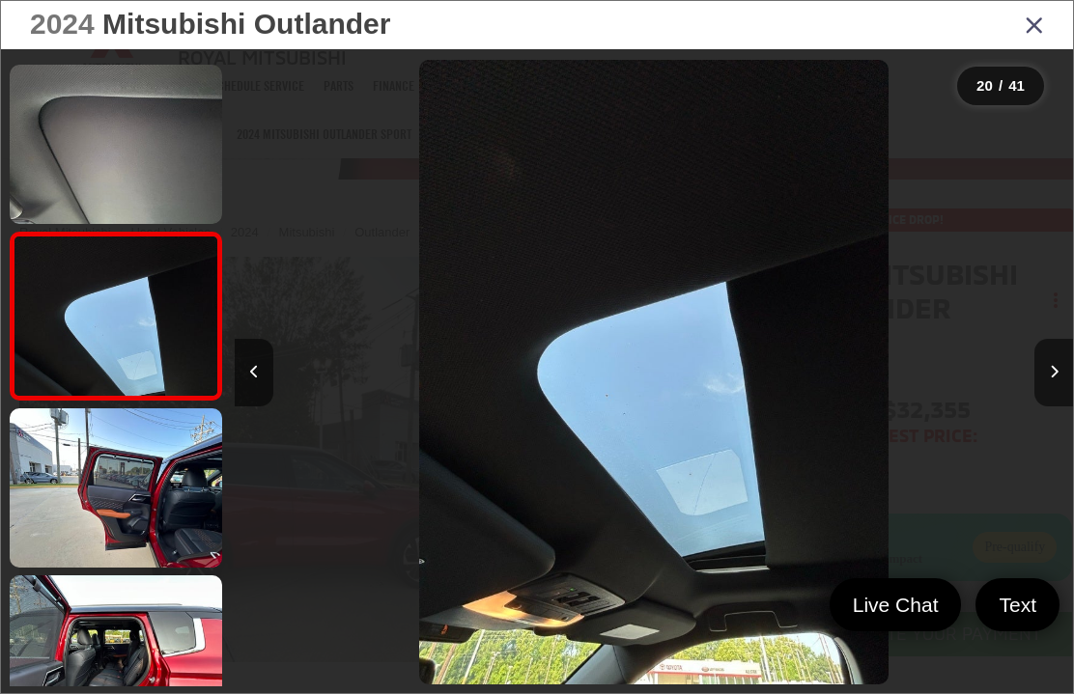
click at [1064, 396] on button "Next image" at bounding box center [1053, 373] width 39 height 68
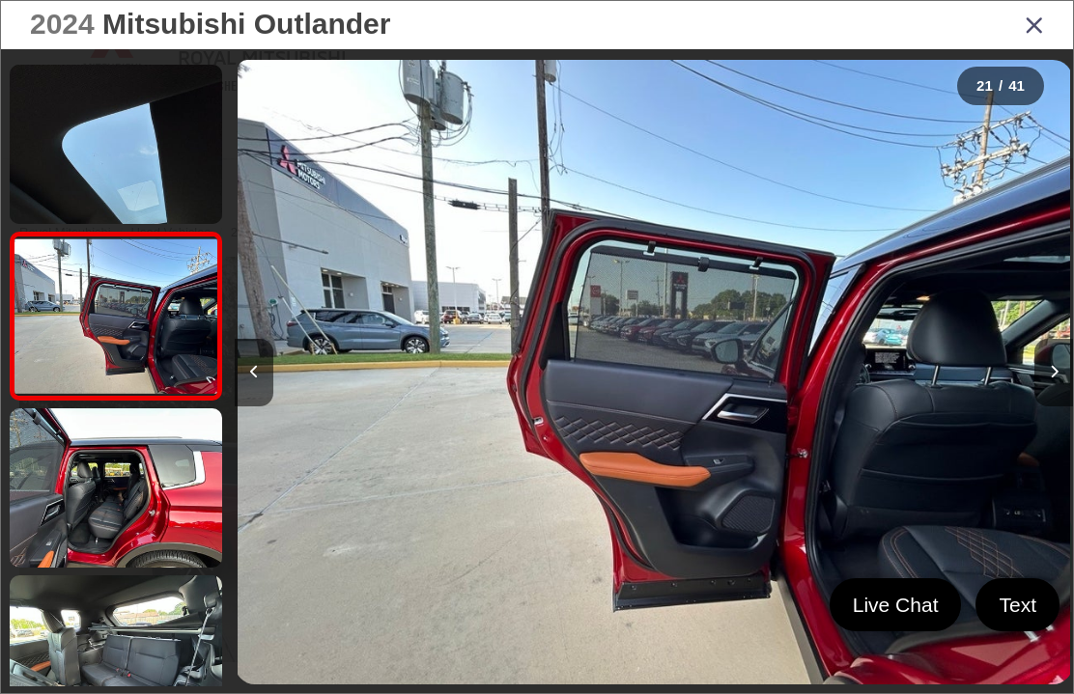
click at [1063, 390] on button "Next image" at bounding box center [1053, 373] width 39 height 68
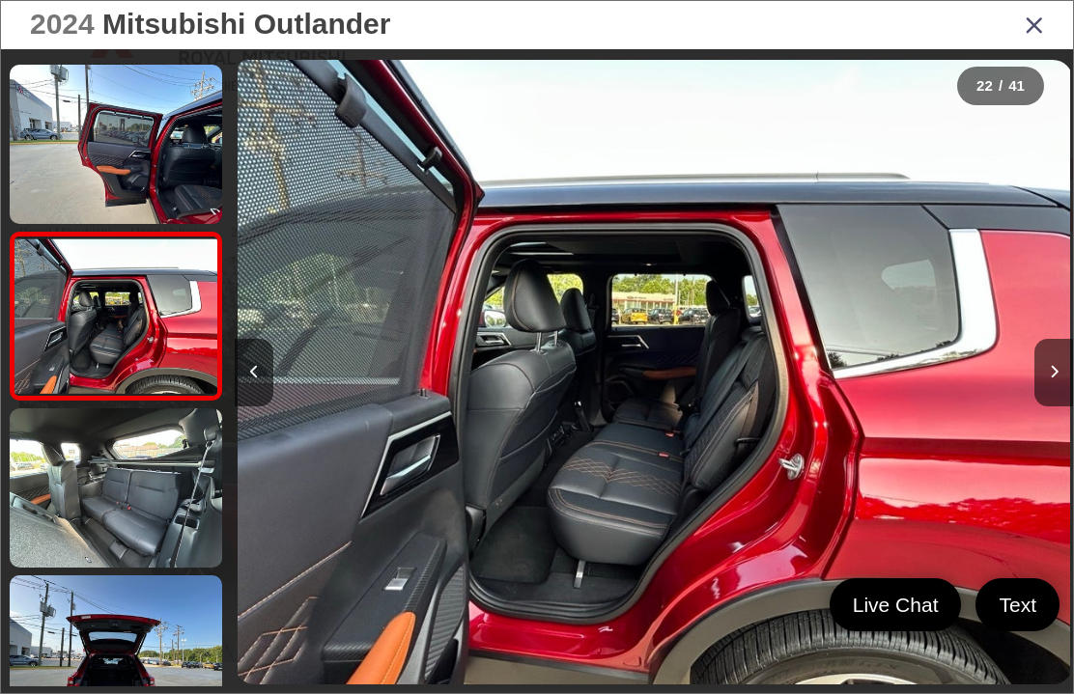
click at [1064, 388] on button "Next image" at bounding box center [1053, 373] width 39 height 68
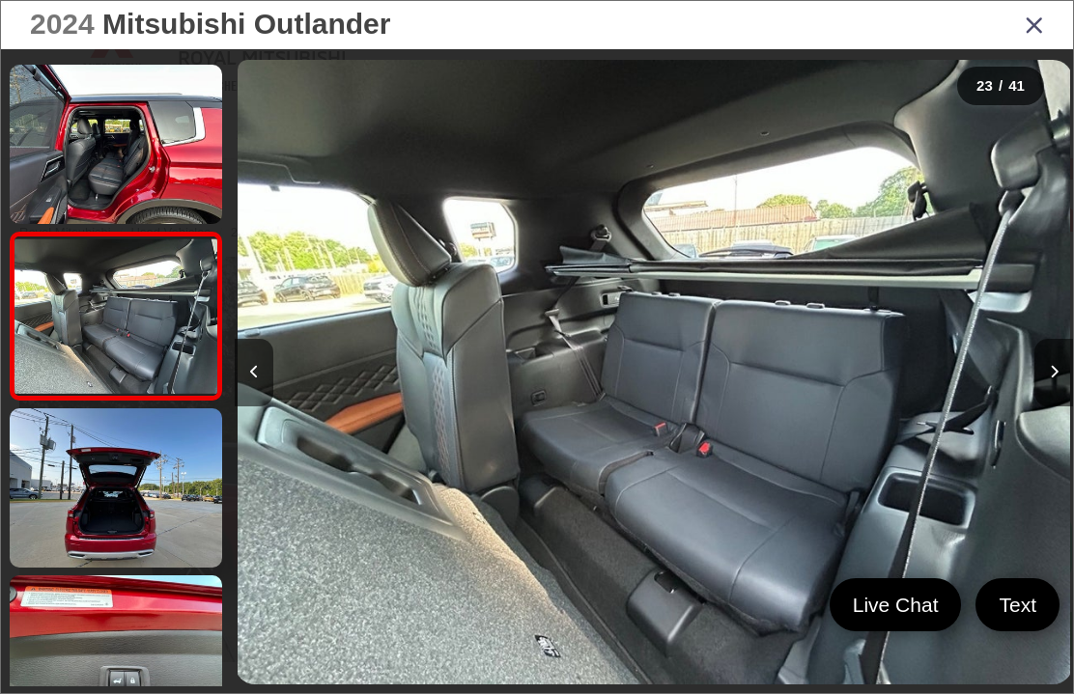
click at [1062, 395] on button "Next image" at bounding box center [1053, 373] width 39 height 68
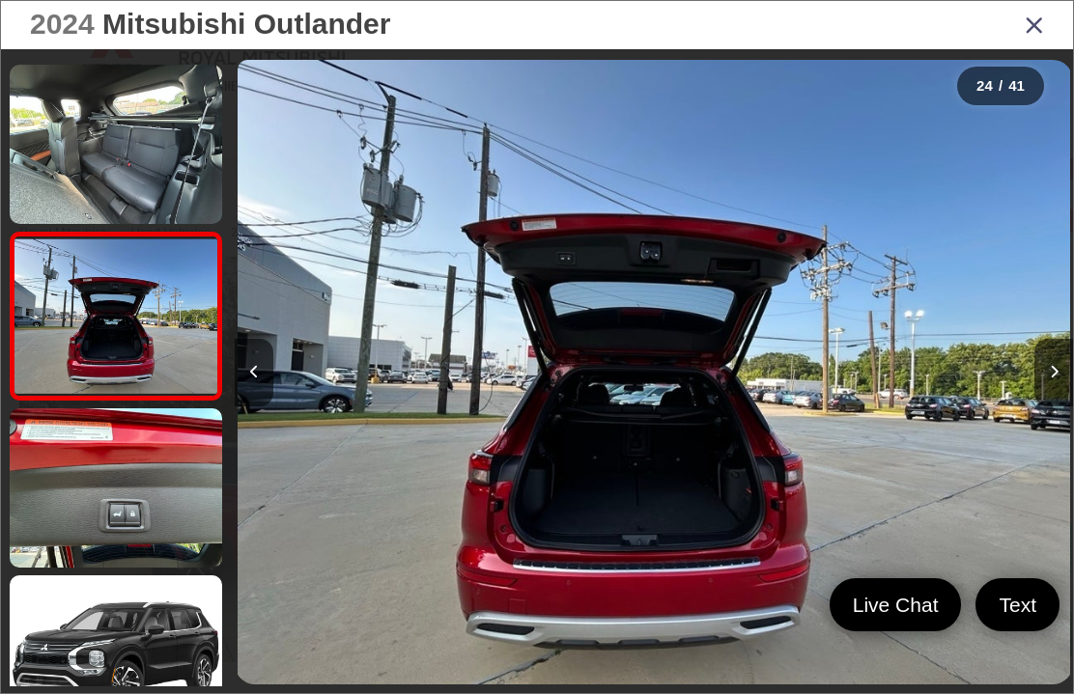
click at [1060, 394] on button "Next image" at bounding box center [1053, 373] width 39 height 68
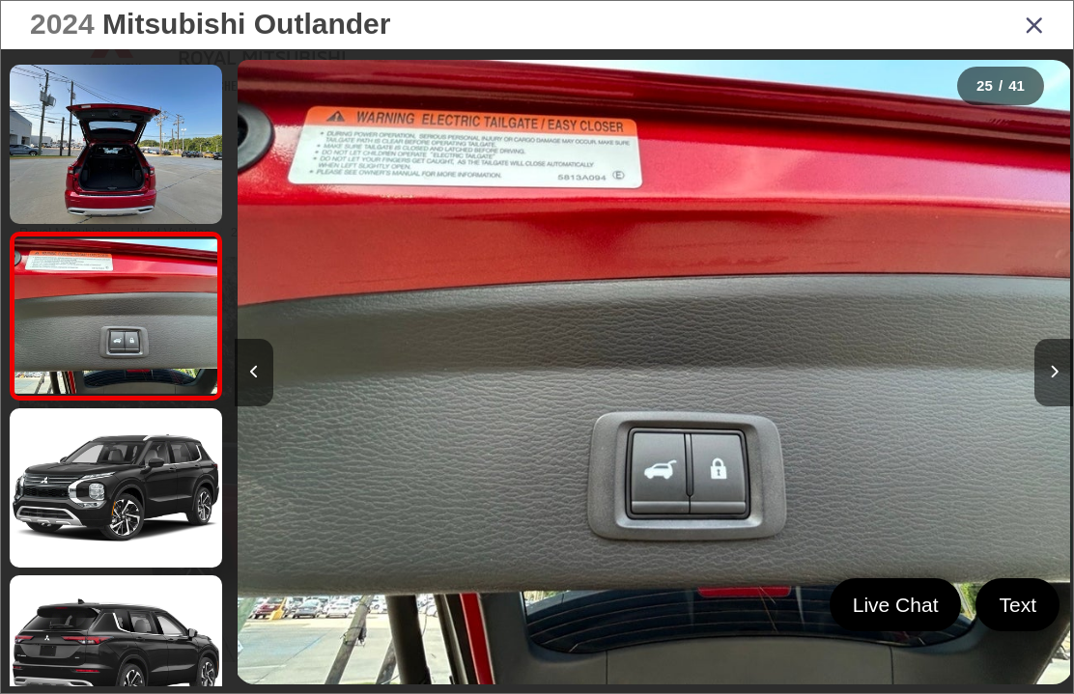
click at [1050, 379] on icon "Next image" at bounding box center [1054, 372] width 9 height 14
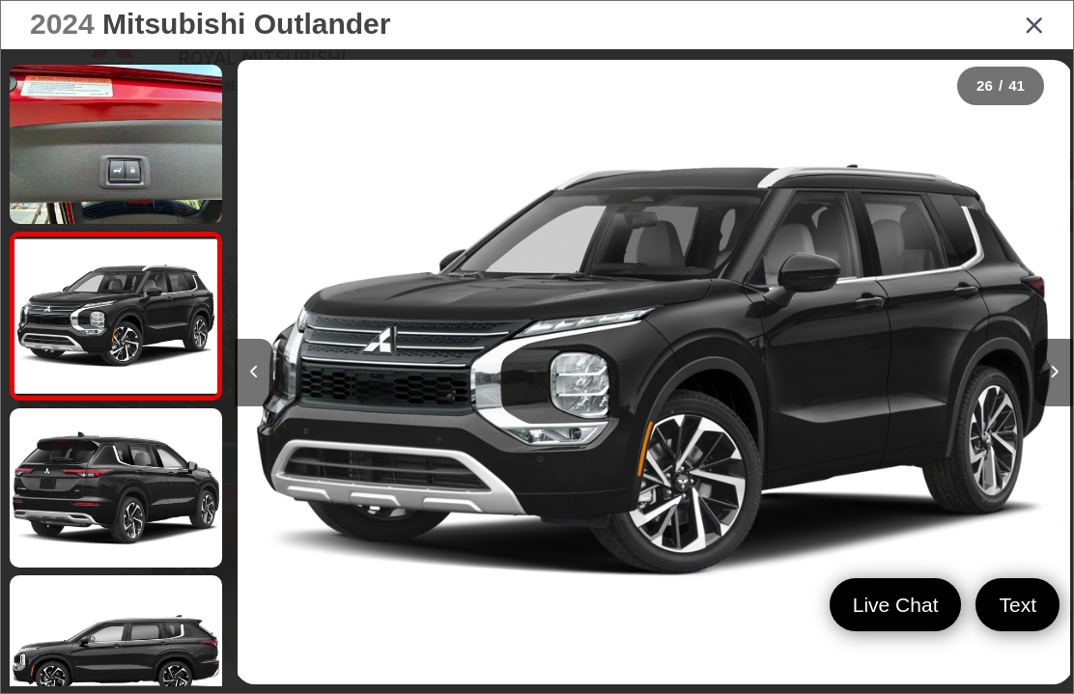
click at [1063, 399] on button "Next image" at bounding box center [1053, 373] width 39 height 68
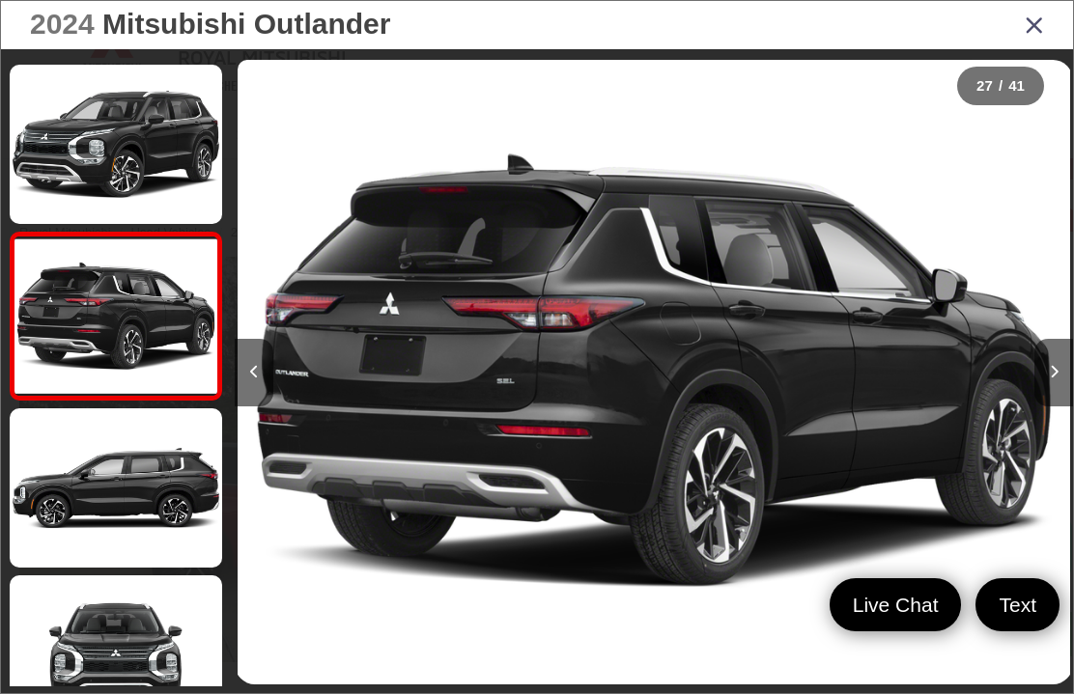
click at [1067, 399] on button "Next image" at bounding box center [1053, 373] width 39 height 68
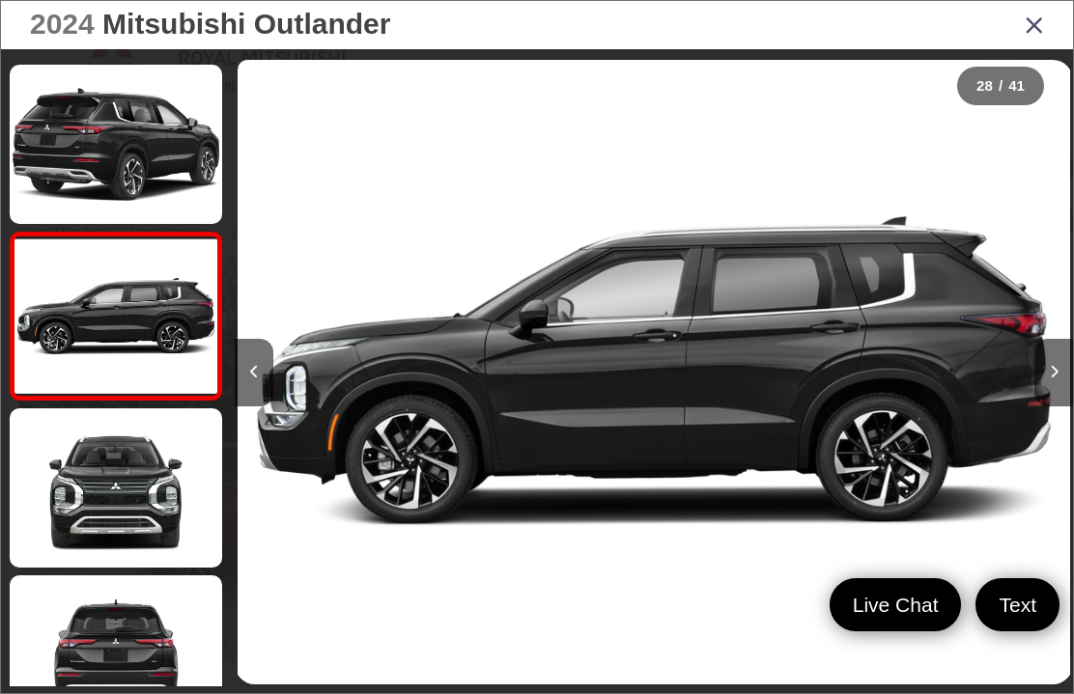
click at [1062, 404] on button "Next image" at bounding box center [1053, 373] width 39 height 68
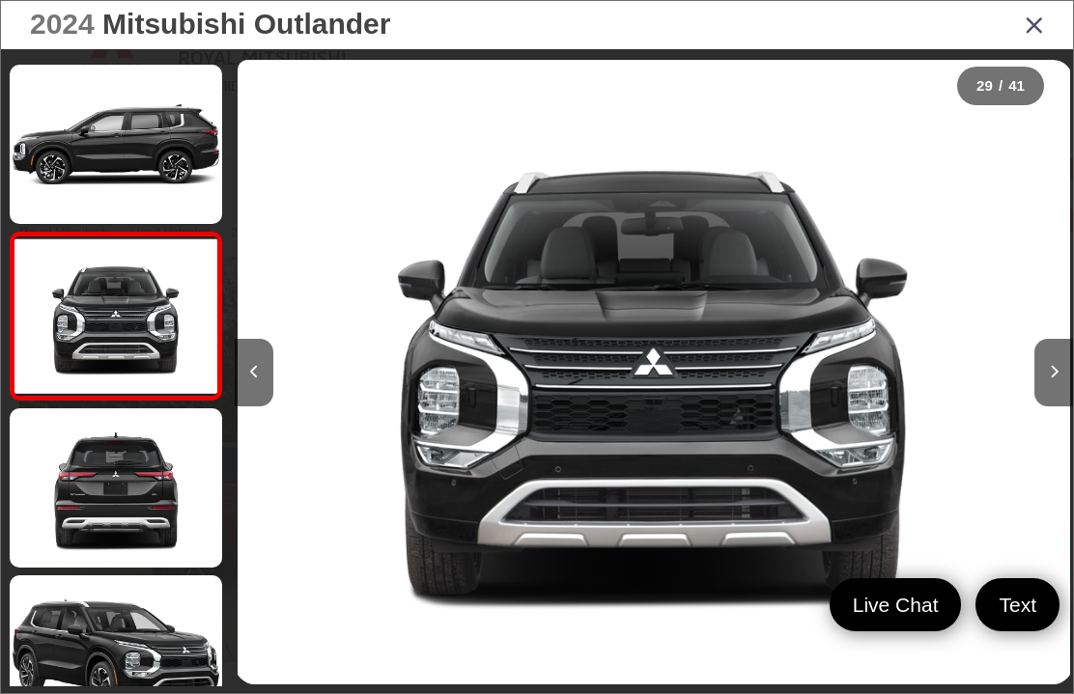
click at [1058, 407] on button "Next image" at bounding box center [1053, 373] width 39 height 68
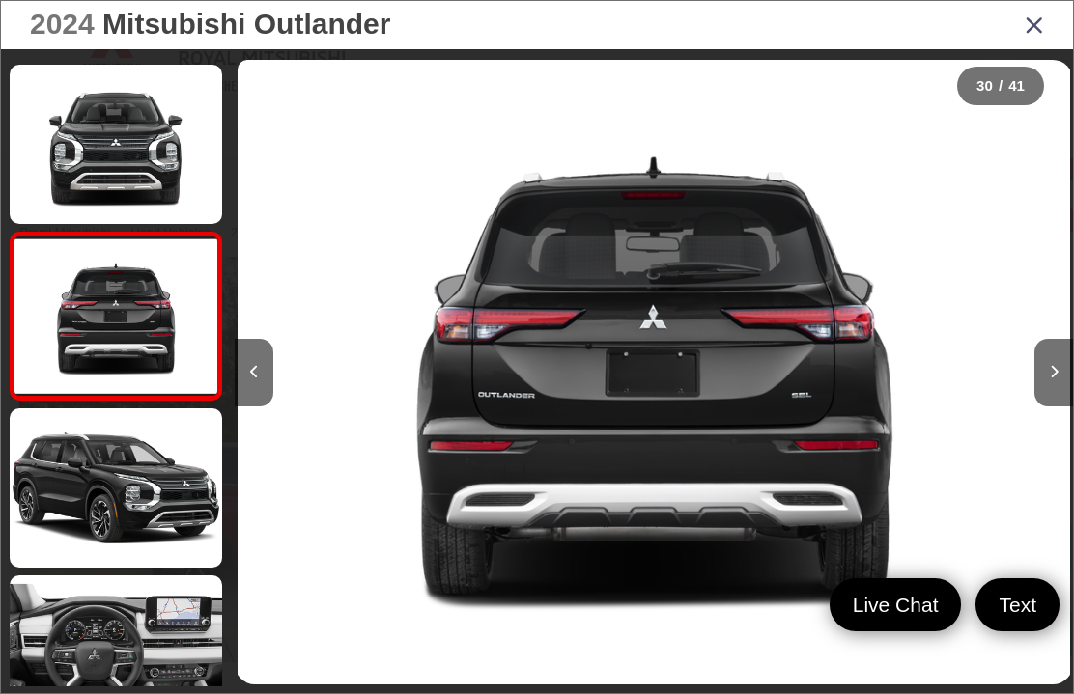
click at [1069, 403] on button "Next image" at bounding box center [1053, 373] width 39 height 68
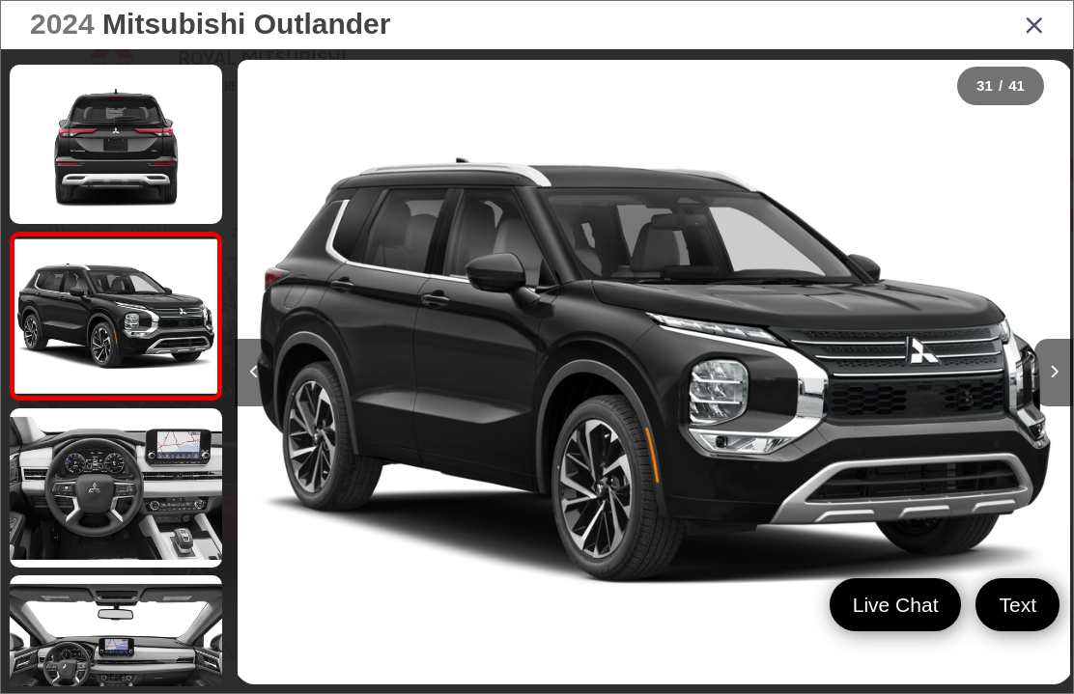
click at [1063, 401] on button "Next image" at bounding box center [1053, 373] width 39 height 68
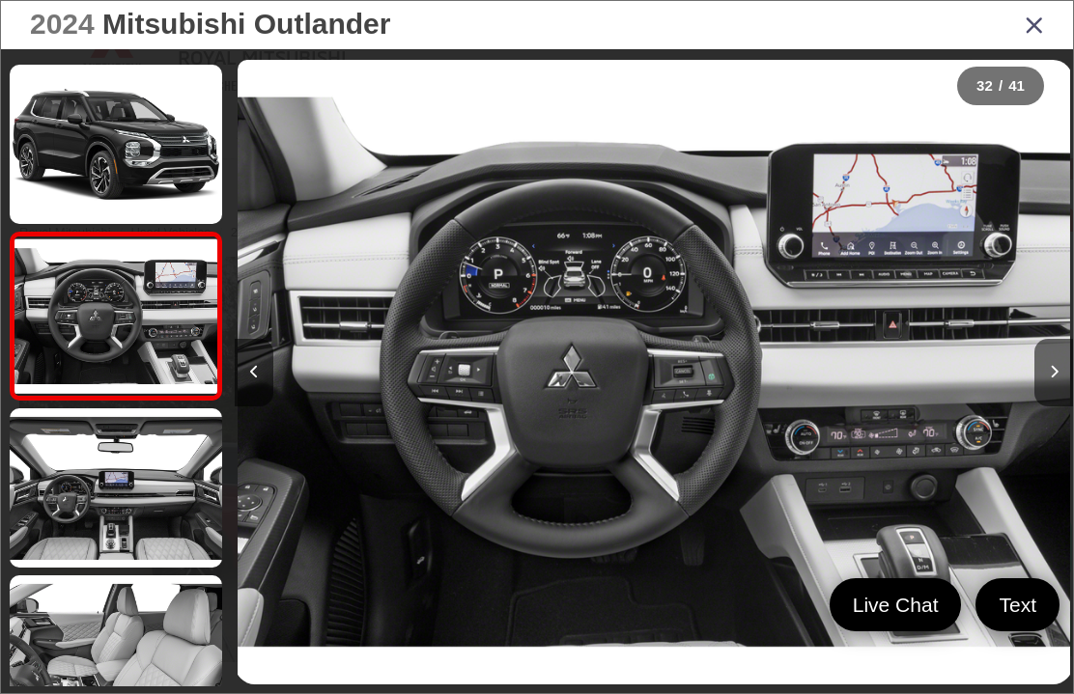
click at [802, 447] on img "2024 Mitsubishi Outlander SEL 31" at bounding box center [654, 372] width 833 height 625
click at [688, 424] on img "2024 Mitsubishi Outlander SEL 31" at bounding box center [654, 372] width 833 height 625
click at [642, 381] on img "2024 Mitsubishi Outlander SEL 31" at bounding box center [654, 372] width 833 height 625
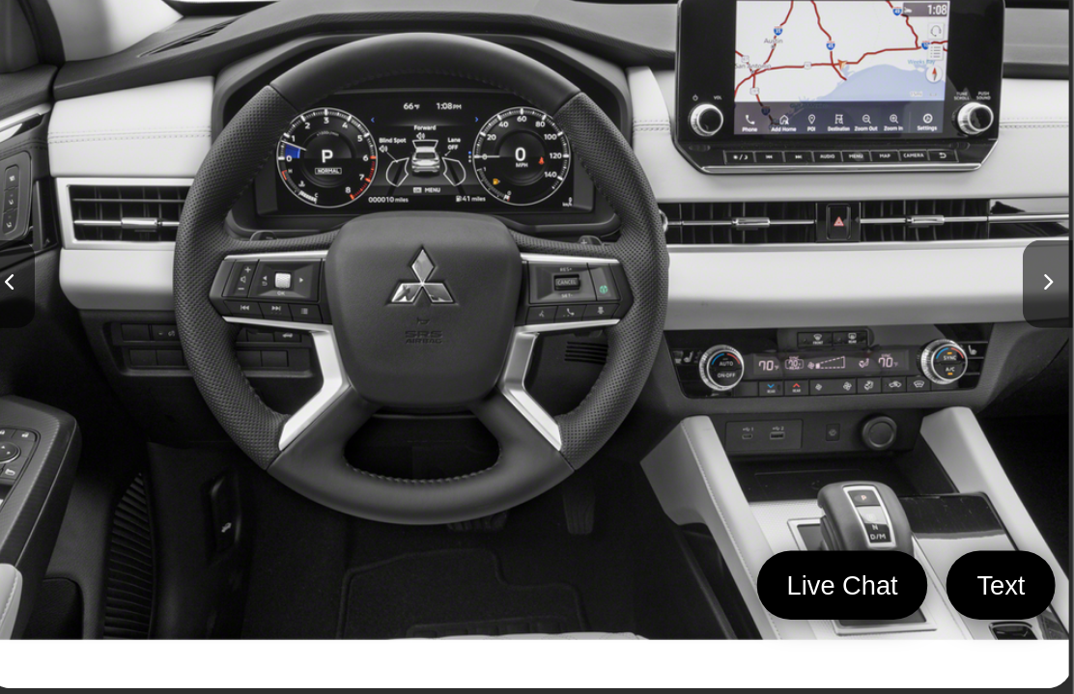
click at [1034, 339] on button "Next image" at bounding box center [1053, 373] width 39 height 68
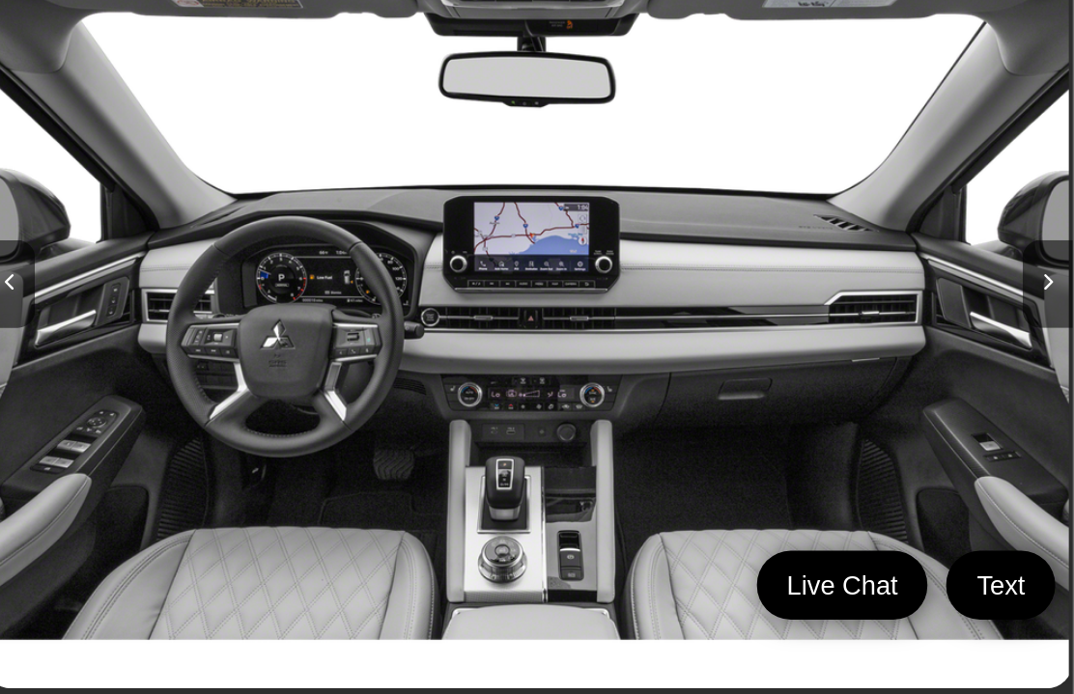
click at [1034, 339] on button "Next image" at bounding box center [1053, 373] width 39 height 68
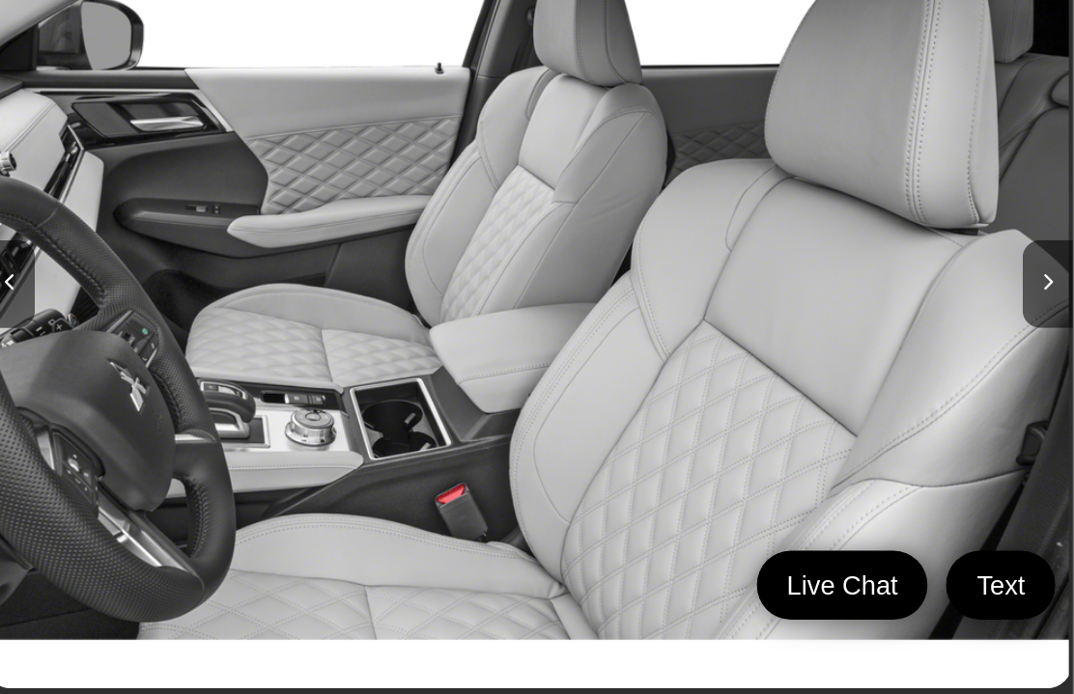
click at [1050, 365] on icon "Next image" at bounding box center [1054, 372] width 9 height 14
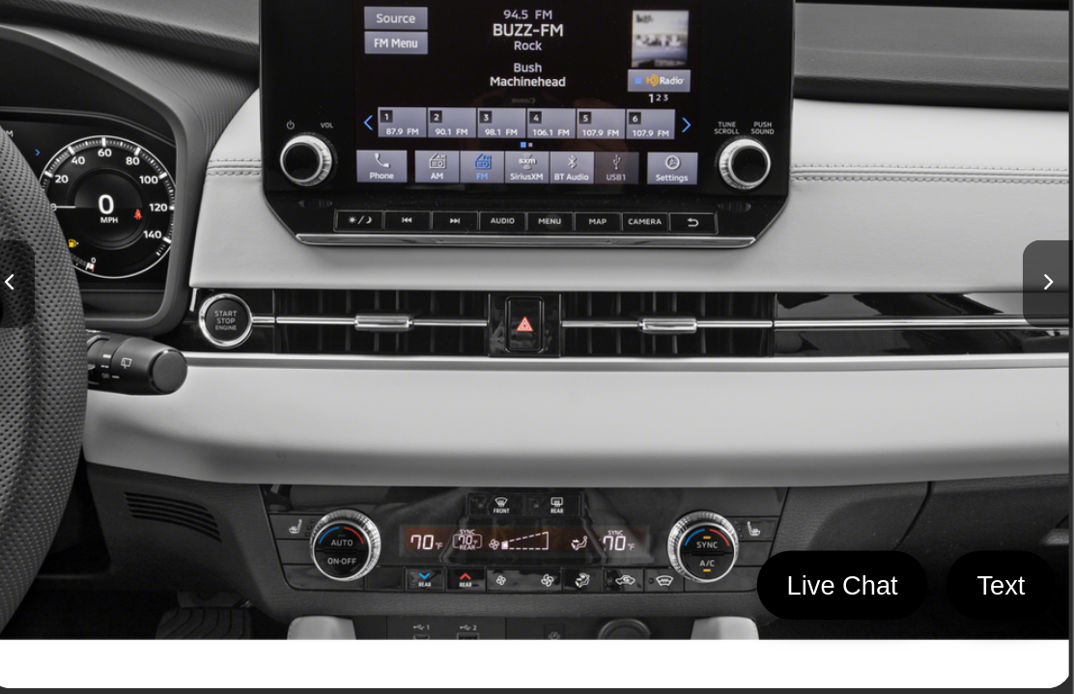
click at [1050, 365] on icon "Next image" at bounding box center [1054, 372] width 9 height 14
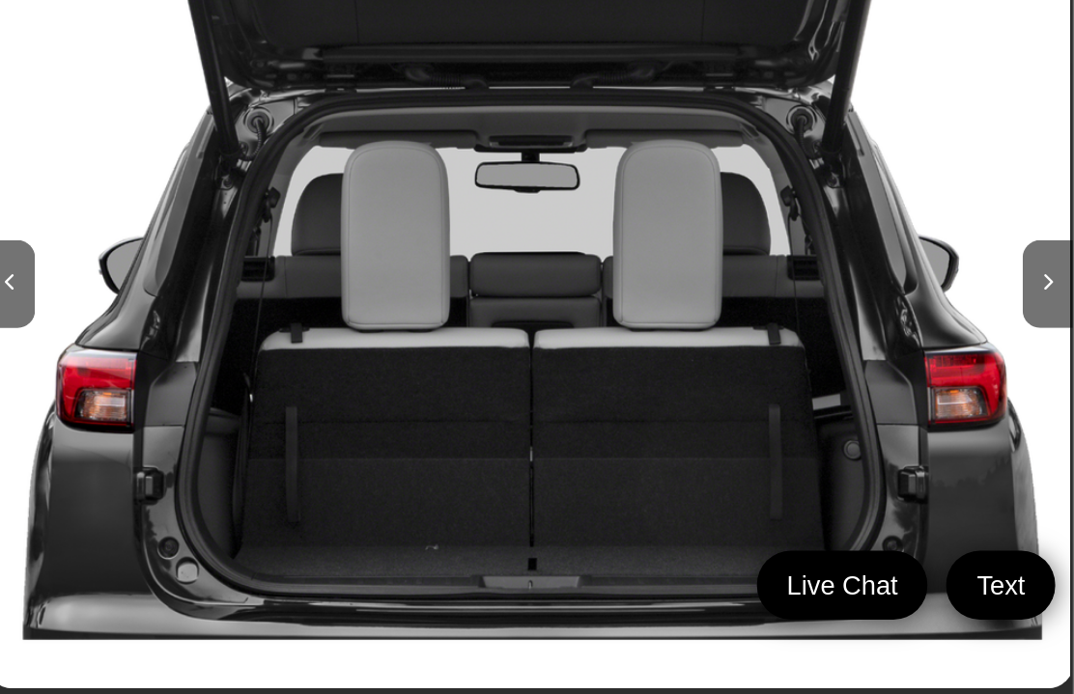
scroll to position [0, 29340]
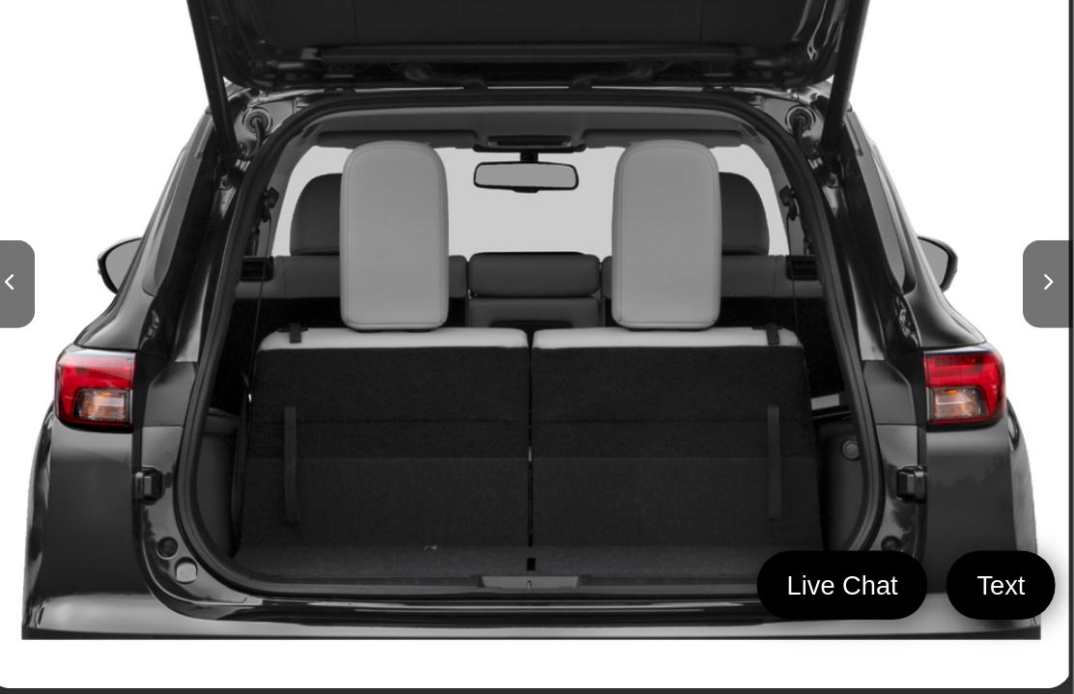
click at [1034, 339] on button "Next image" at bounding box center [1053, 373] width 39 height 68
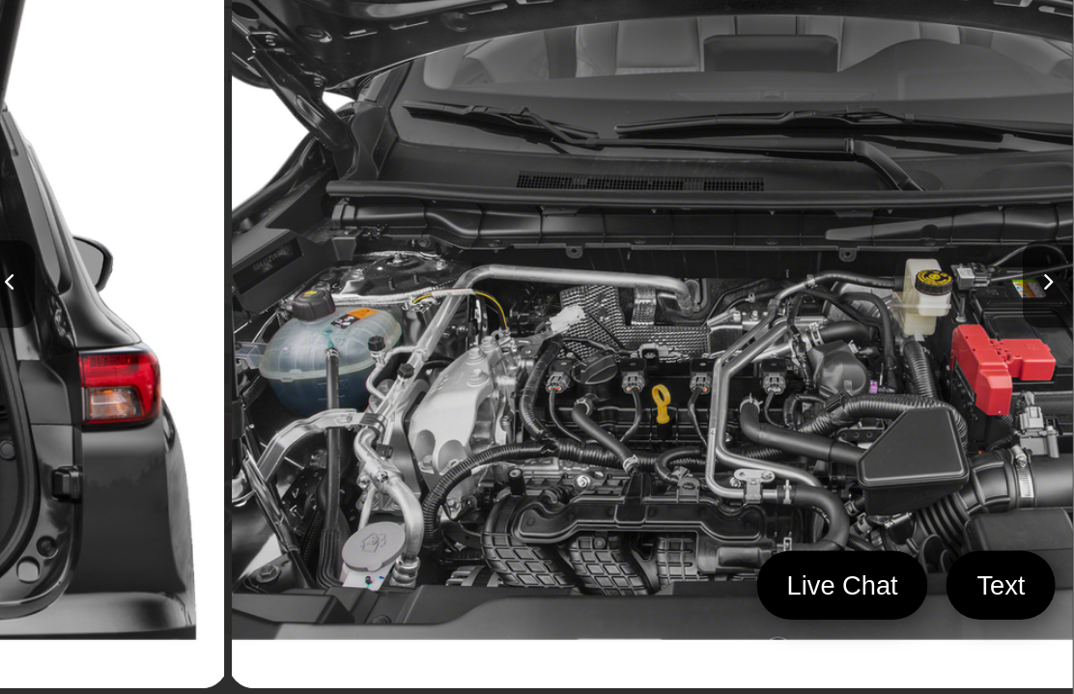
scroll to position [5841, 0]
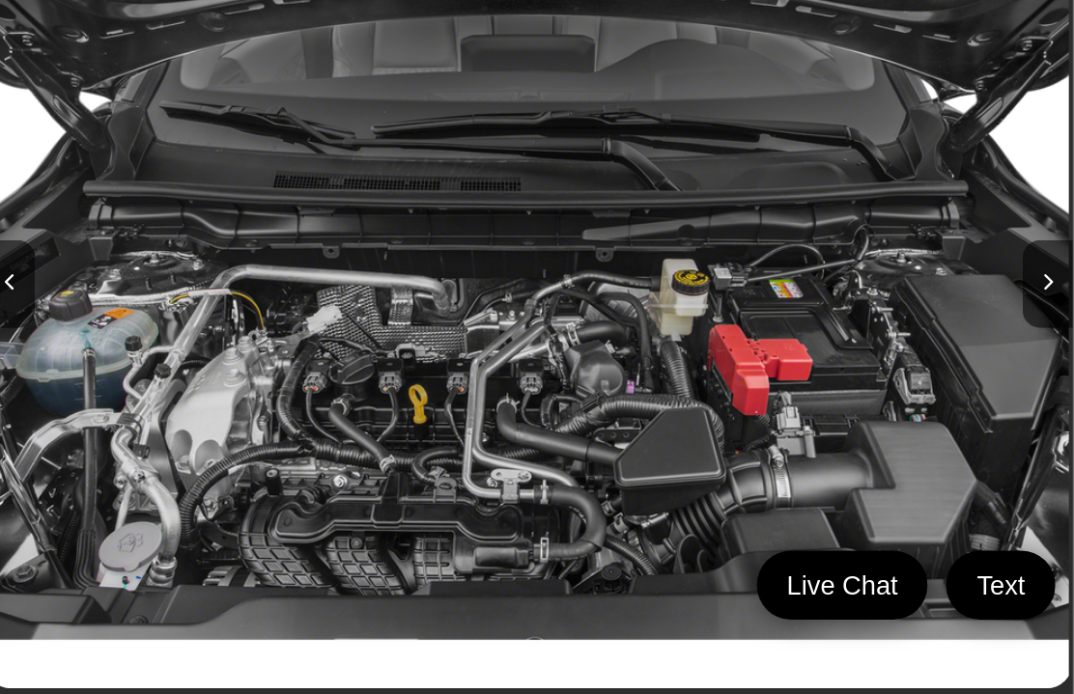
click at [1050, 365] on icon "Next image" at bounding box center [1054, 372] width 9 height 14
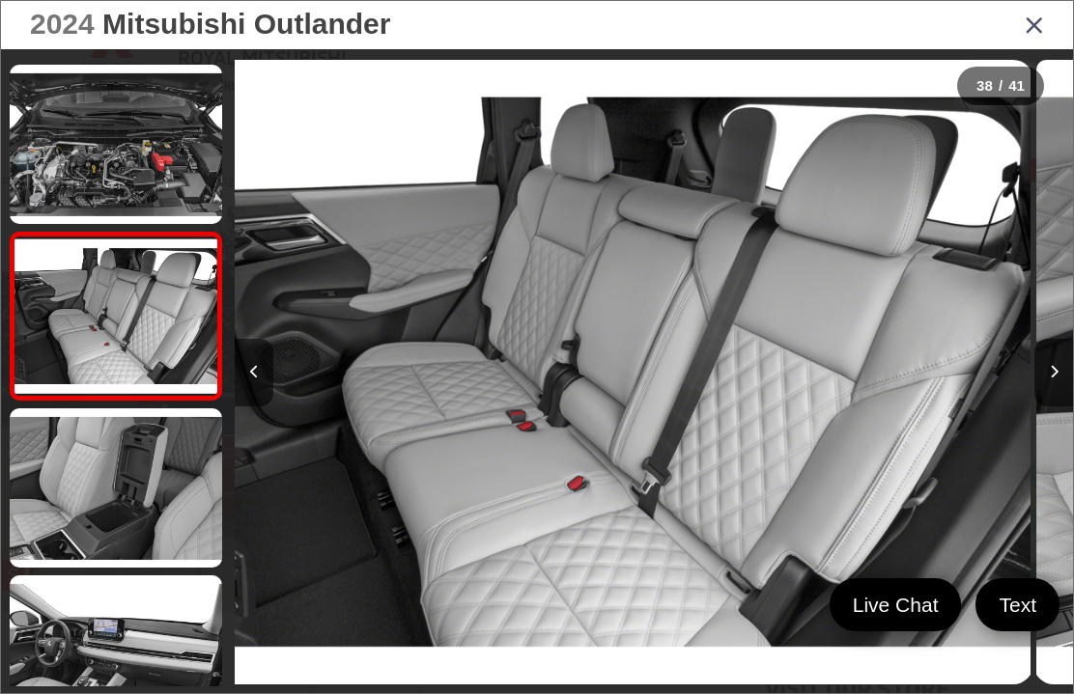
scroll to position [0, 31016]
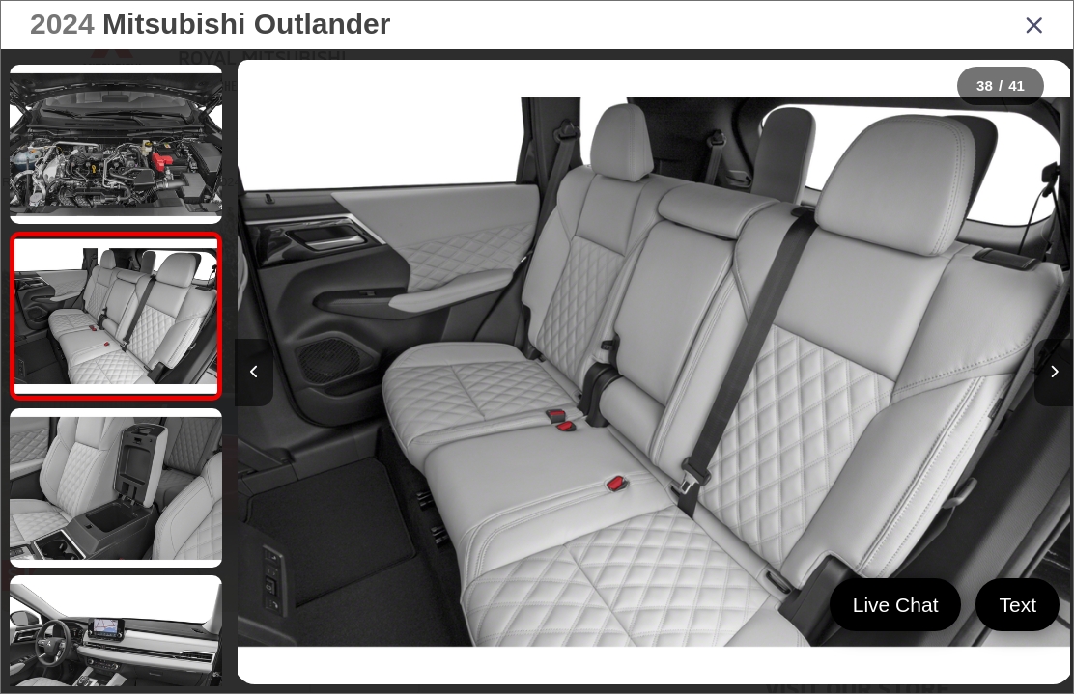
click at [1061, 399] on button "Next image" at bounding box center [1053, 373] width 39 height 68
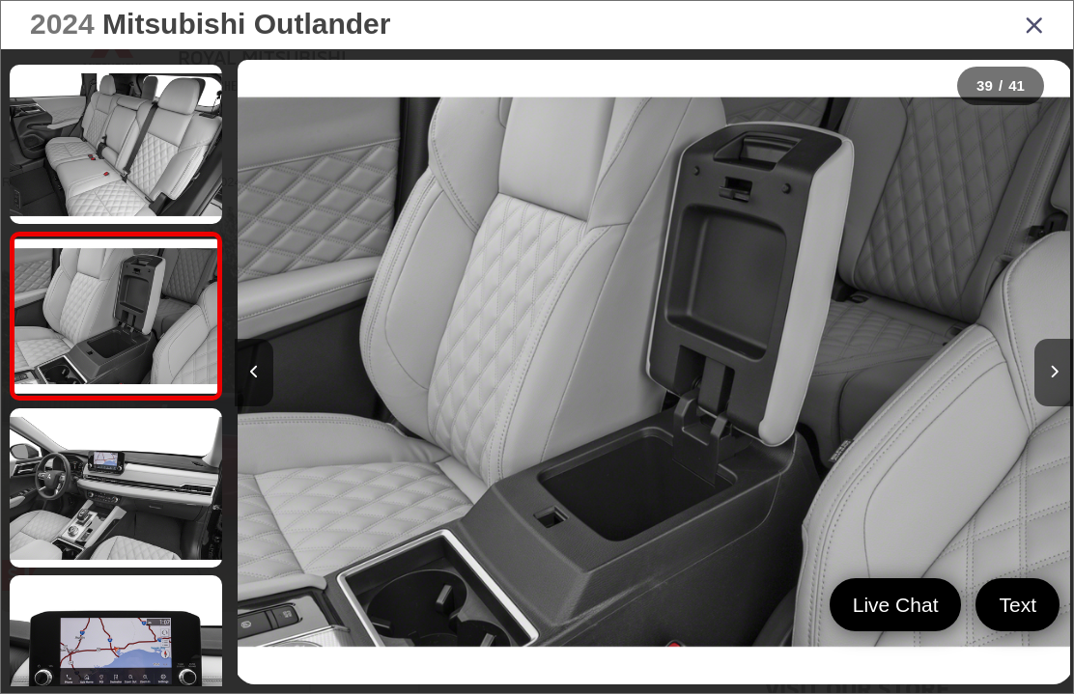
click at [1056, 385] on button "Next image" at bounding box center [1053, 373] width 39 height 68
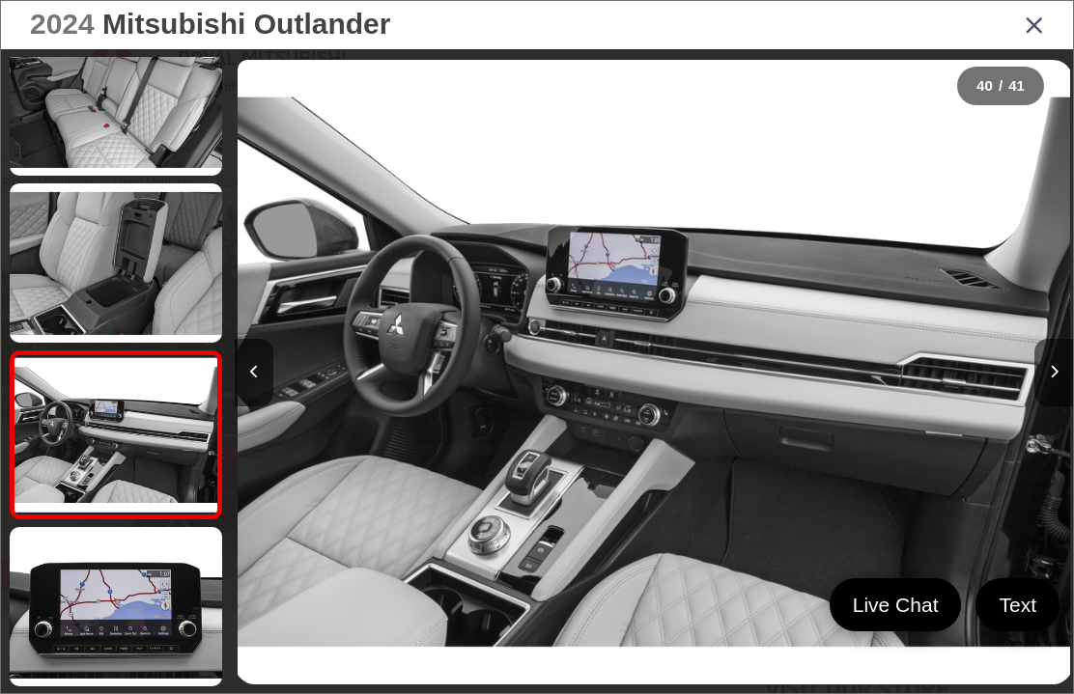
click at [1048, 396] on button "Next image" at bounding box center [1053, 373] width 39 height 68
